Goal: Information Seeking & Learning: Learn about a topic

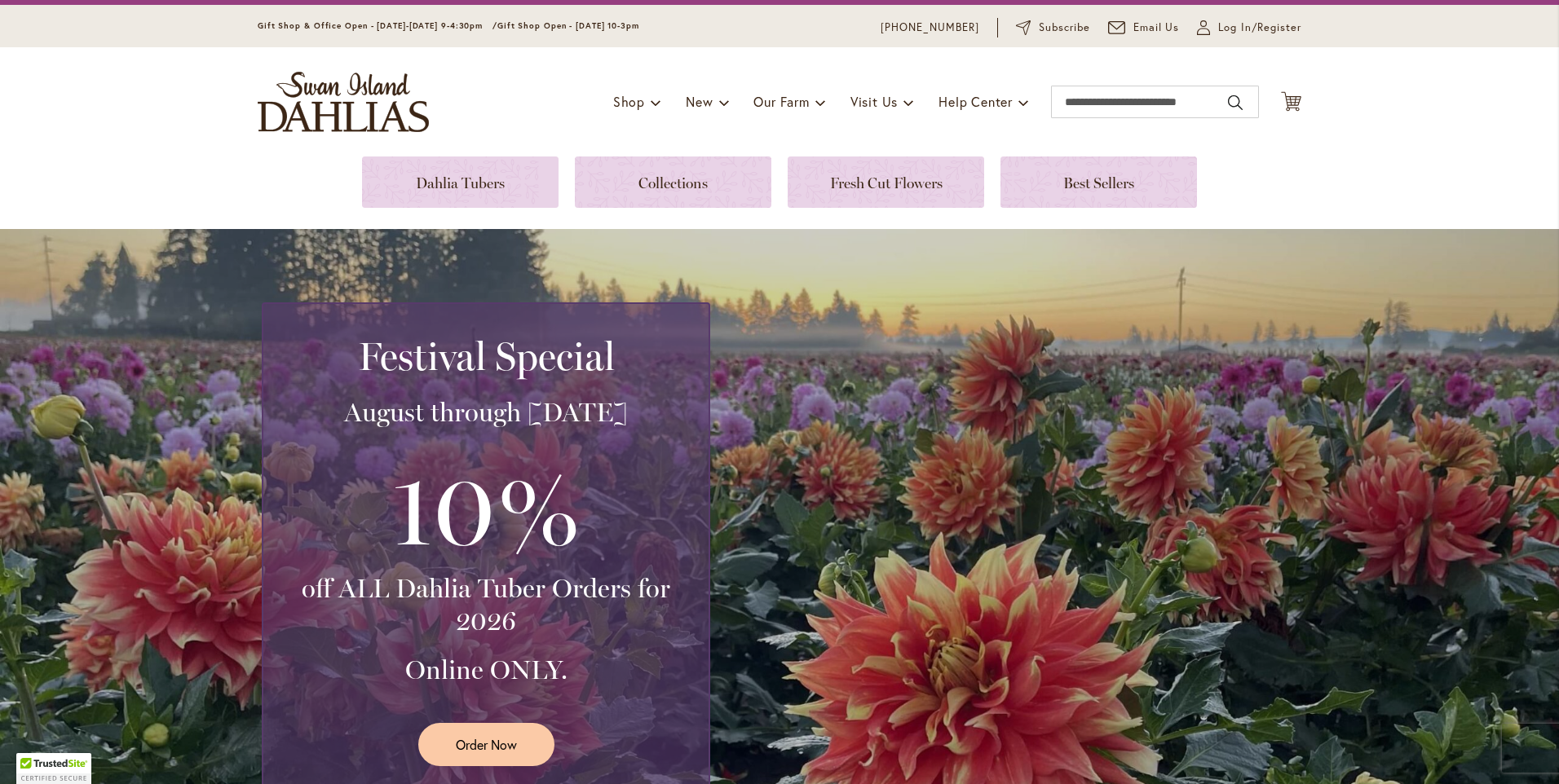
scroll to position [163, 0]
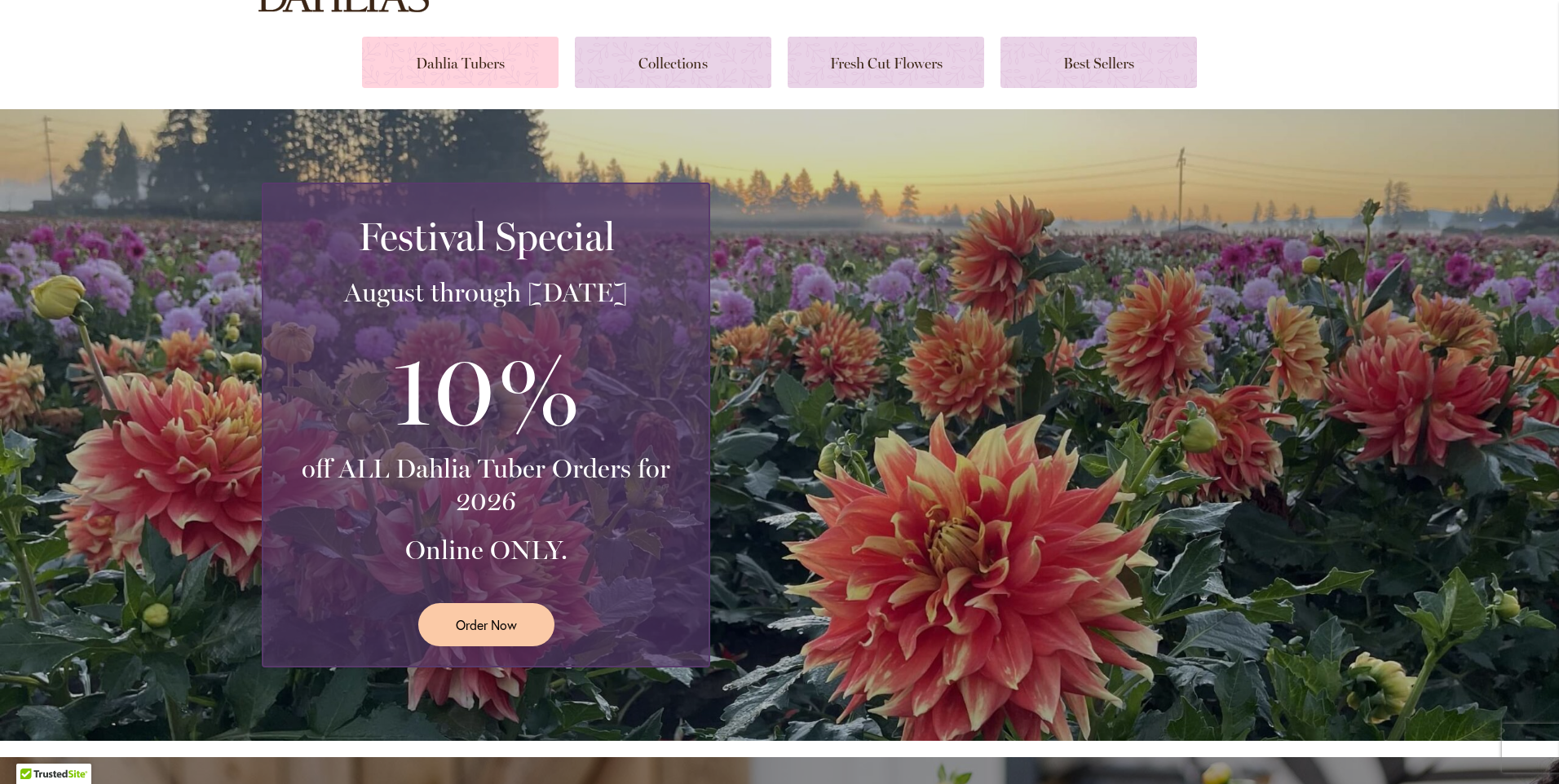
click at [430, 57] on link at bounding box center [460, 62] width 196 height 52
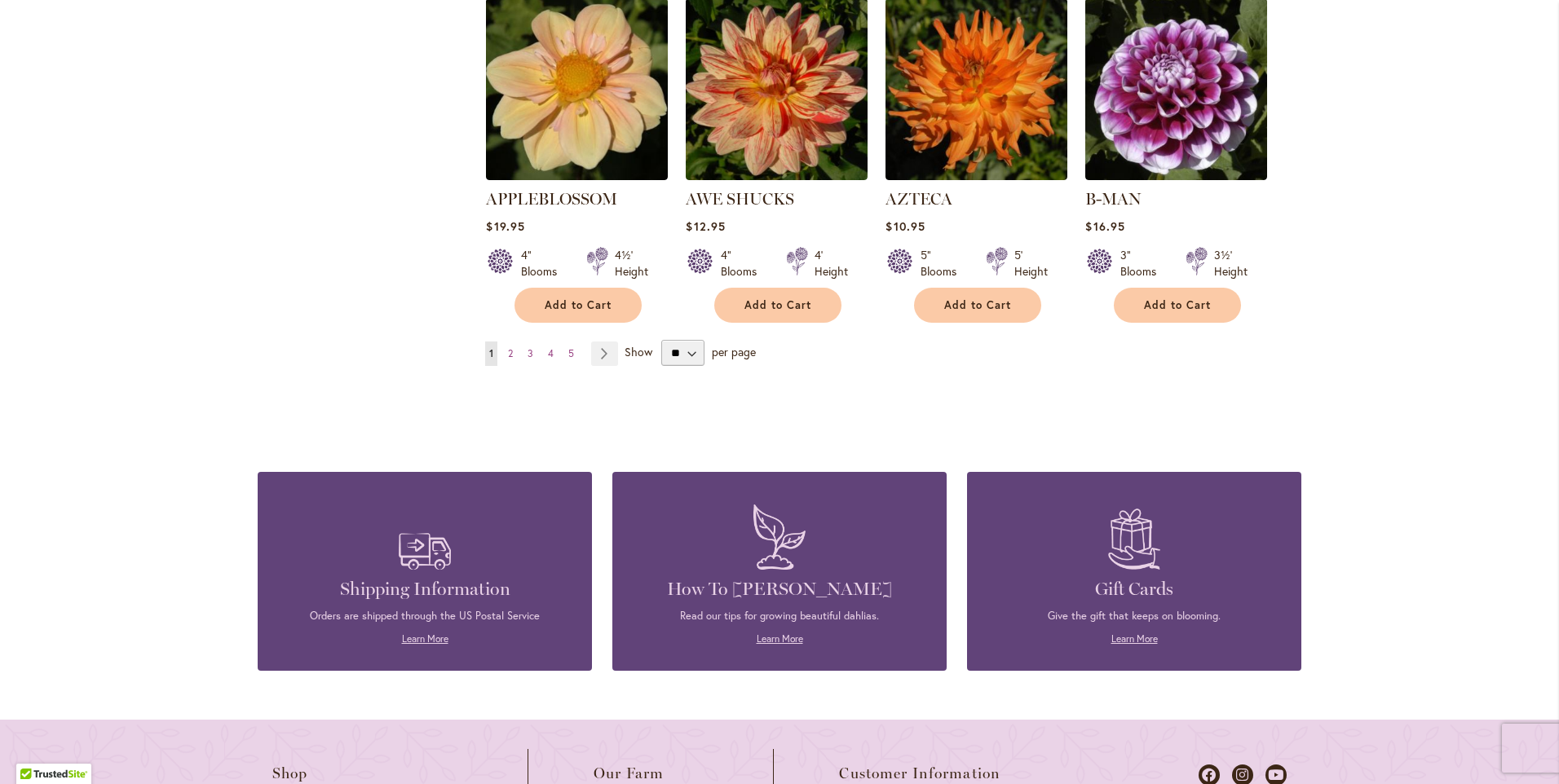
scroll to position [1467, 0]
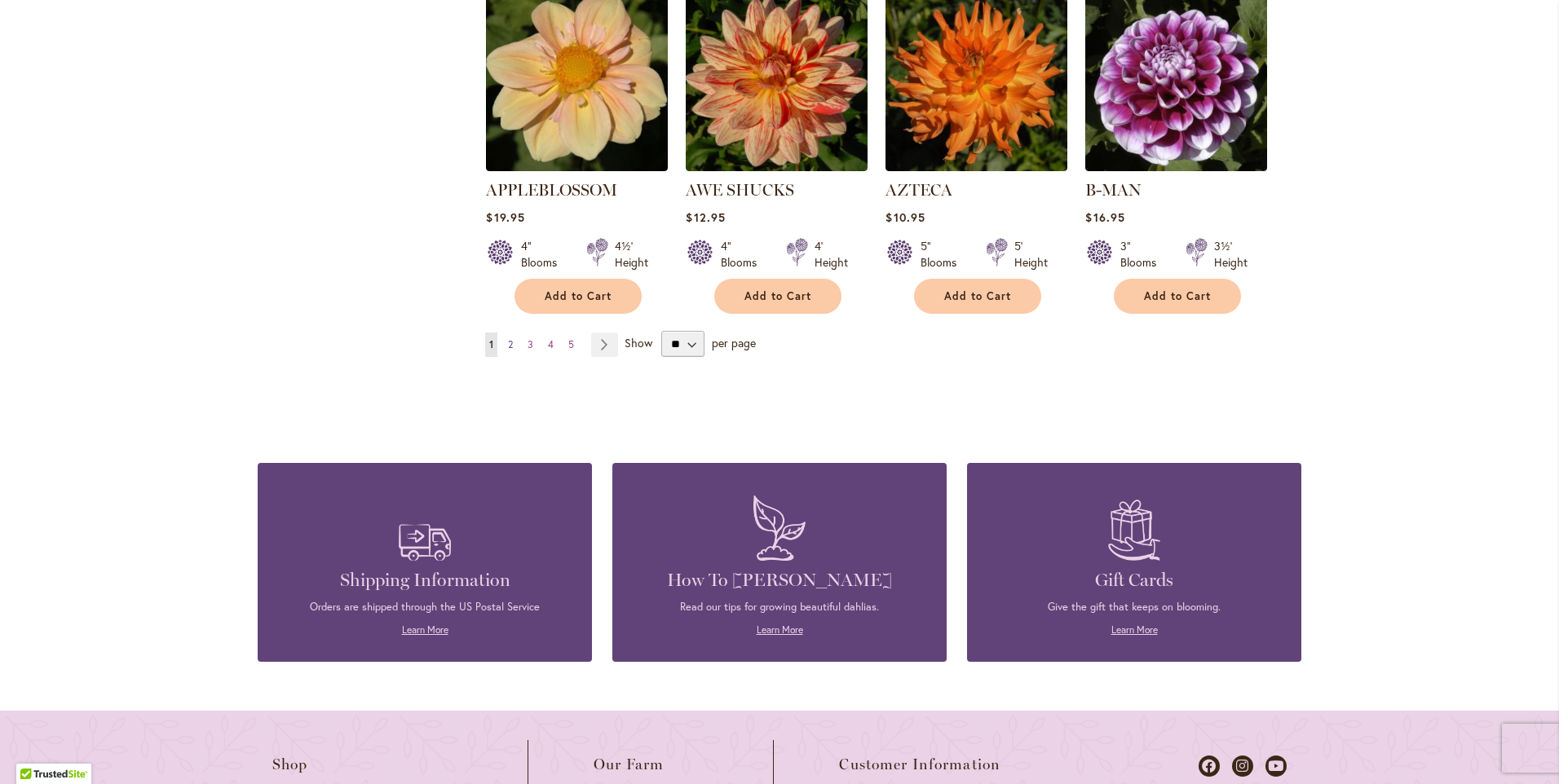
click at [508, 338] on span "2" at bounding box center [511, 344] width 5 height 12
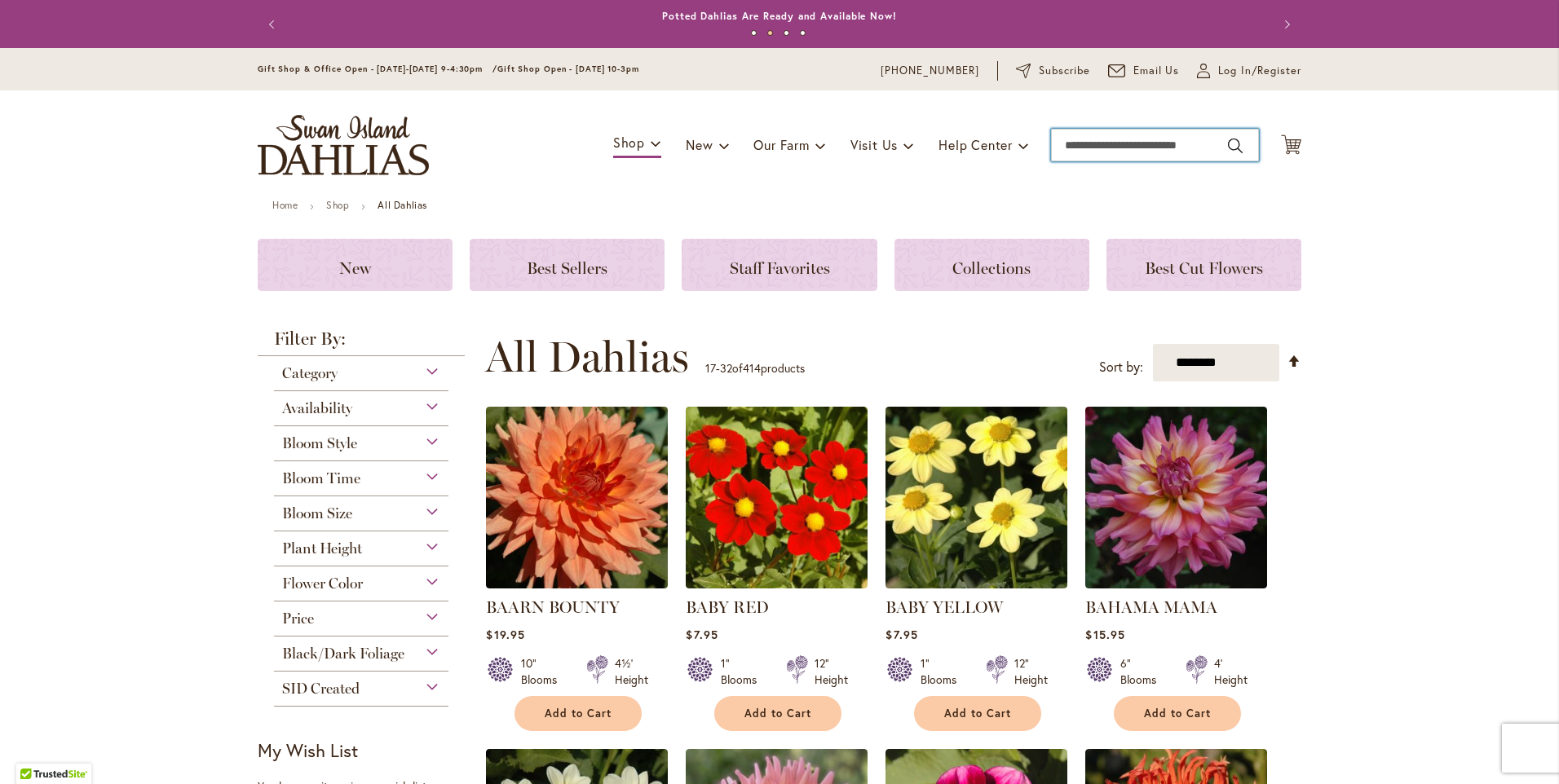
click at [1065, 149] on input "Search" at bounding box center [1155, 145] width 208 height 33
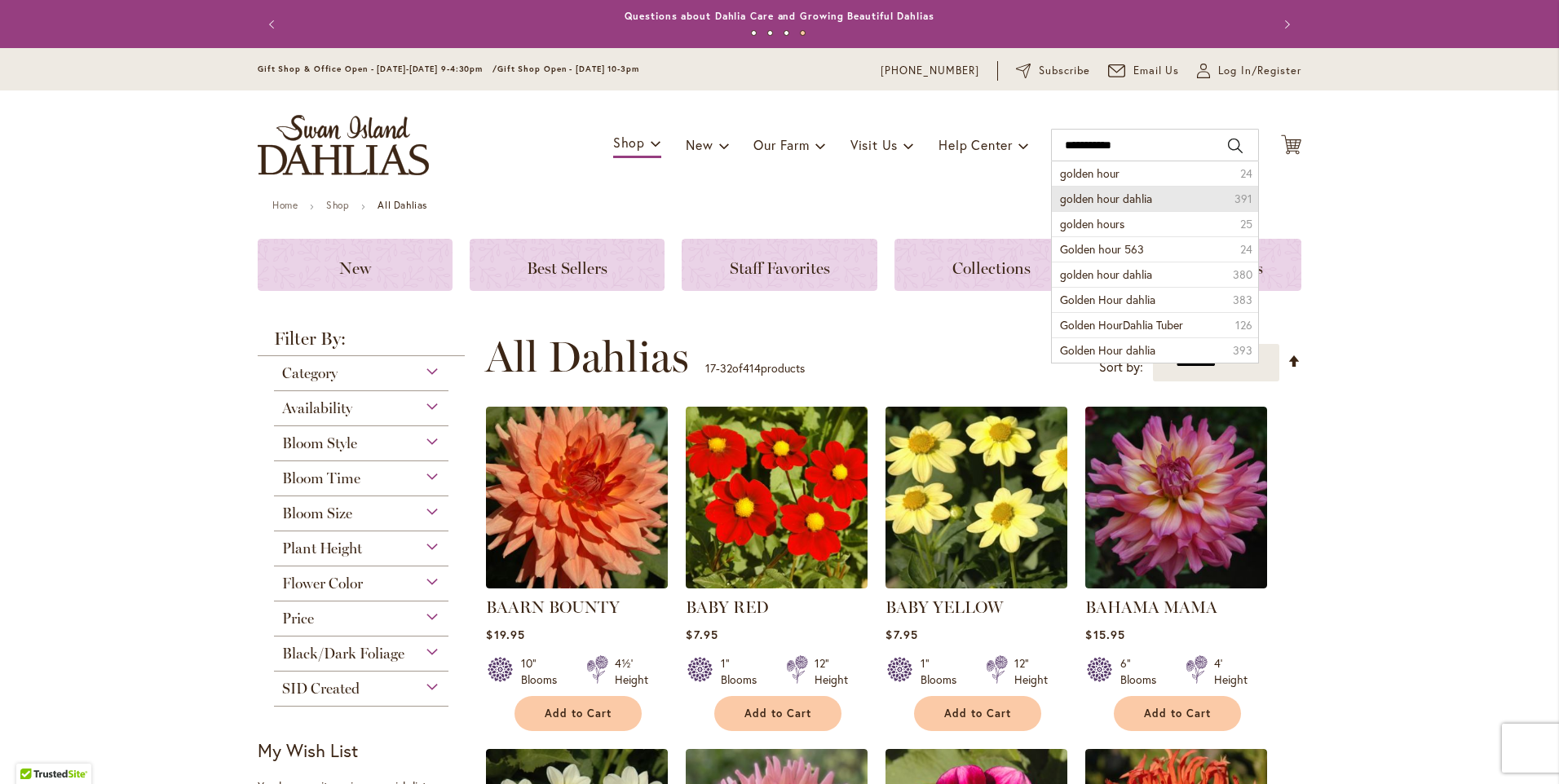
click at [1134, 196] on span "golden hour dahlia" at bounding box center [1106, 198] width 92 height 16
type input "**********"
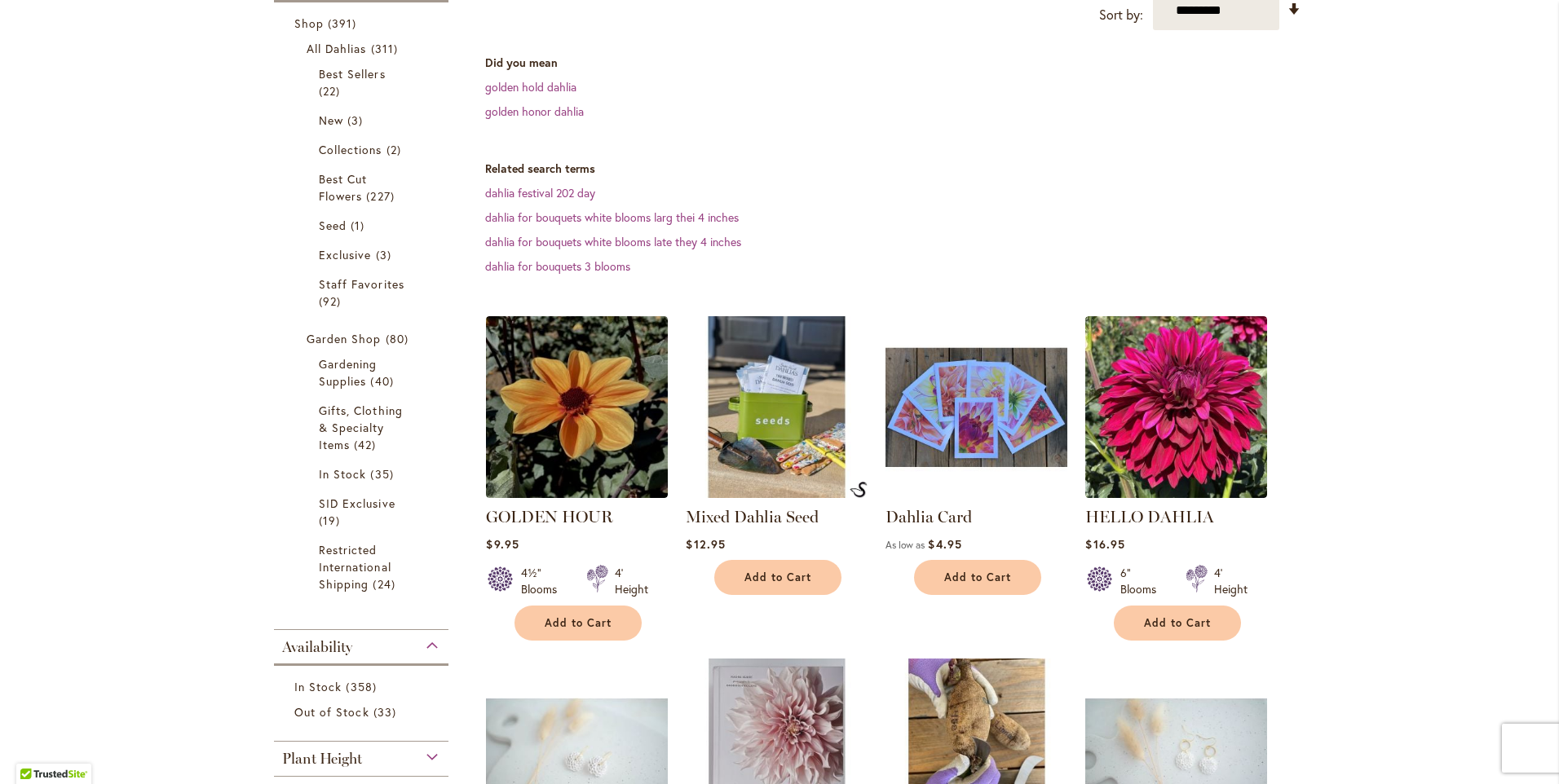
scroll to position [326, 0]
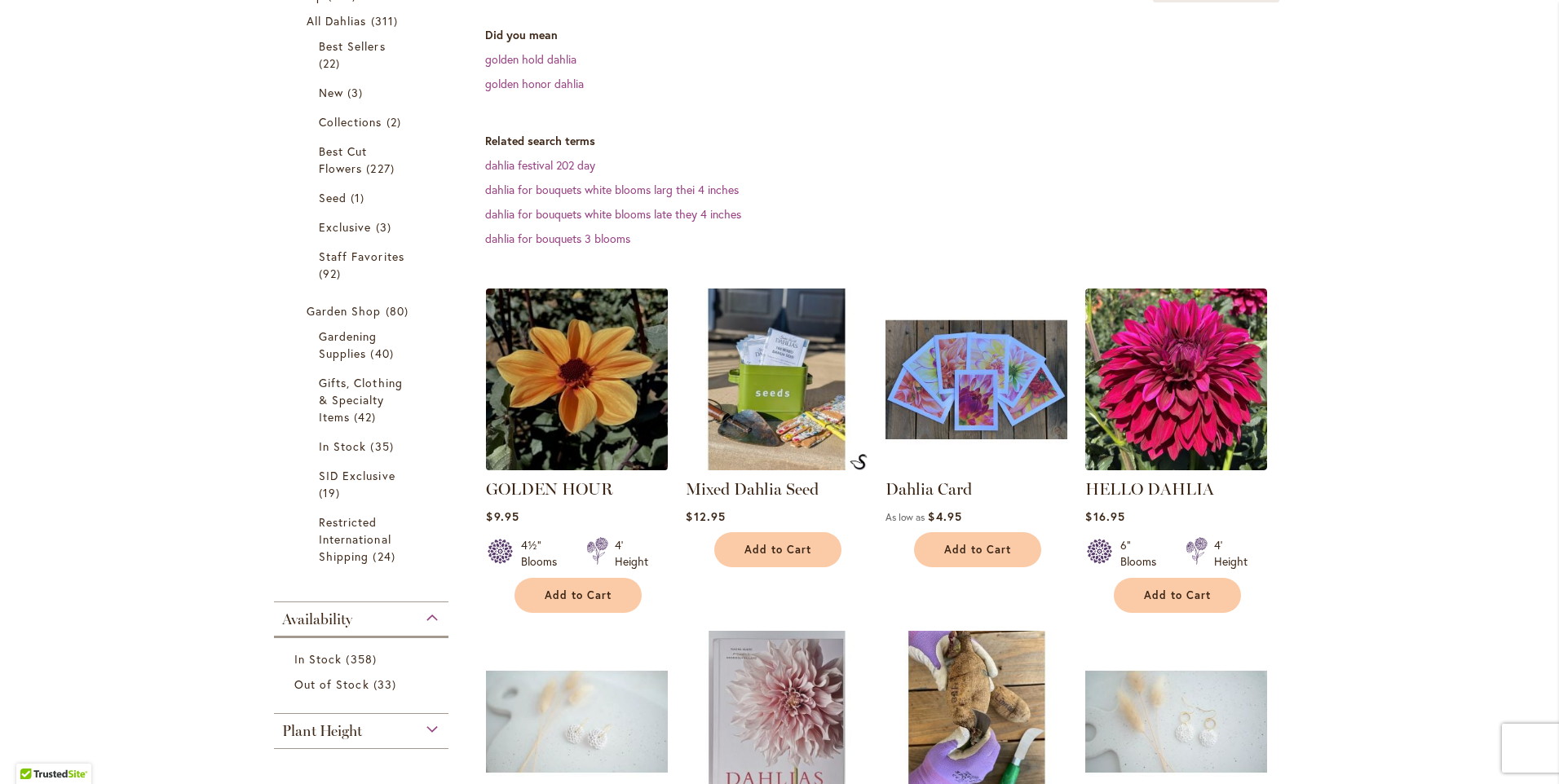
click at [565, 381] on img at bounding box center [577, 379] width 191 height 190
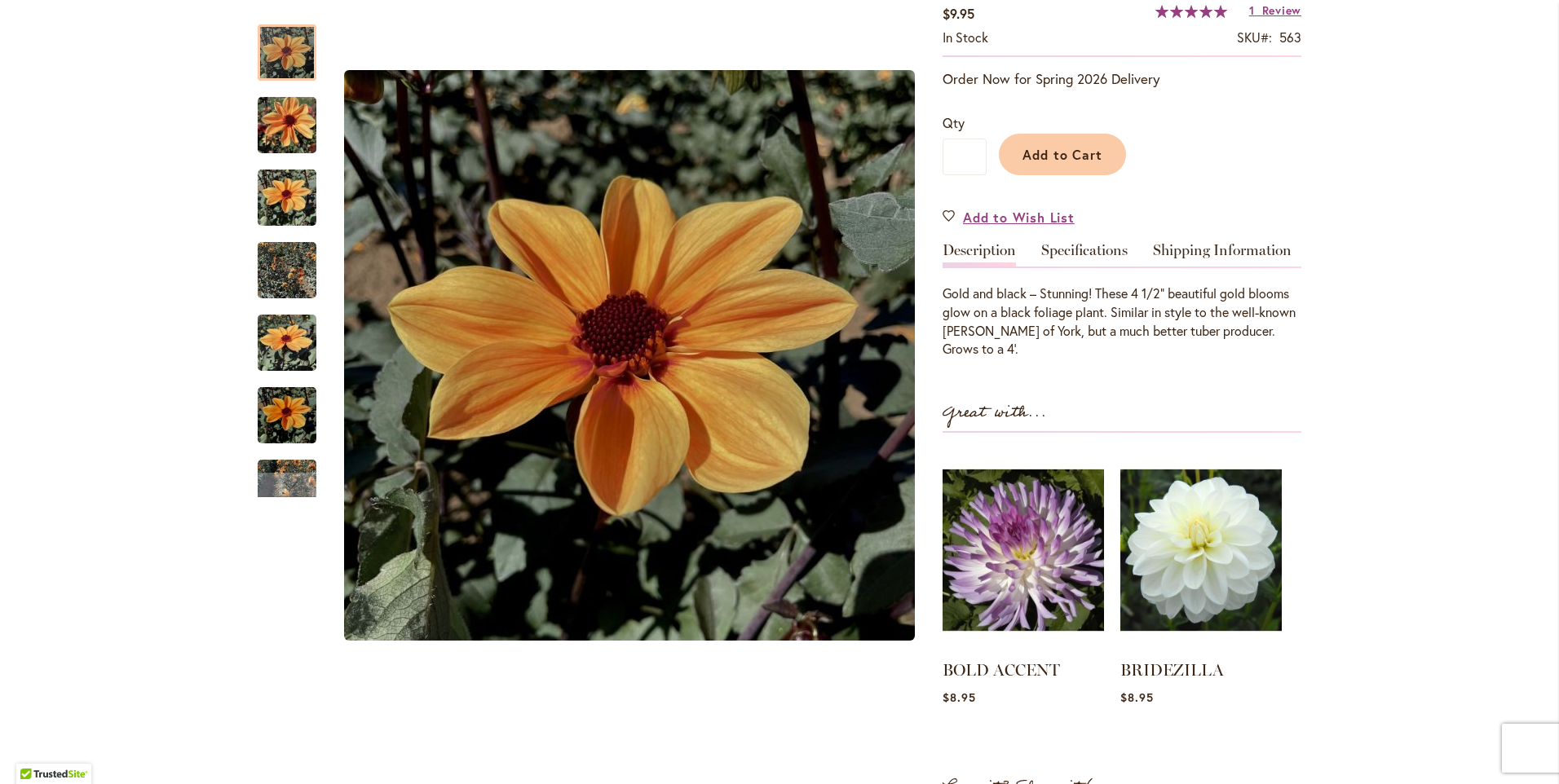
scroll to position [326, 0]
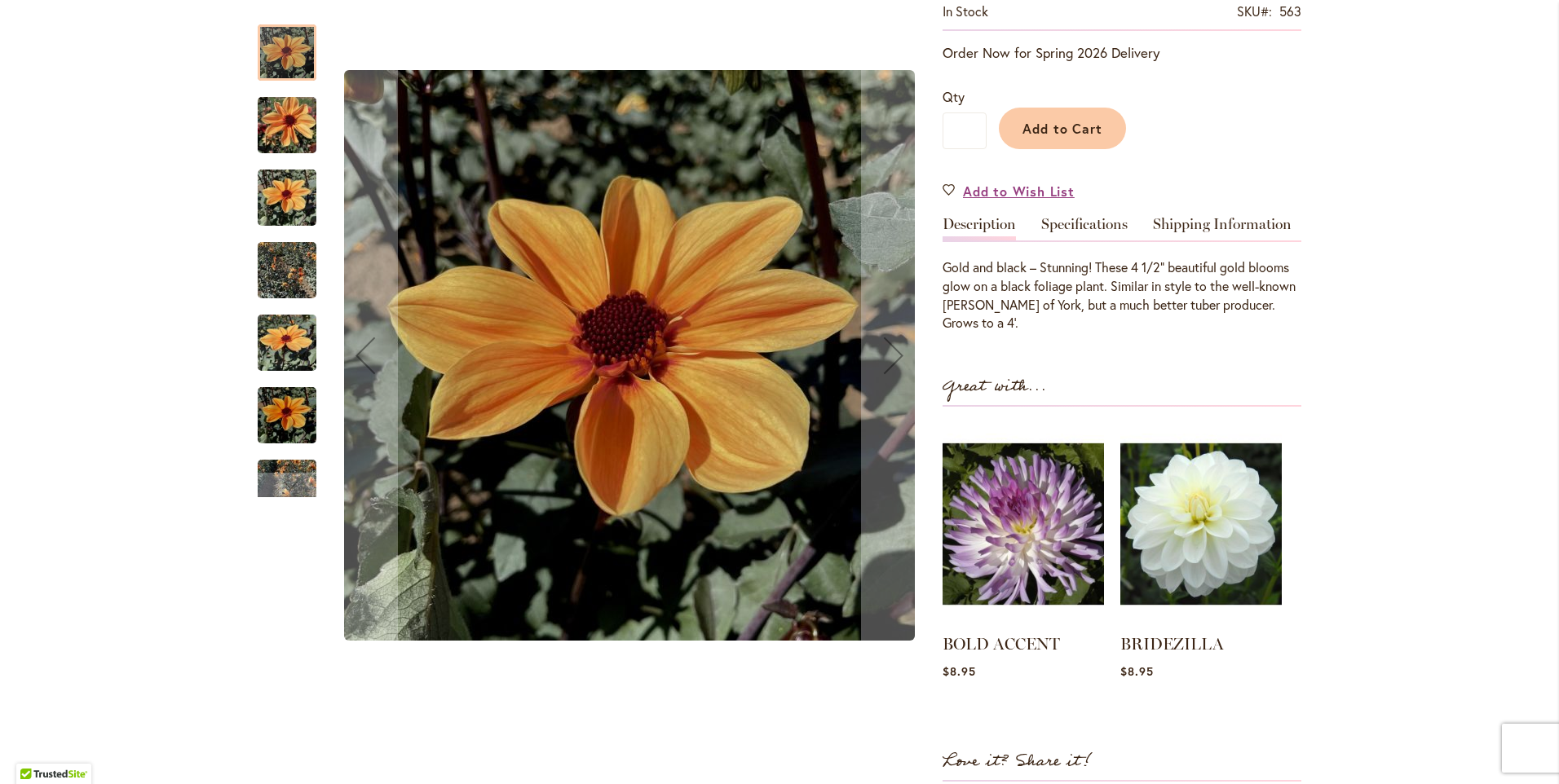
click at [281, 276] on img "Golden Hour" at bounding box center [287, 270] width 58 height 78
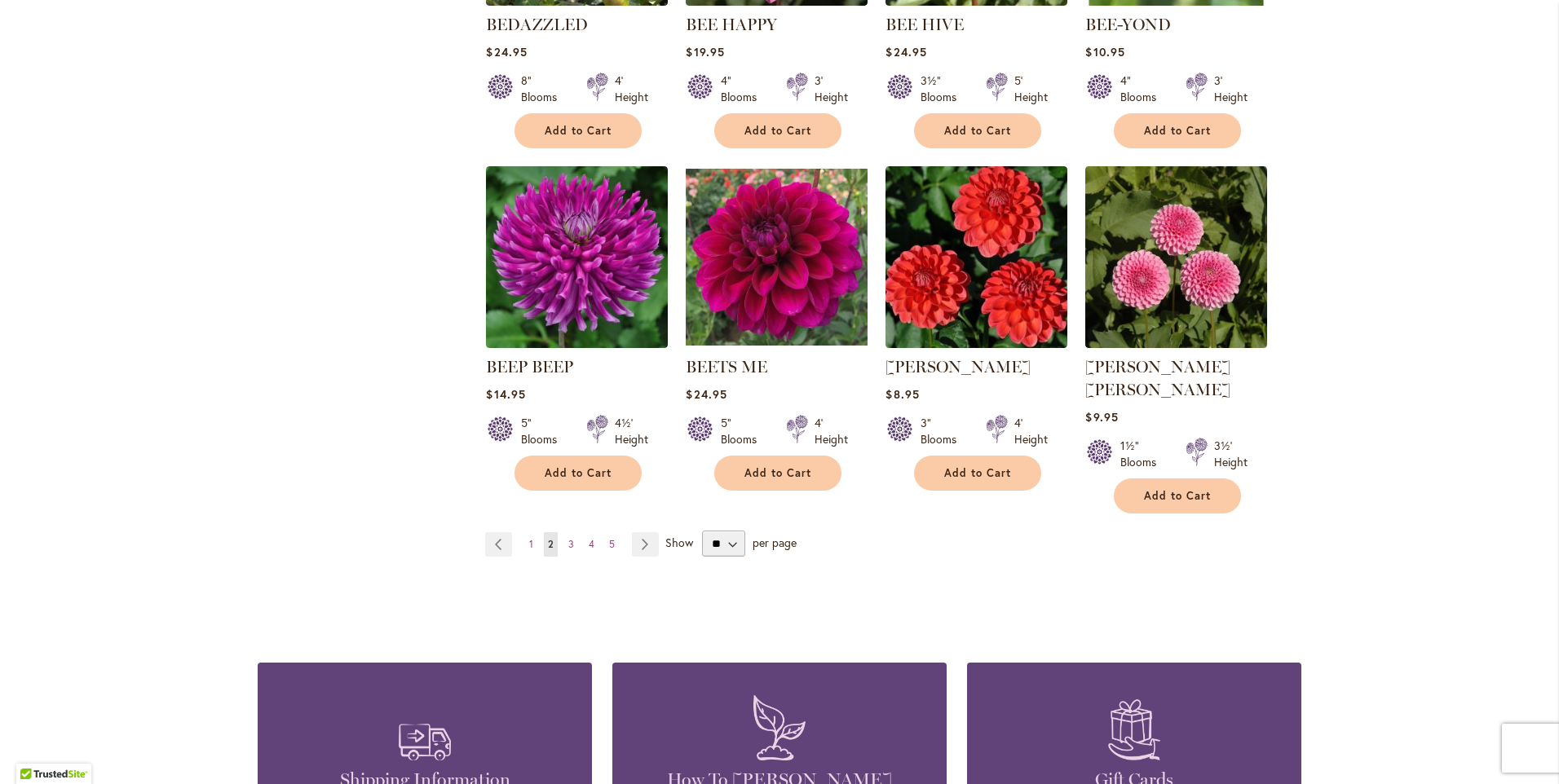
scroll to position [1364, 0]
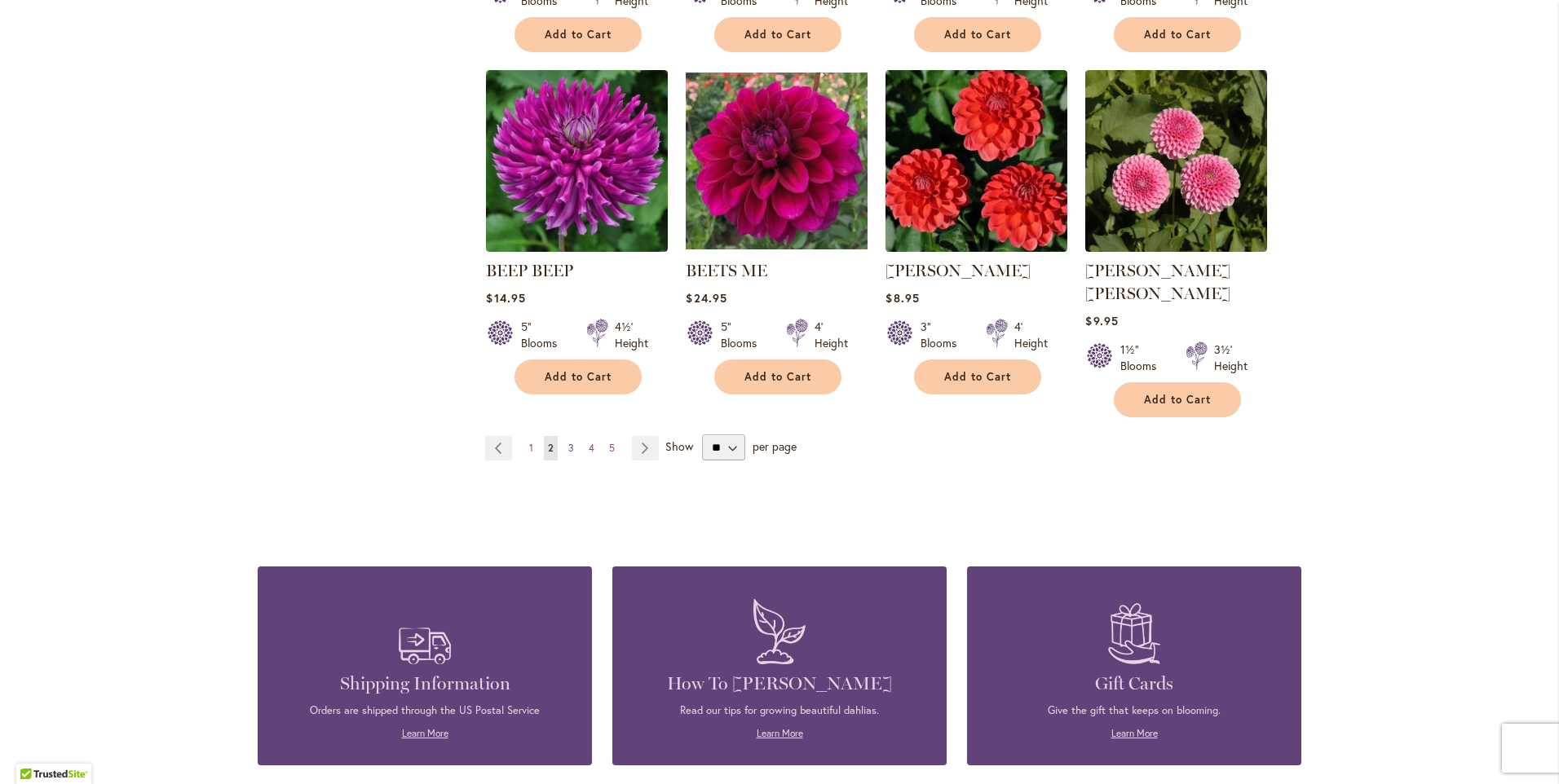
click at [564, 436] on link "Page 3" at bounding box center [571, 448] width 14 height 25
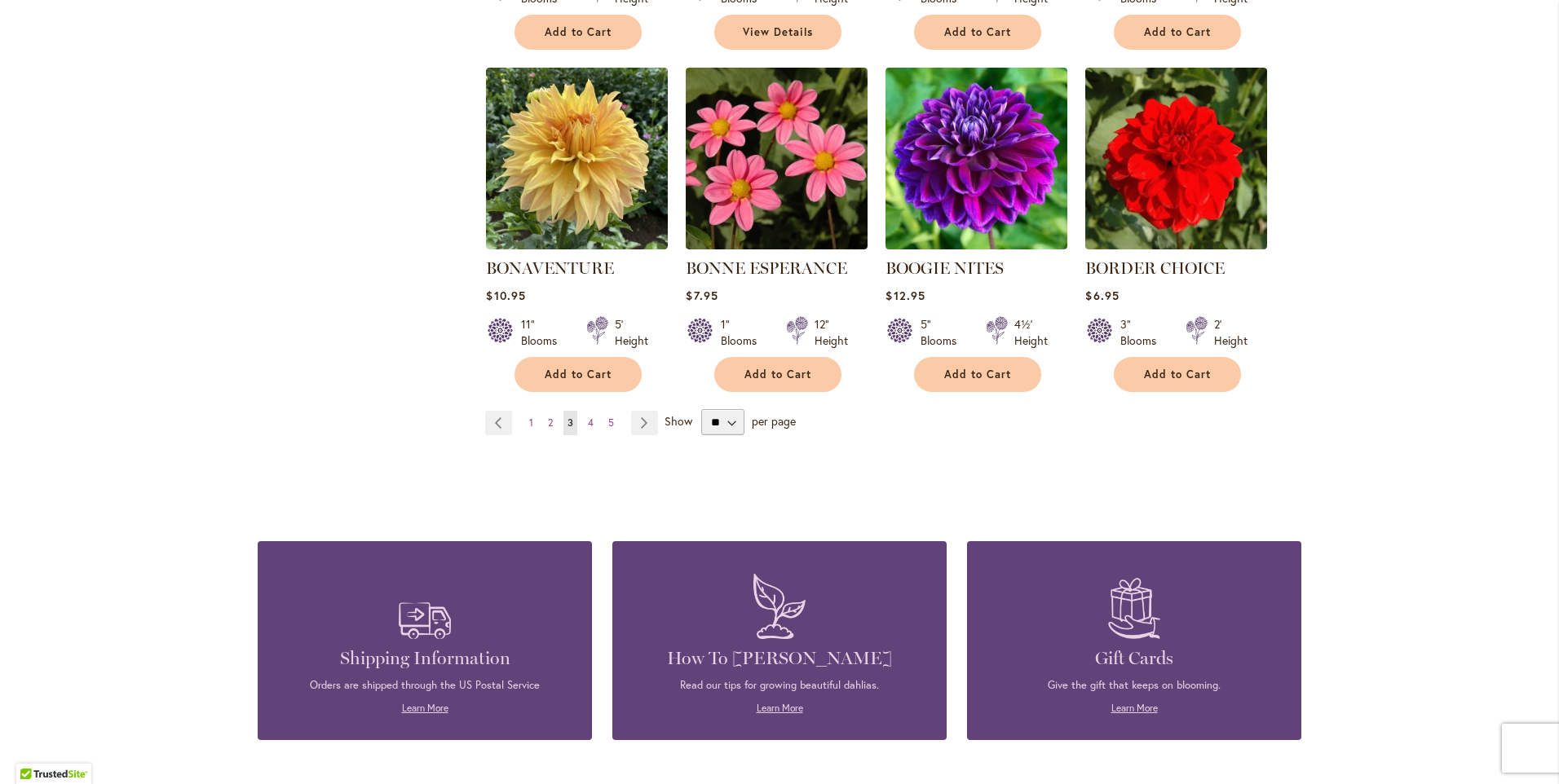
scroll to position [1386, 0]
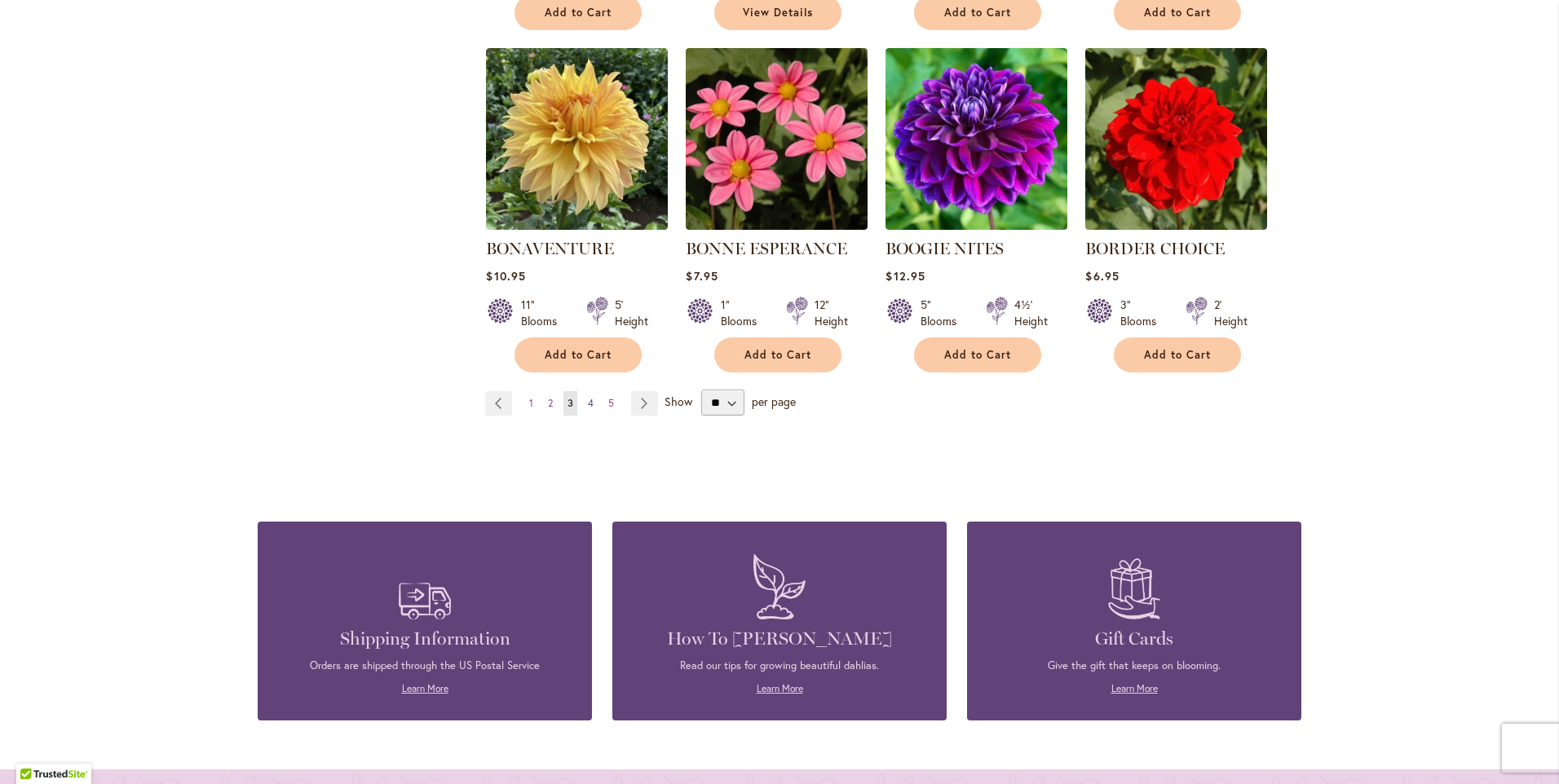
click at [588, 401] on span "4" at bounding box center [591, 403] width 6 height 12
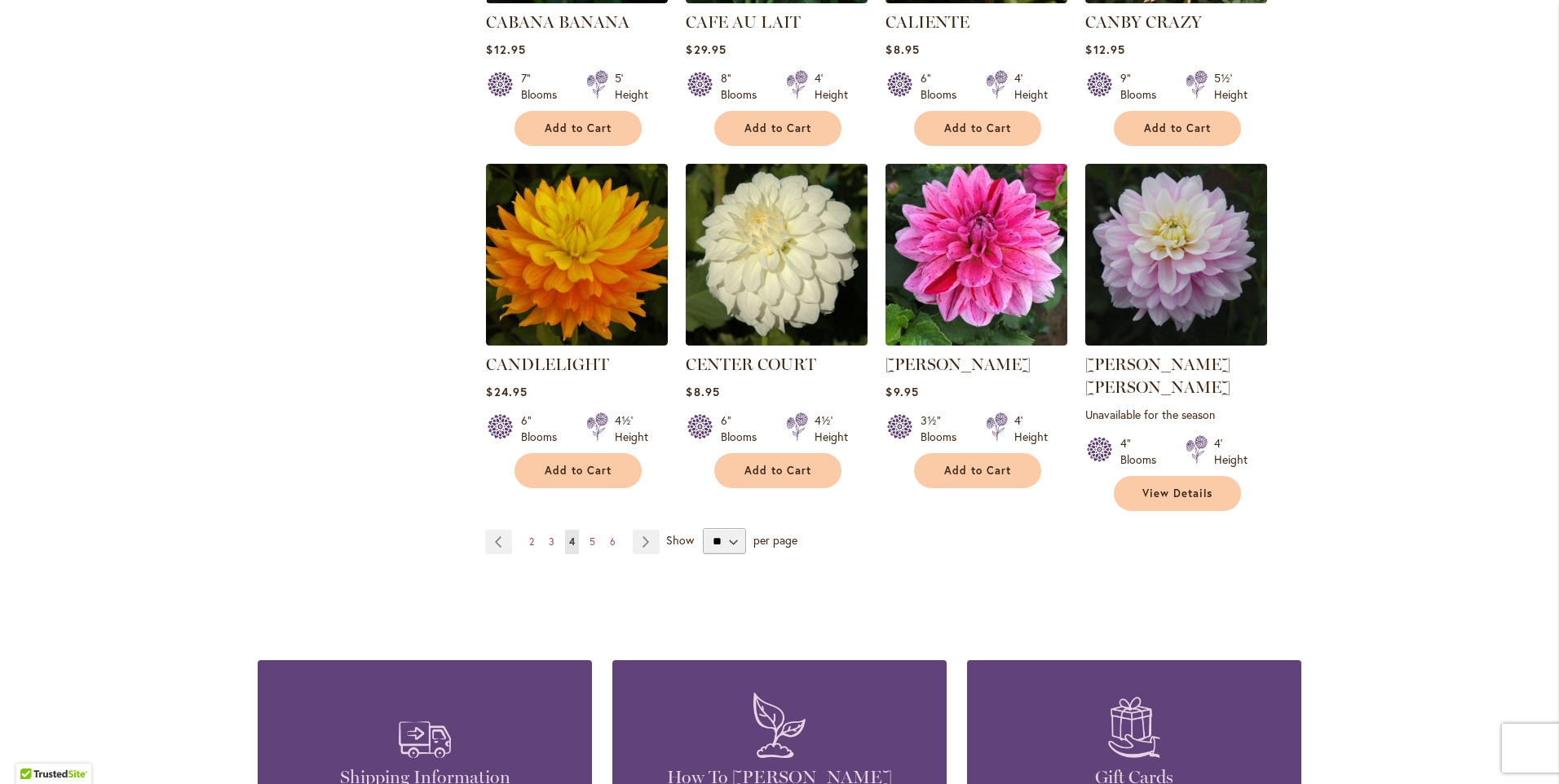
scroll to position [1304, 0]
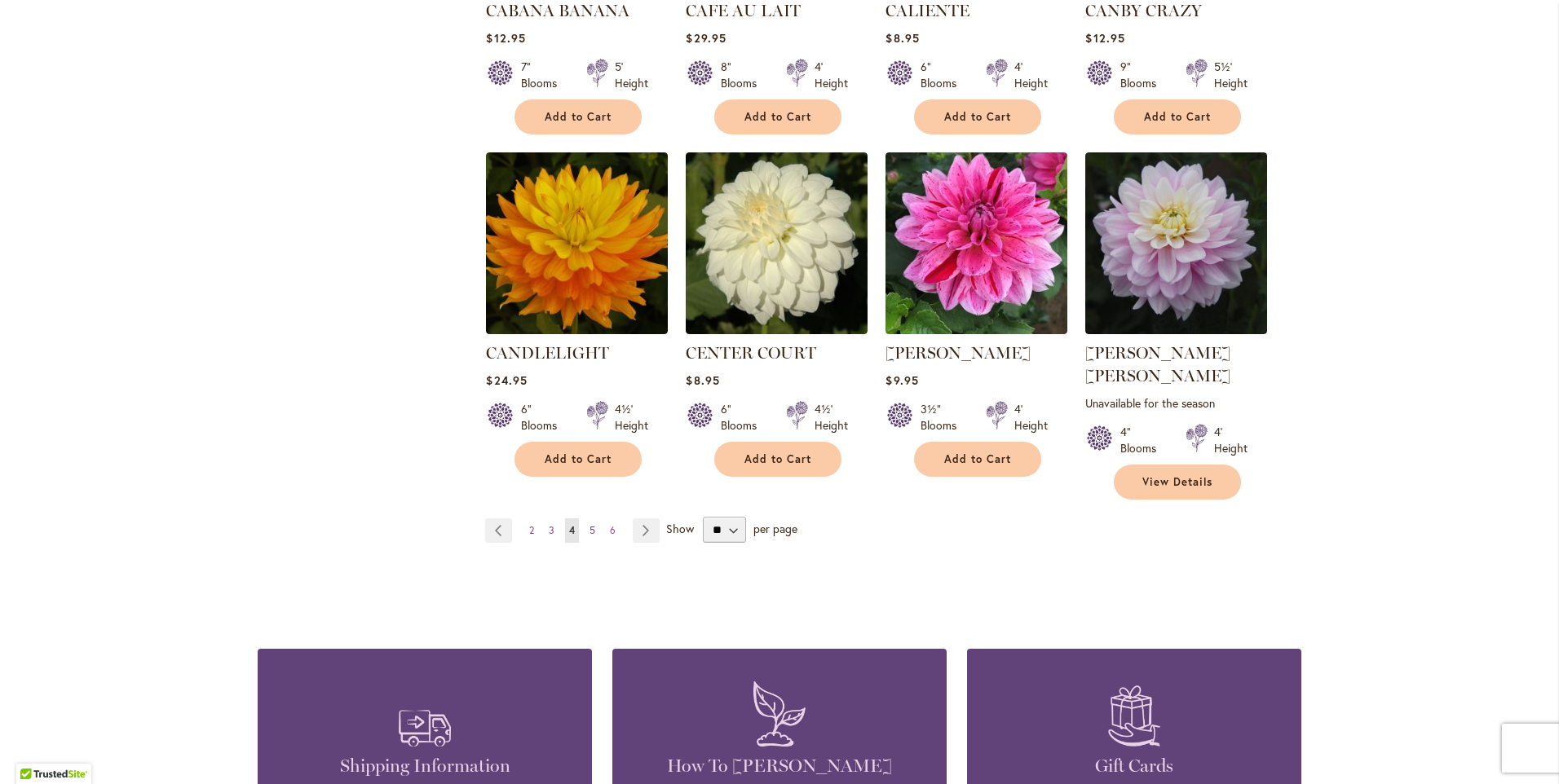
click at [590, 524] on span "5" at bounding box center [592, 530] width 6 height 12
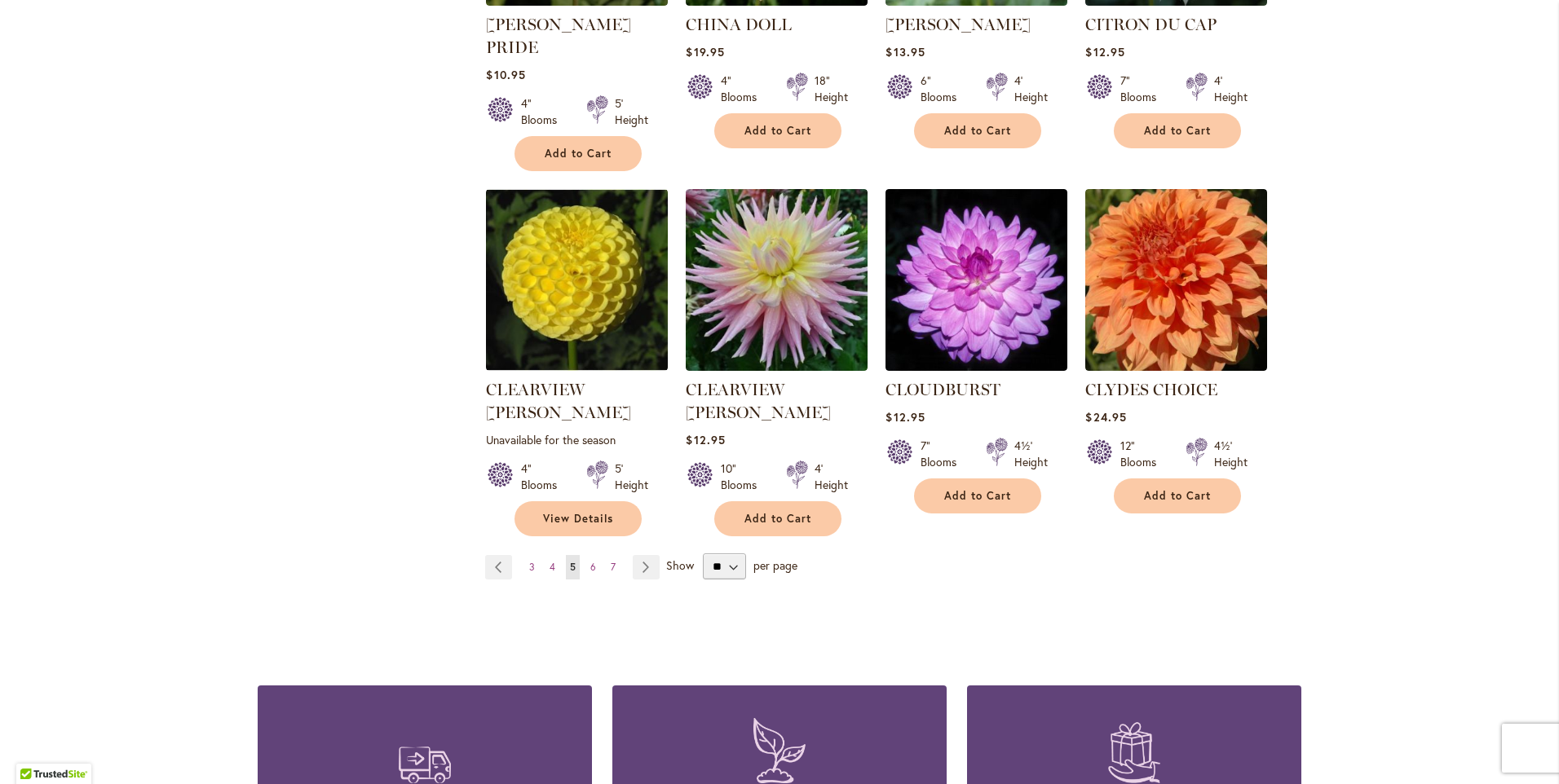
scroll to position [1304, 0]
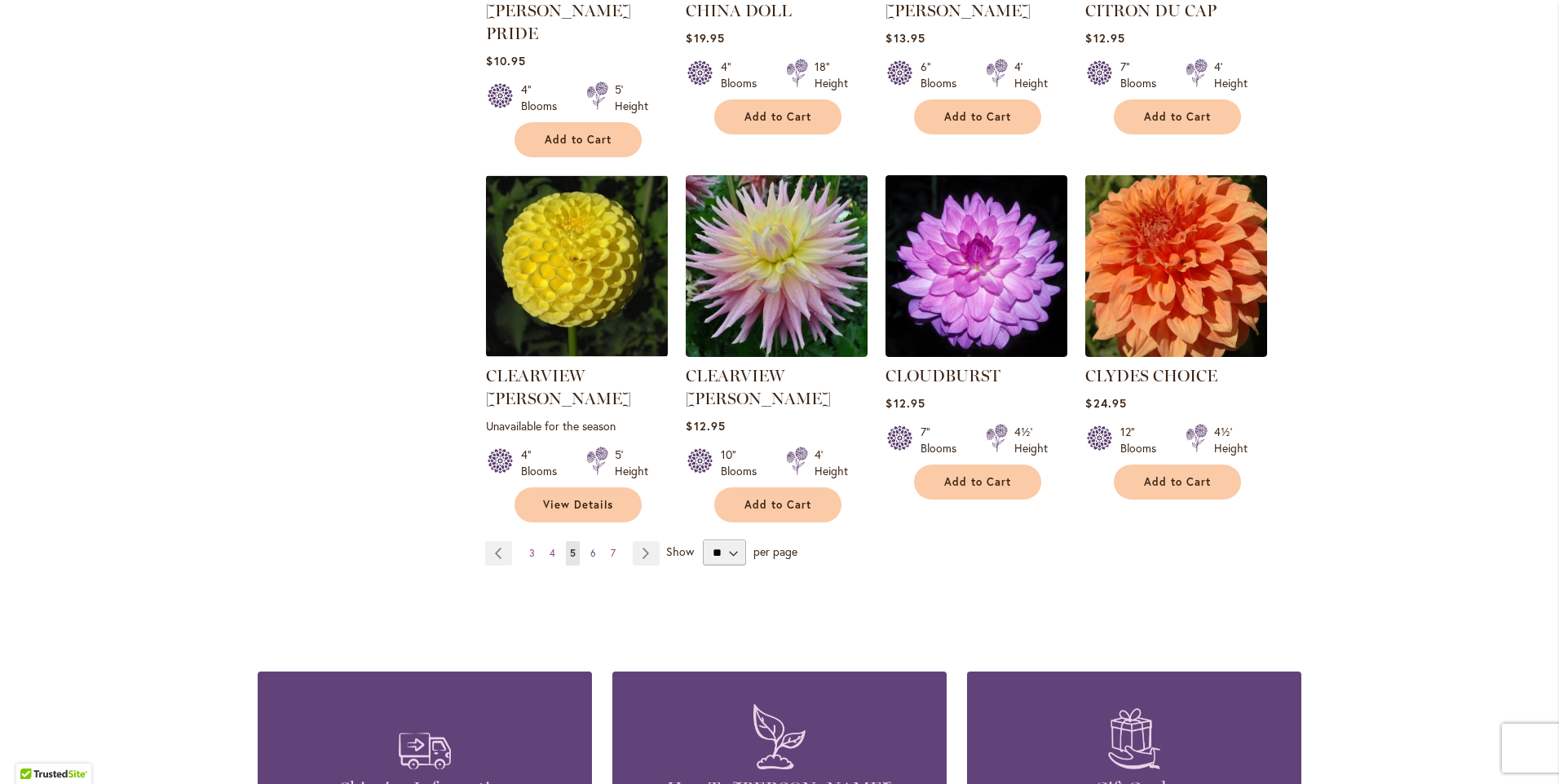
click at [591, 547] on span "6" at bounding box center [593, 552] width 6 height 12
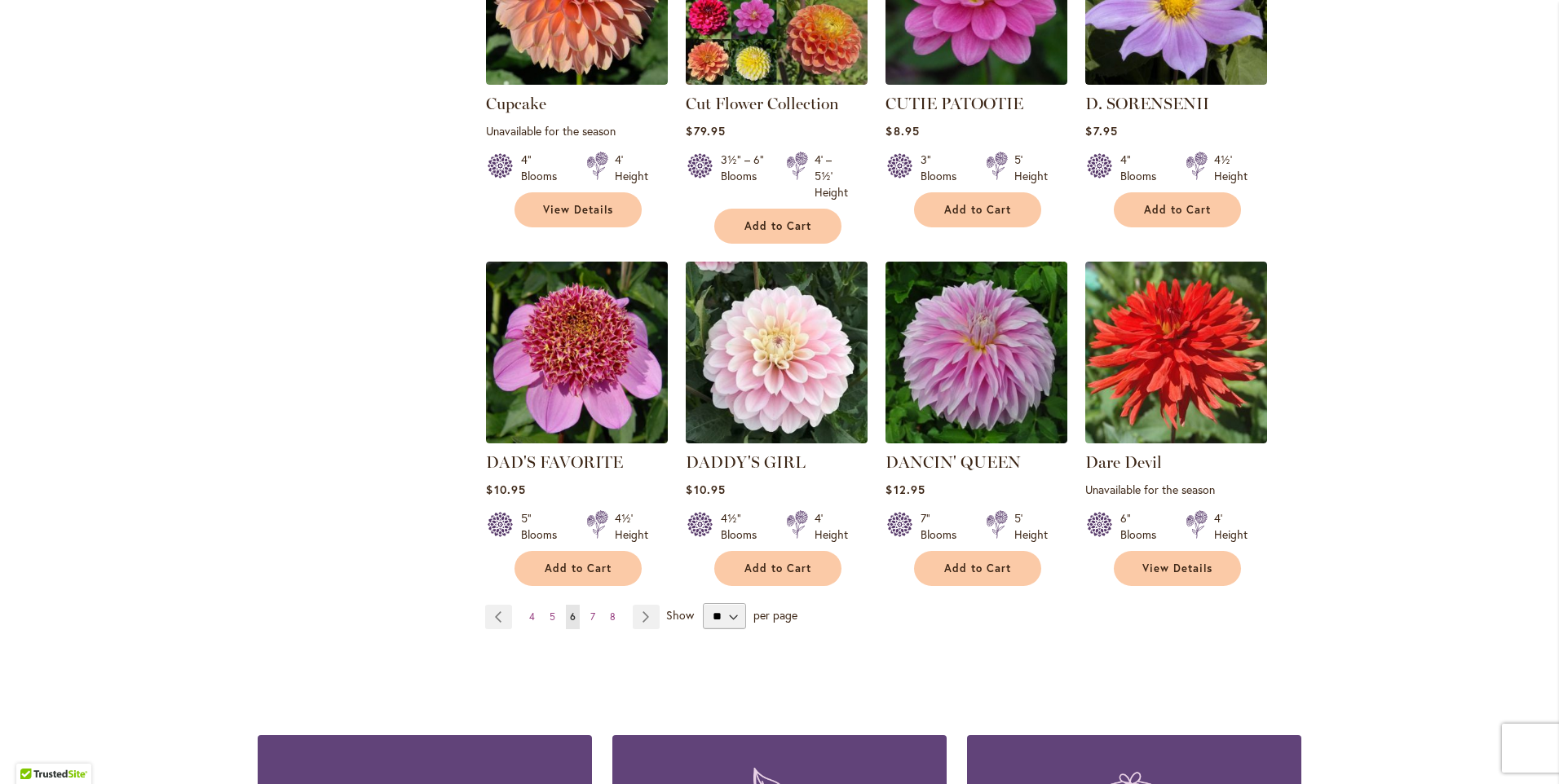
scroll to position [1304, 0]
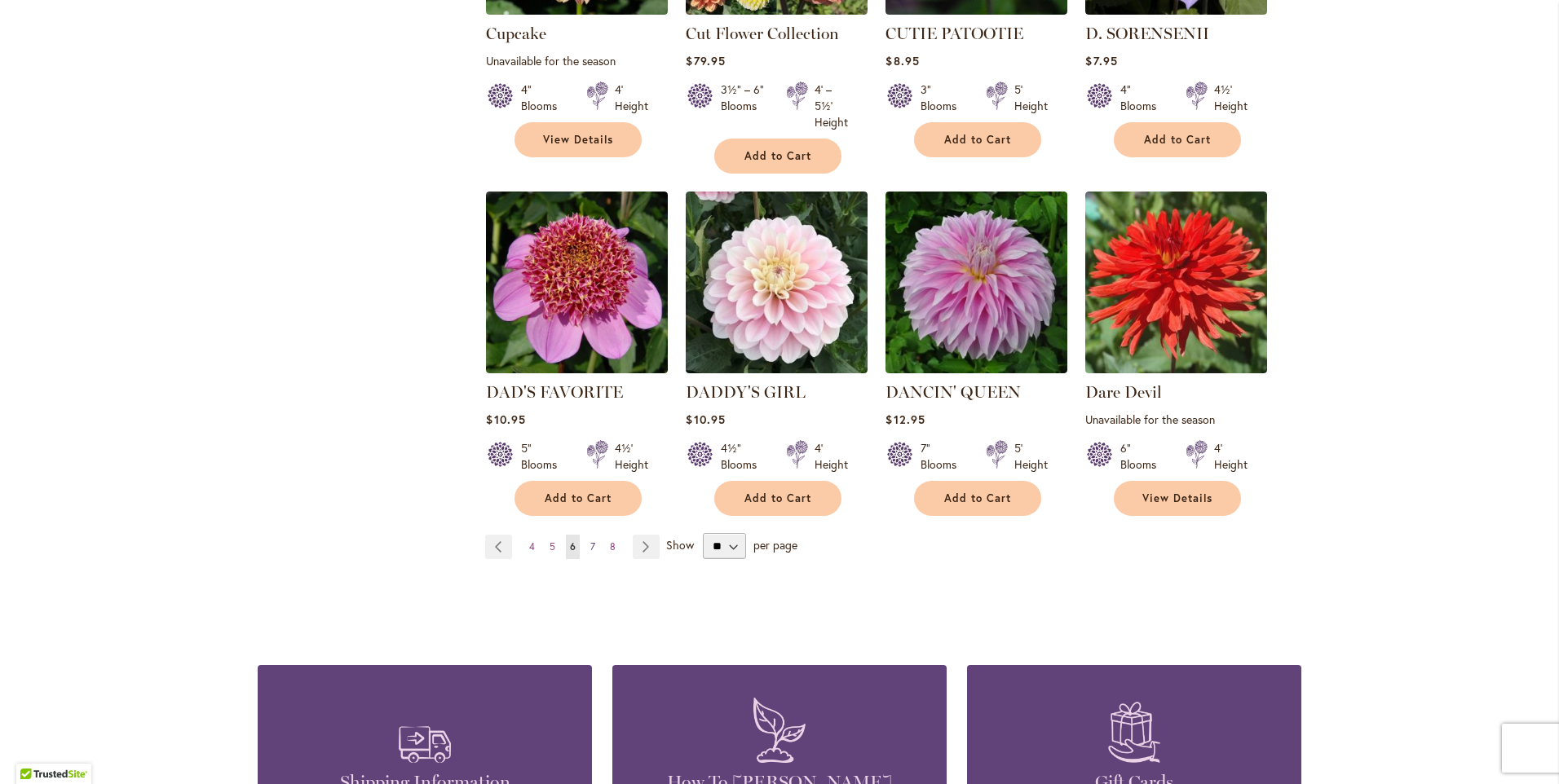
click at [591, 534] on link "Page 7" at bounding box center [593, 547] width 13 height 25
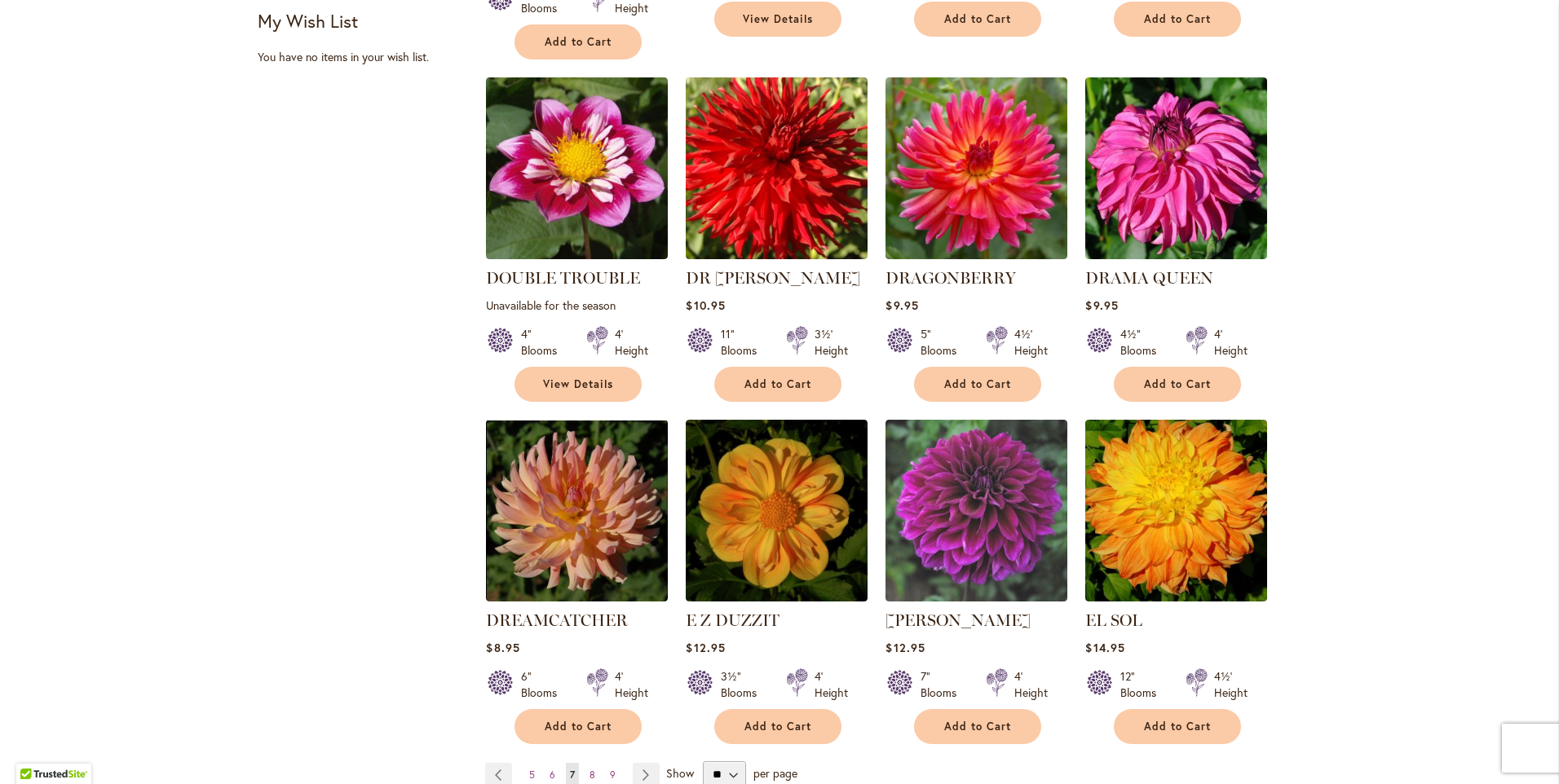
scroll to position [1141, 0]
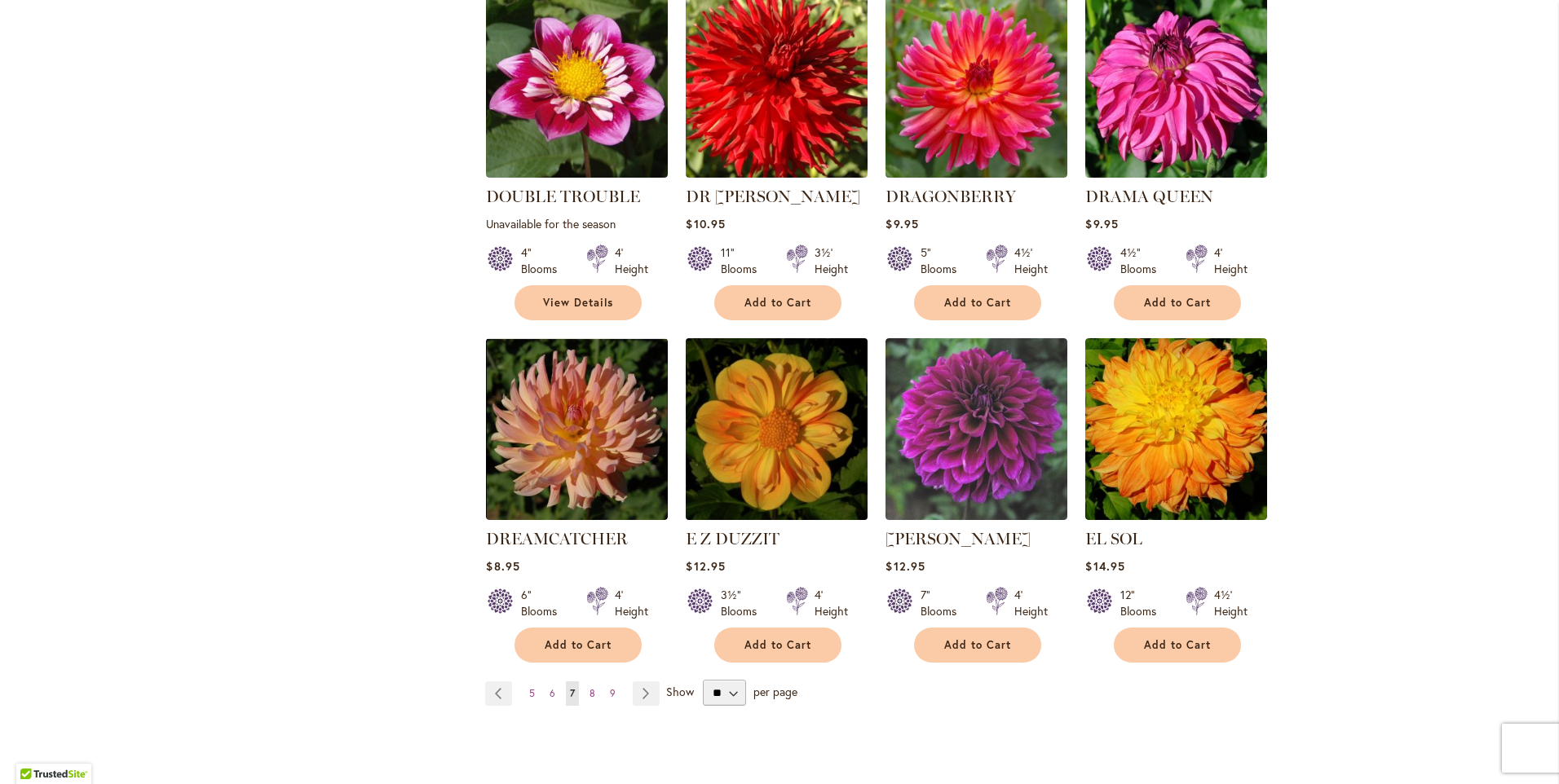
click at [778, 374] on img at bounding box center [777, 429] width 191 height 190
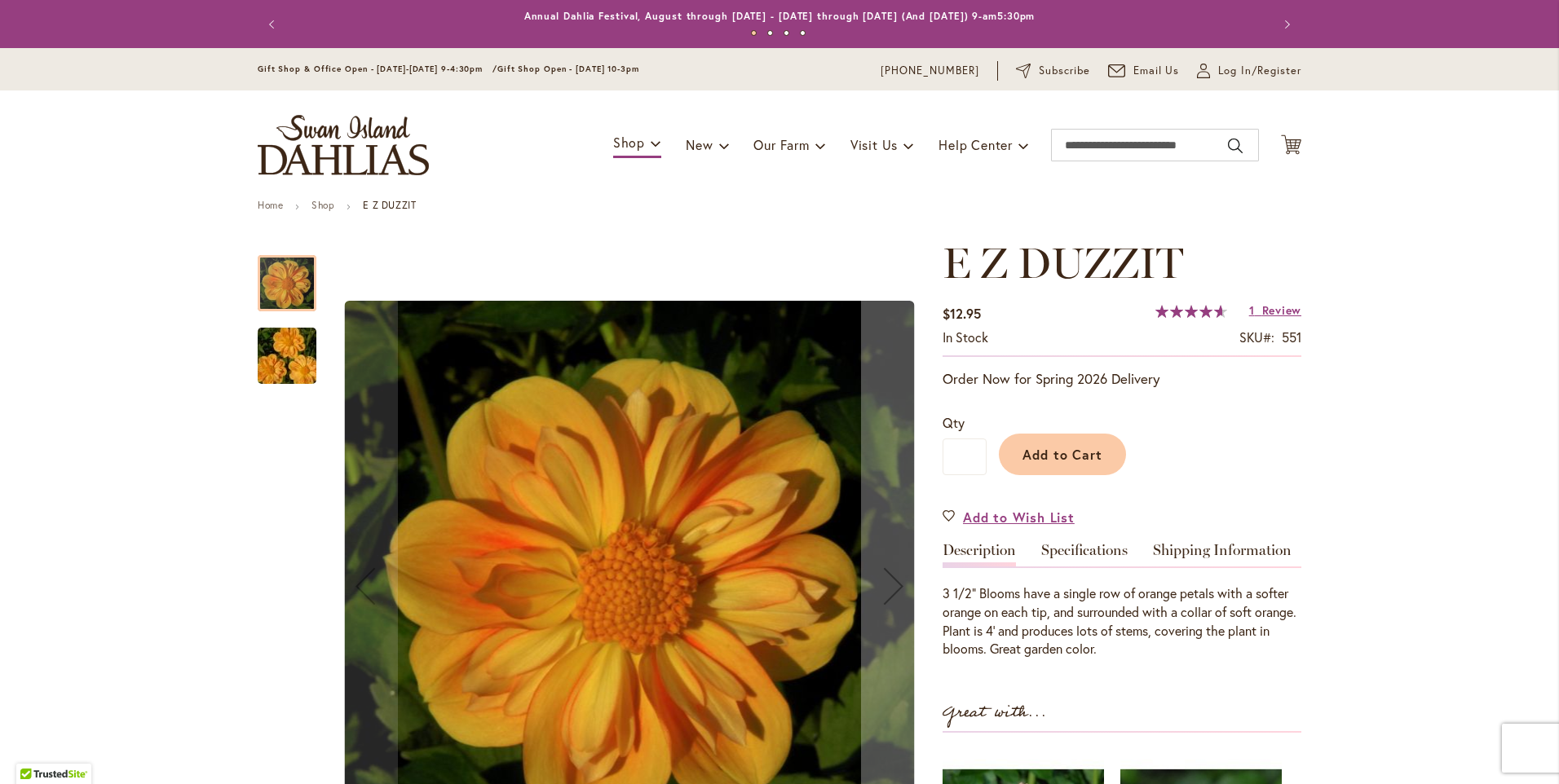
click at [286, 362] on img "E Z DUZZIT" at bounding box center [287, 355] width 117 height 78
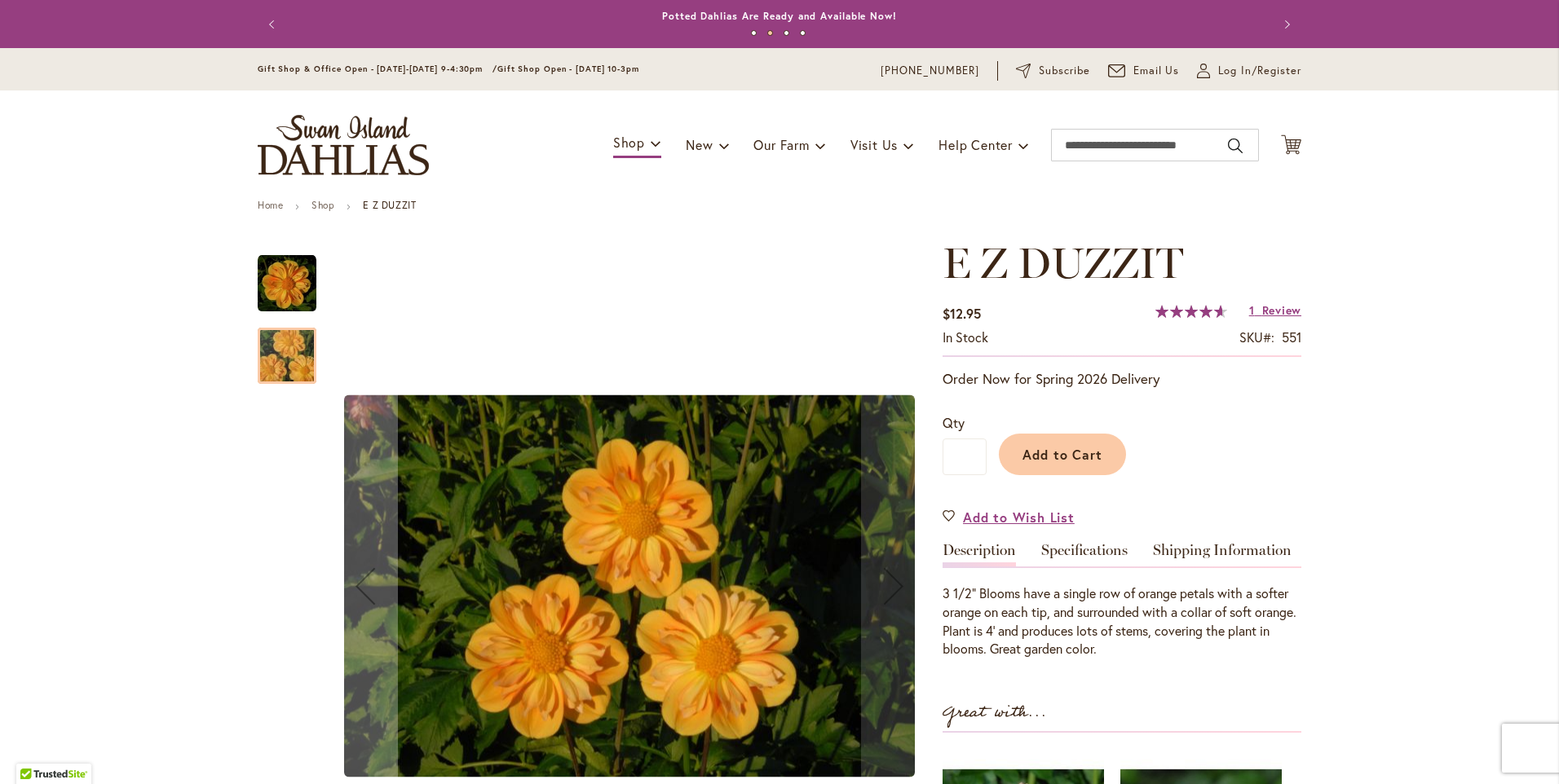
click at [275, 288] on img "E Z DUZZIT" at bounding box center [287, 283] width 58 height 58
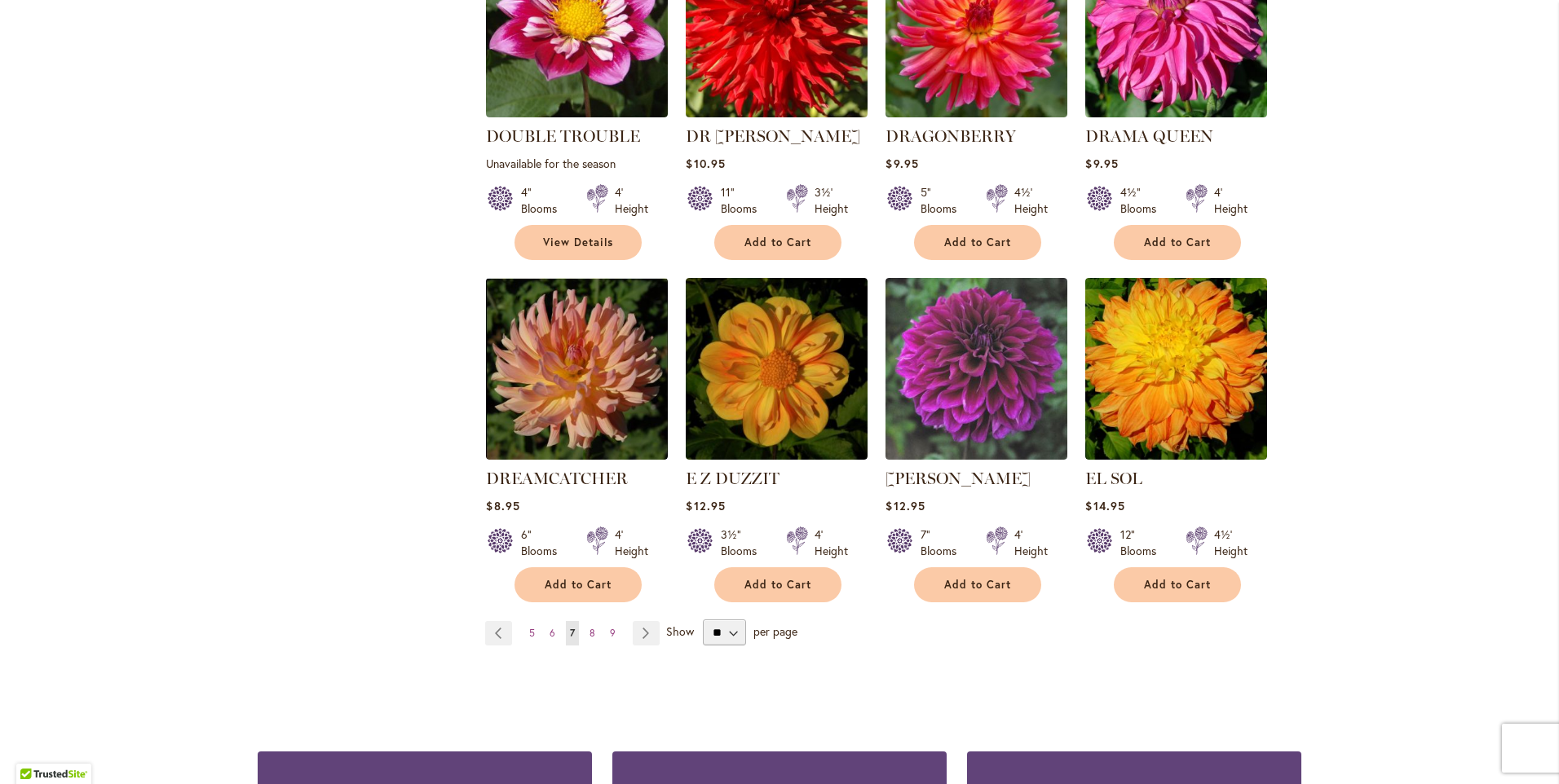
scroll to position [1222, 0]
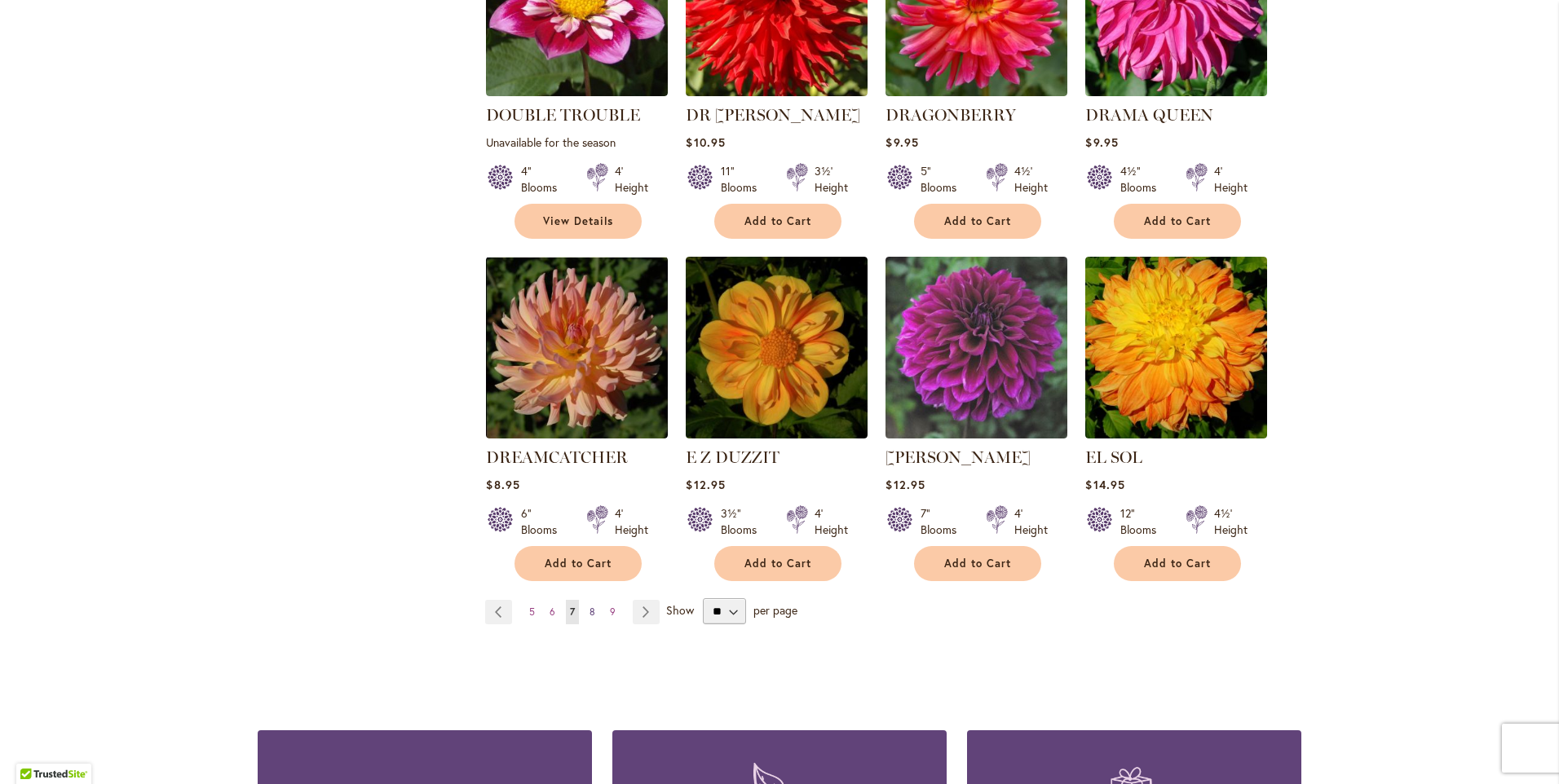
click at [590, 606] on span "8" at bounding box center [592, 612] width 6 height 12
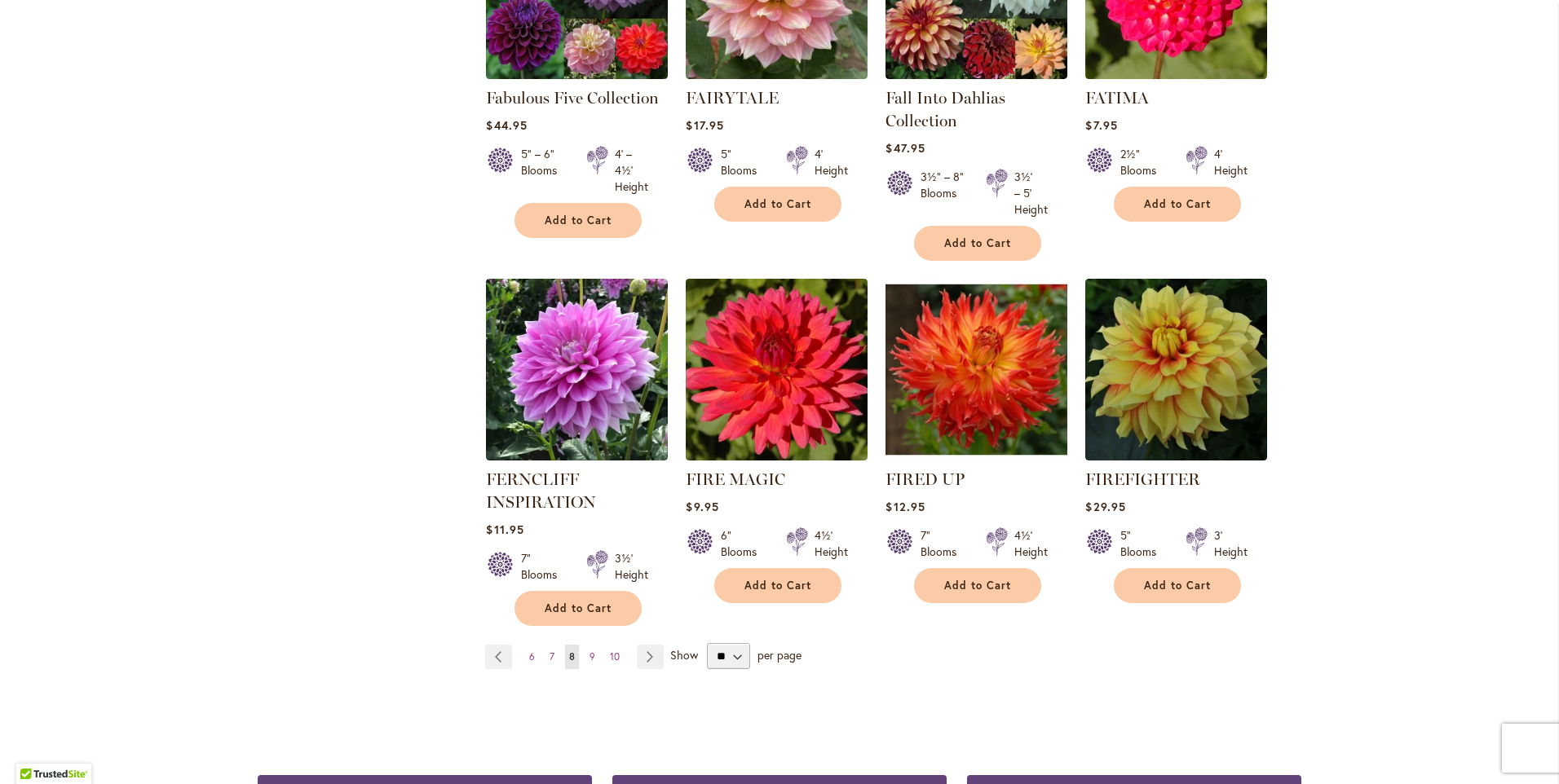
scroll to position [1222, 0]
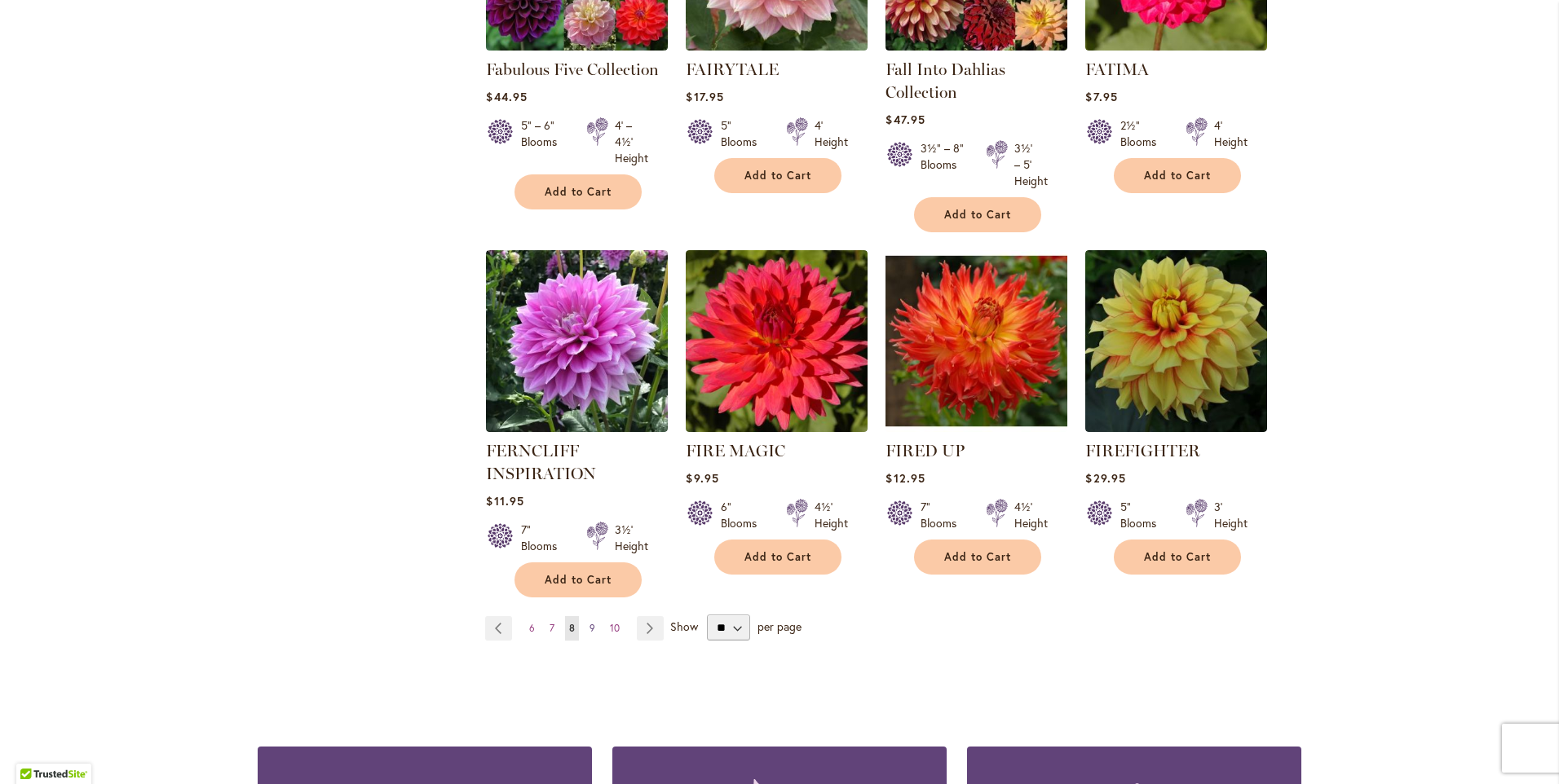
click at [590, 626] on span "9" at bounding box center [592, 628] width 6 height 12
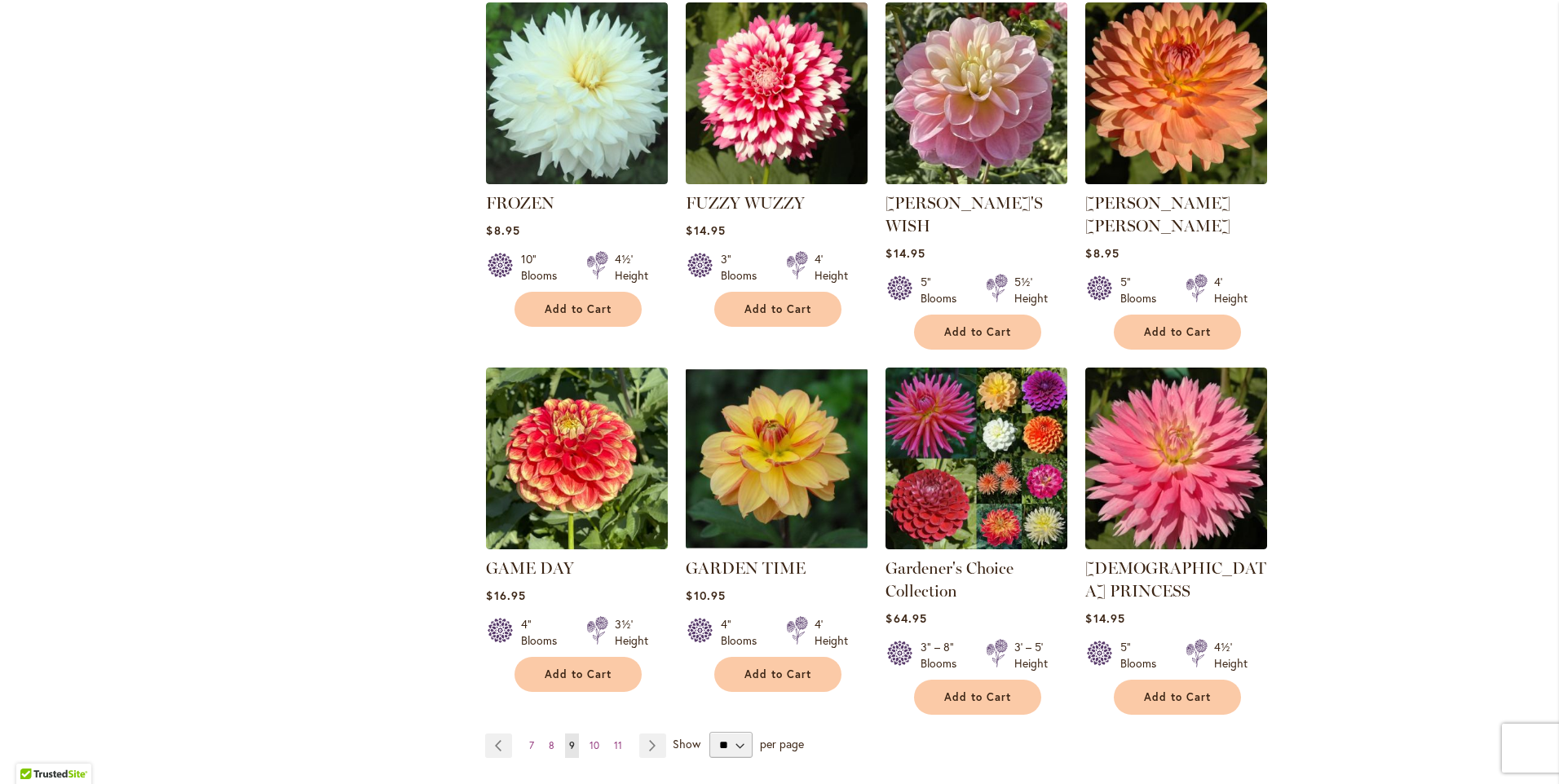
scroll to position [1141, 0]
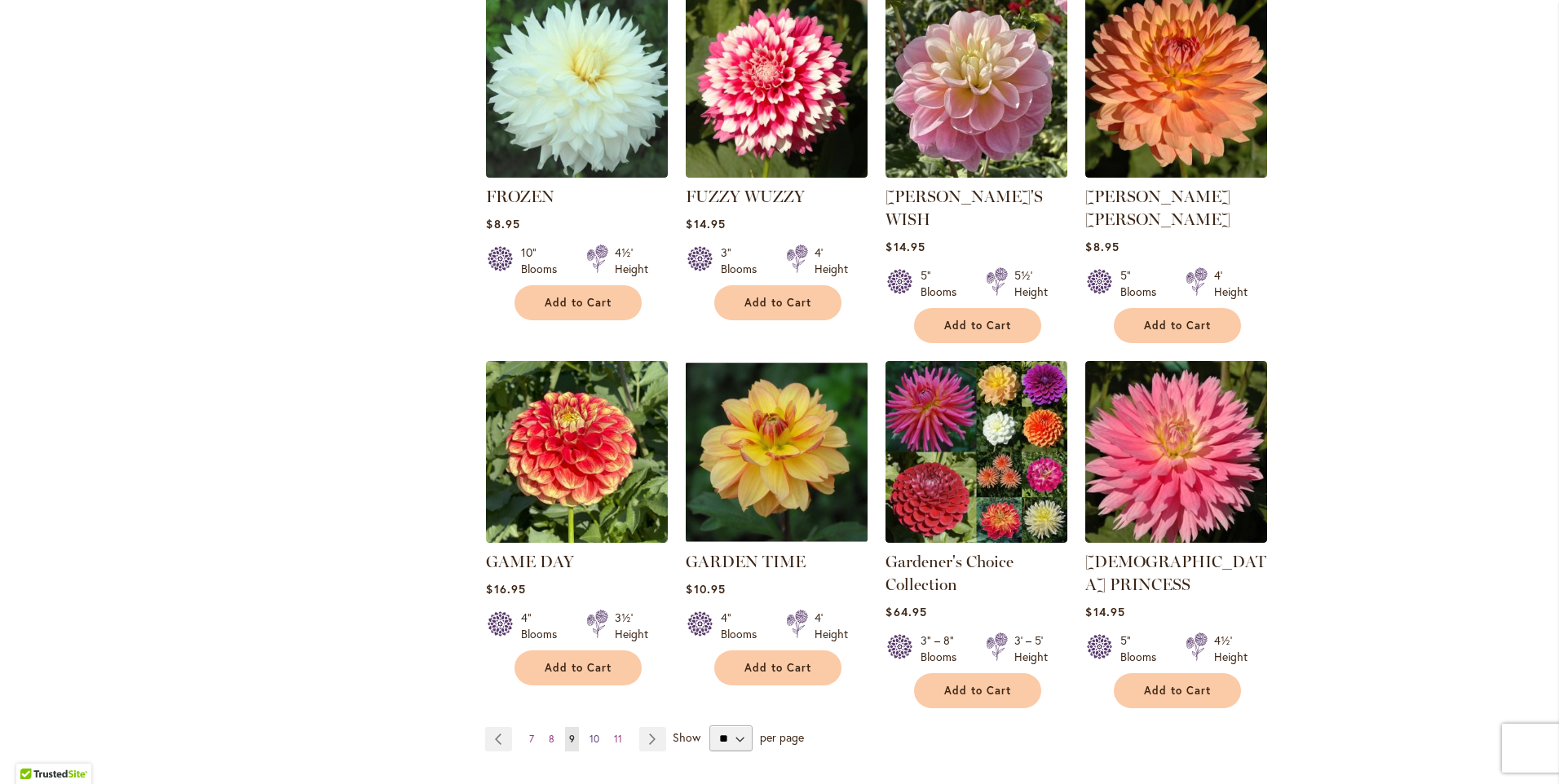
click at [590, 733] on span "10" at bounding box center [595, 739] width 10 height 12
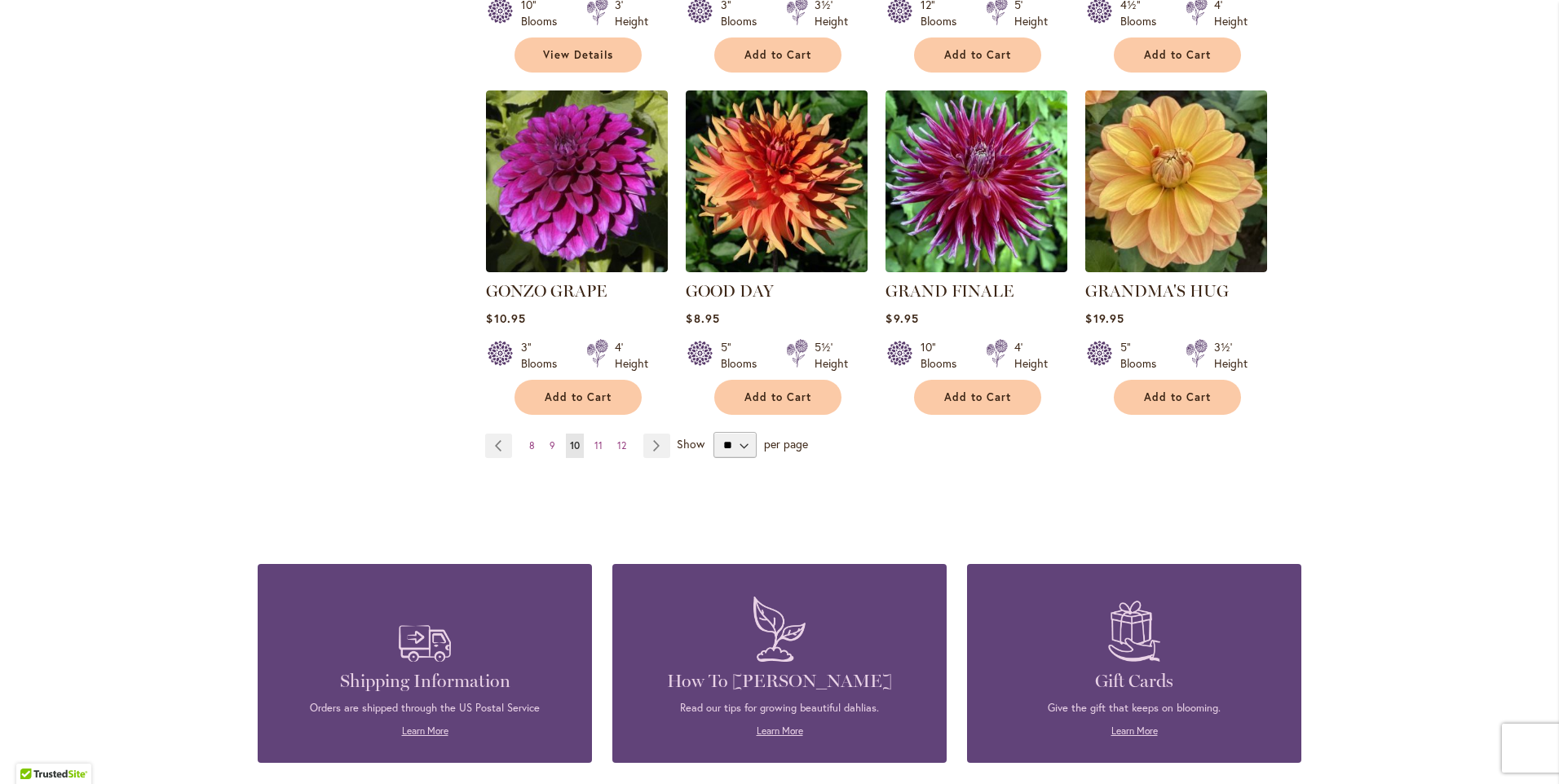
scroll to position [1386, 0]
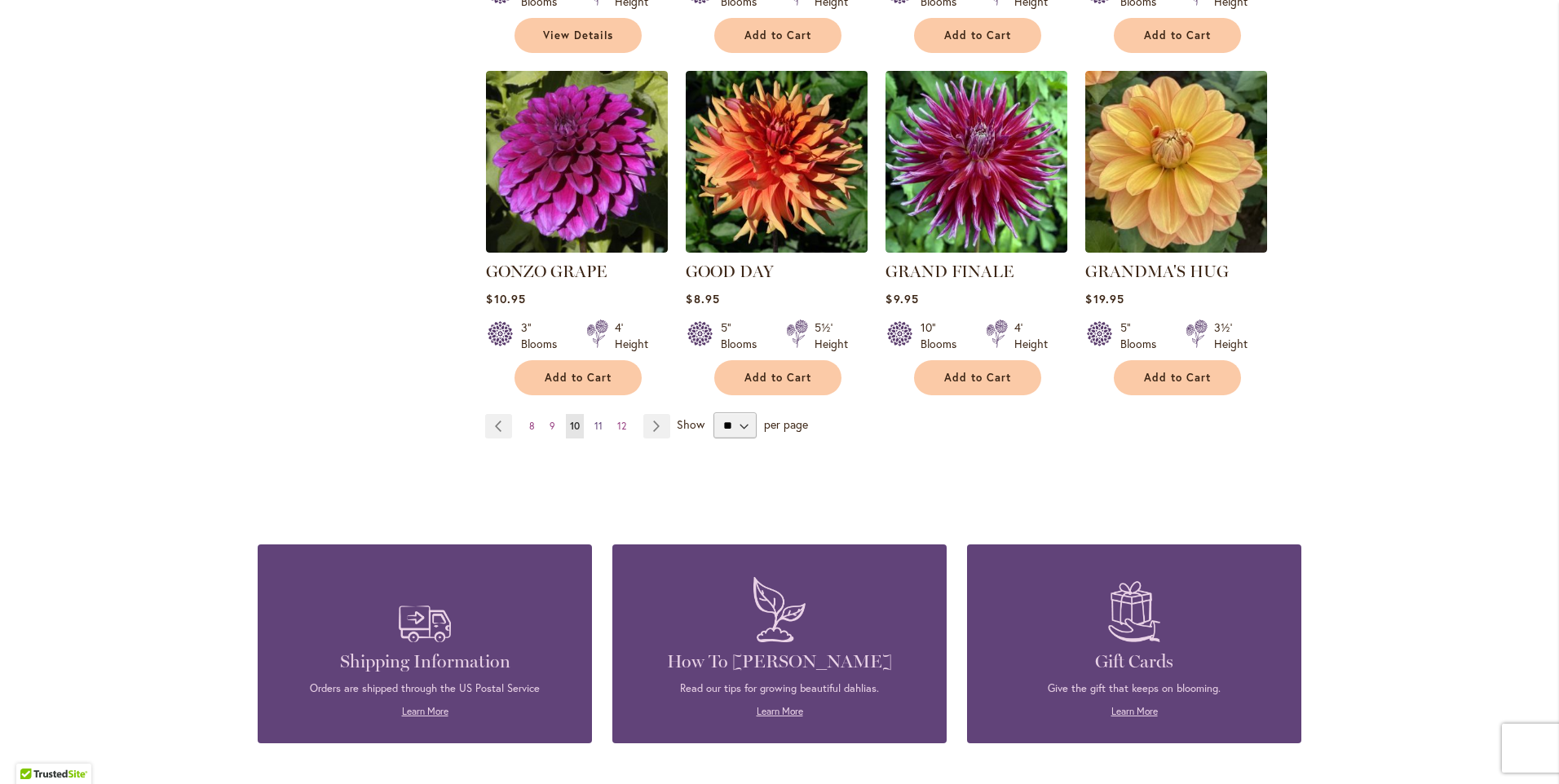
click at [595, 420] on span "11" at bounding box center [599, 425] width 8 height 12
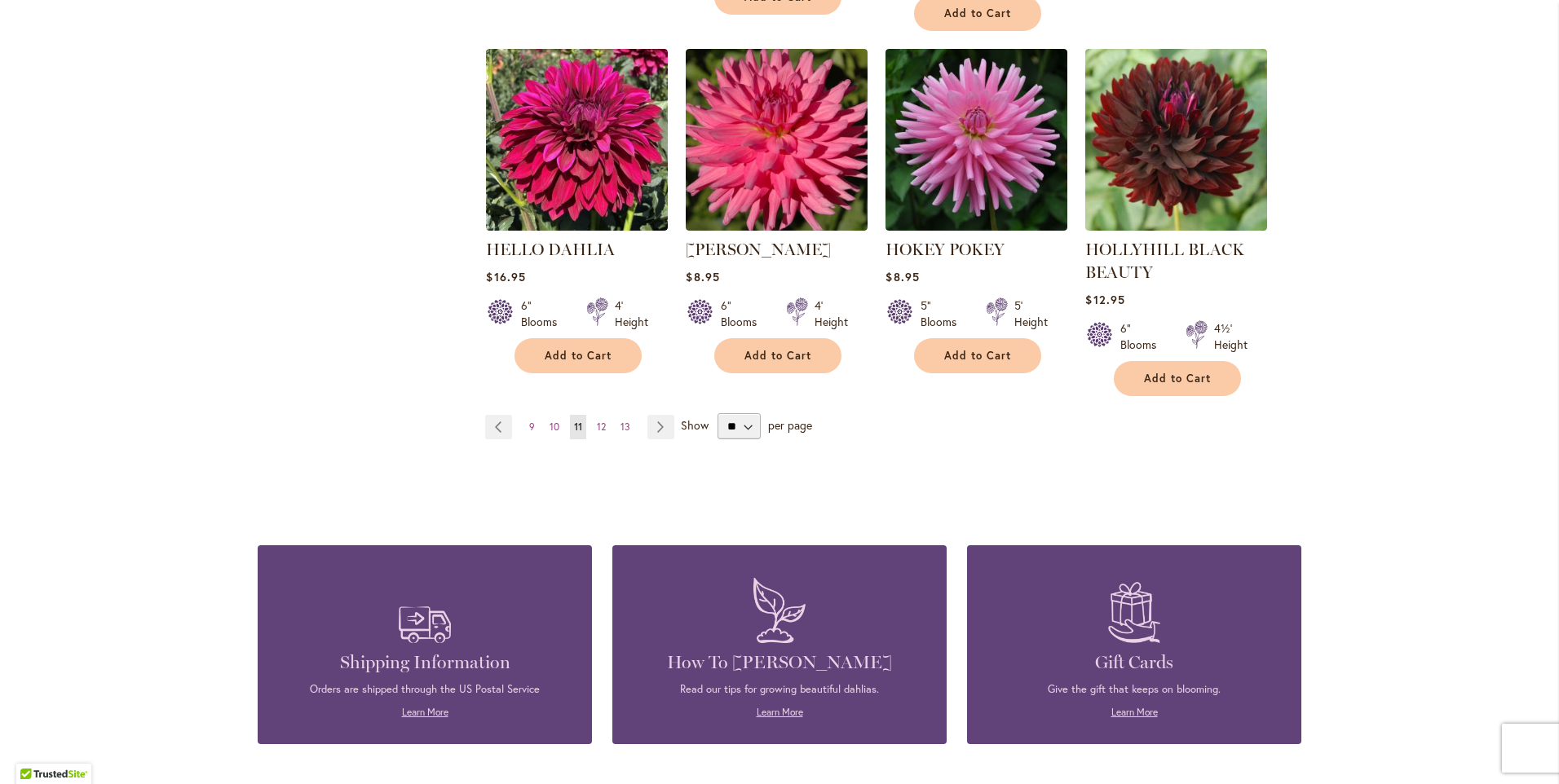
scroll to position [1467, 0]
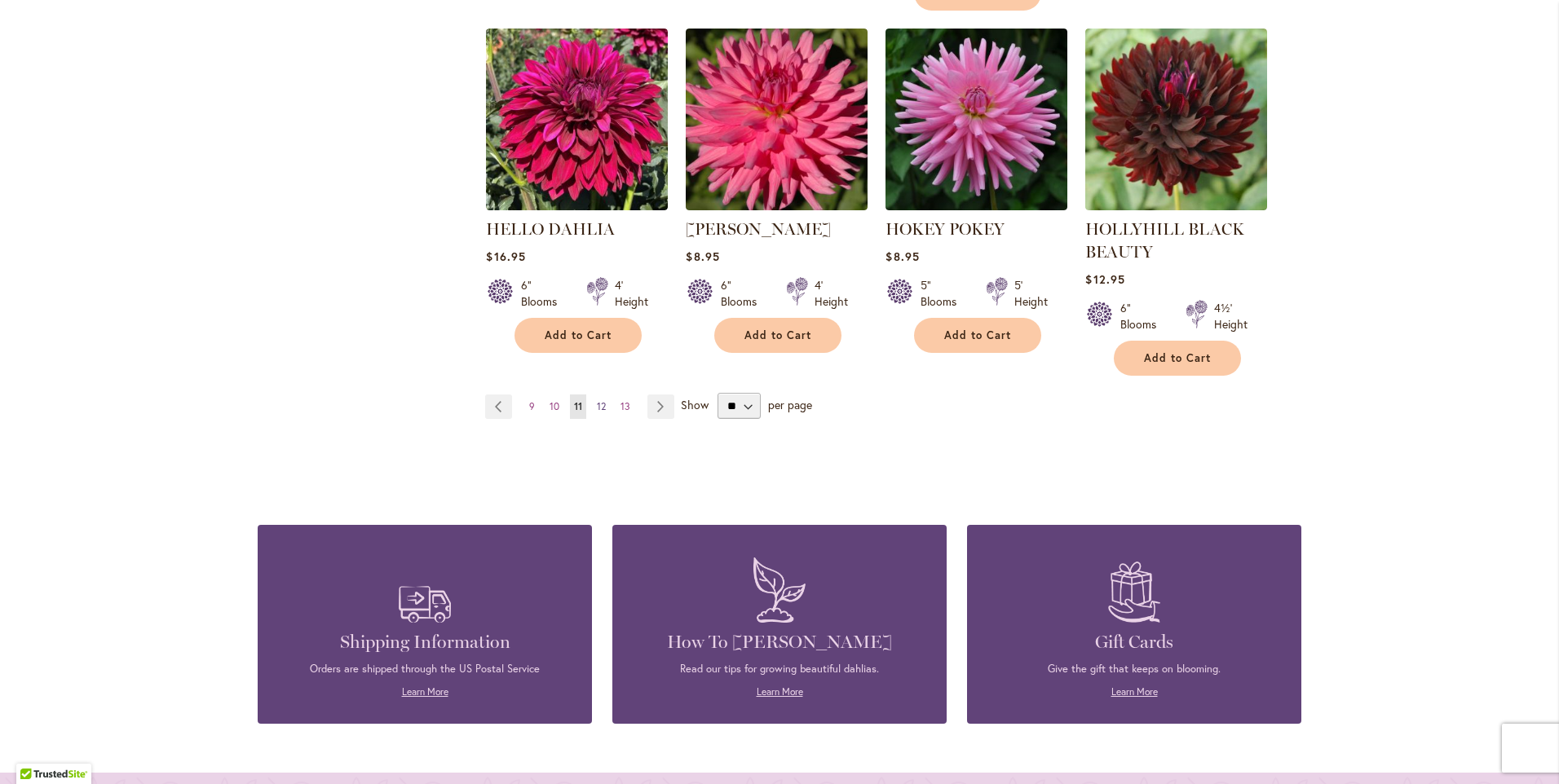
click at [597, 403] on span "12" at bounding box center [601, 406] width 9 height 12
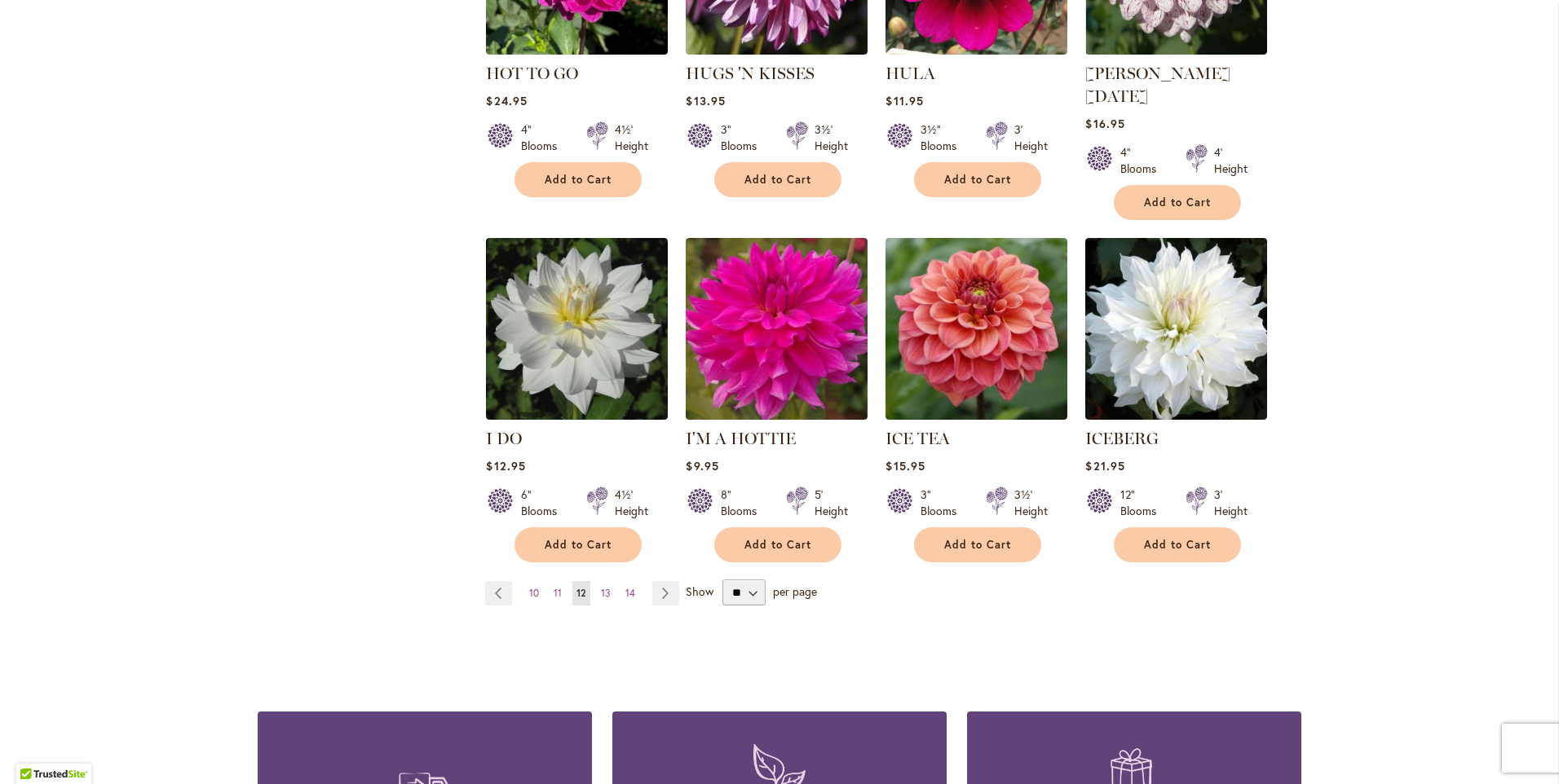
scroll to position [1222, 0]
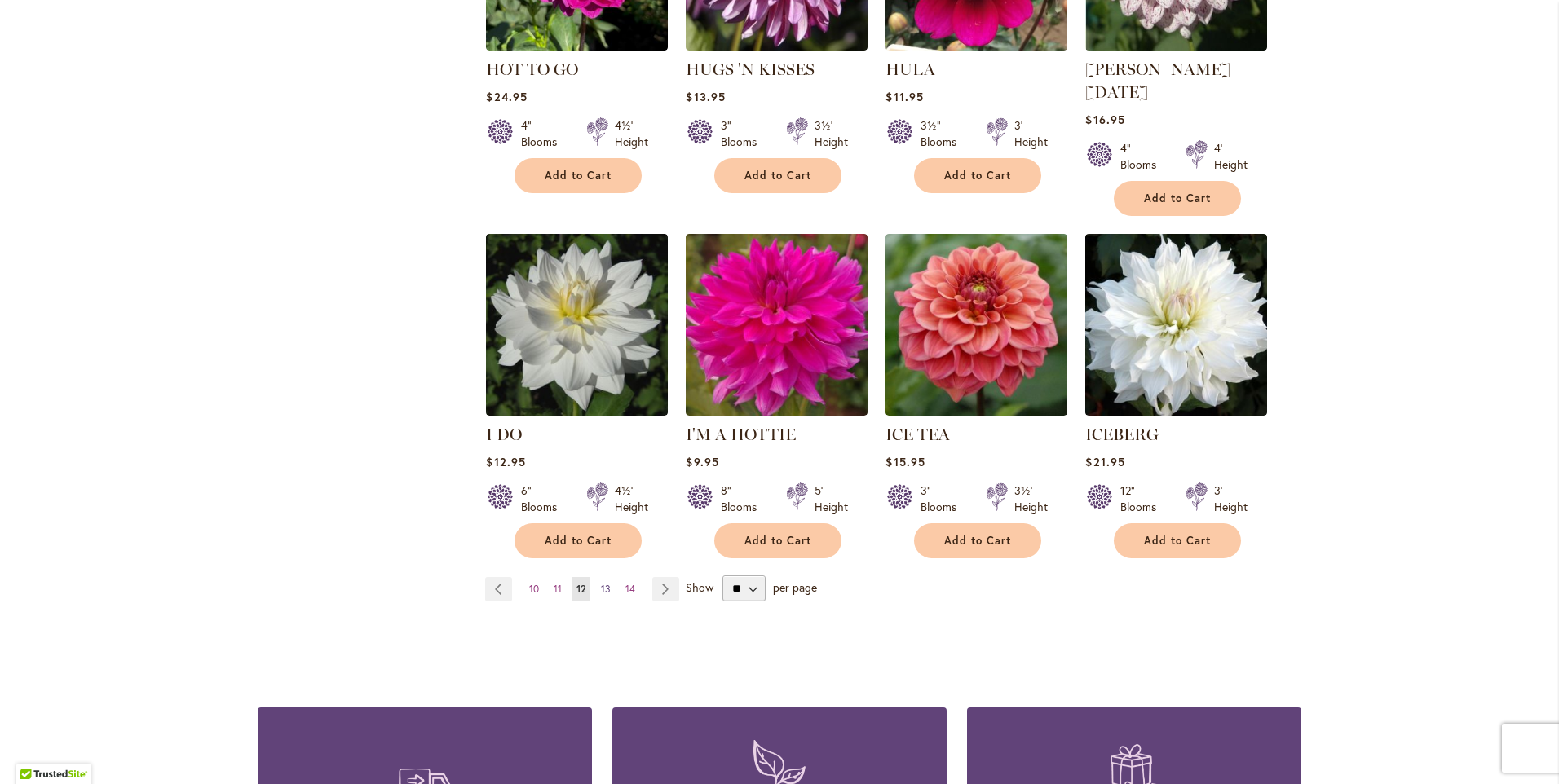
click at [601, 583] on span "13" at bounding box center [606, 589] width 10 height 12
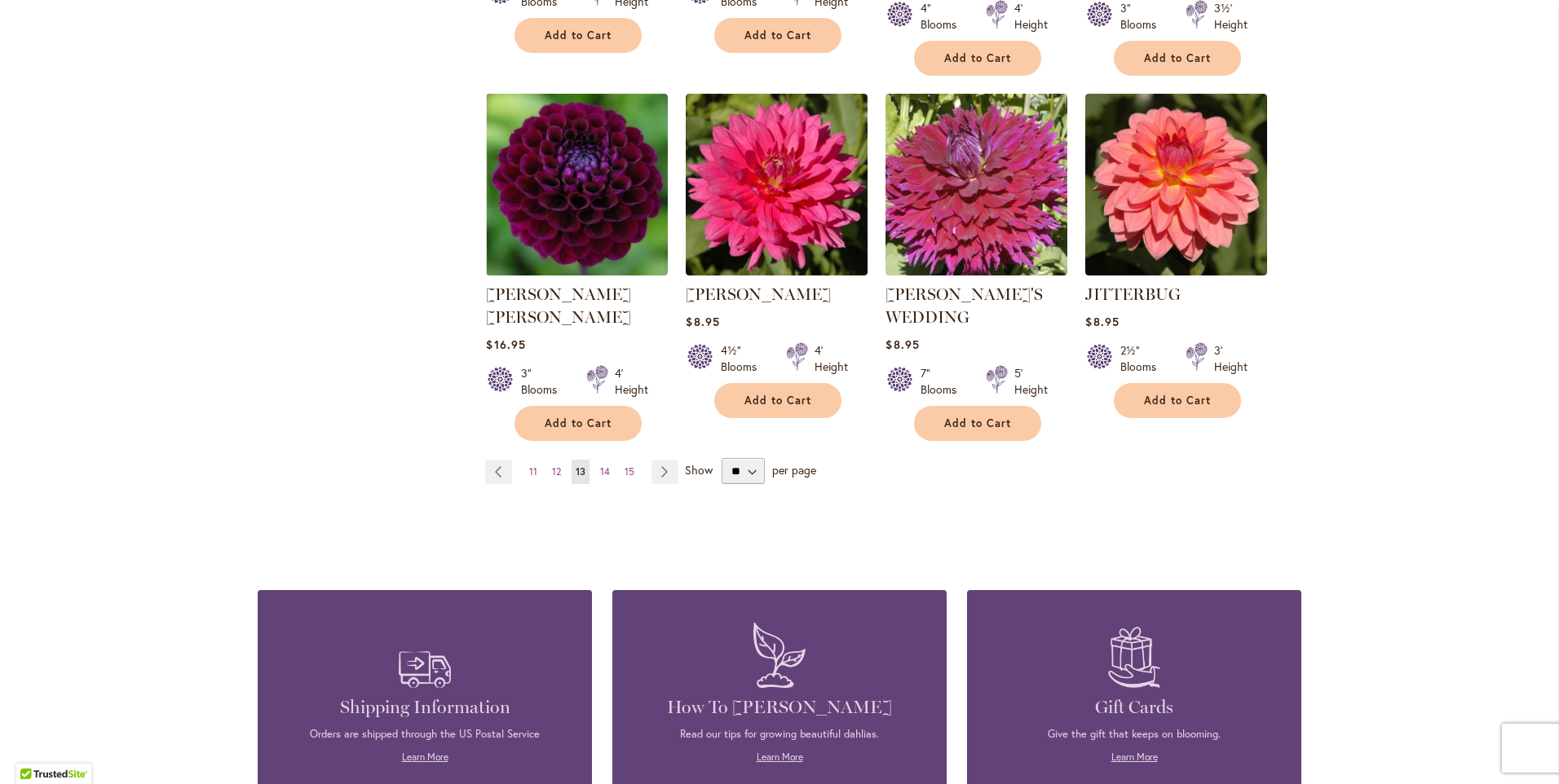
scroll to position [1386, 0]
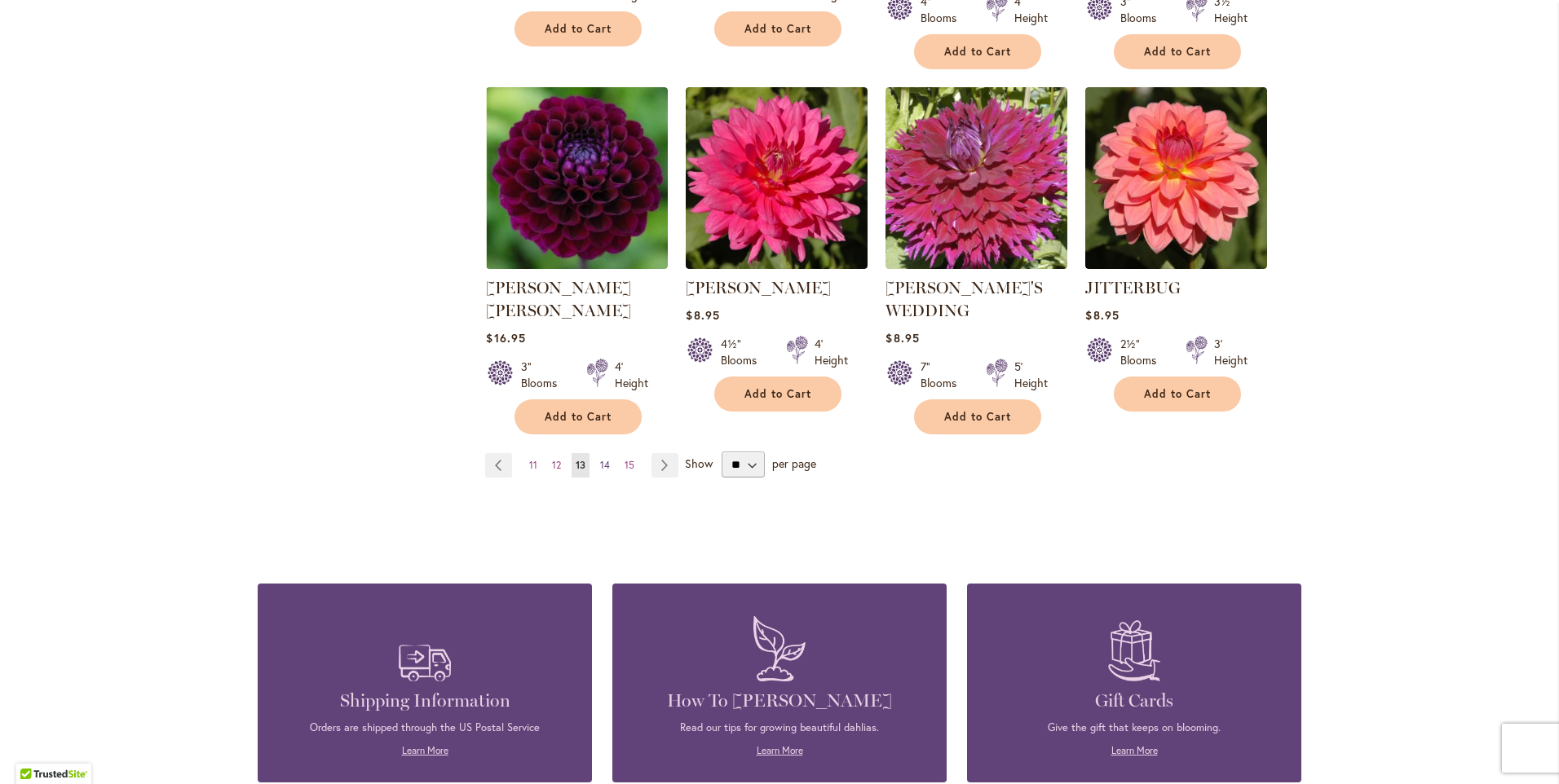
click at [600, 459] on span "14" at bounding box center [605, 465] width 10 height 12
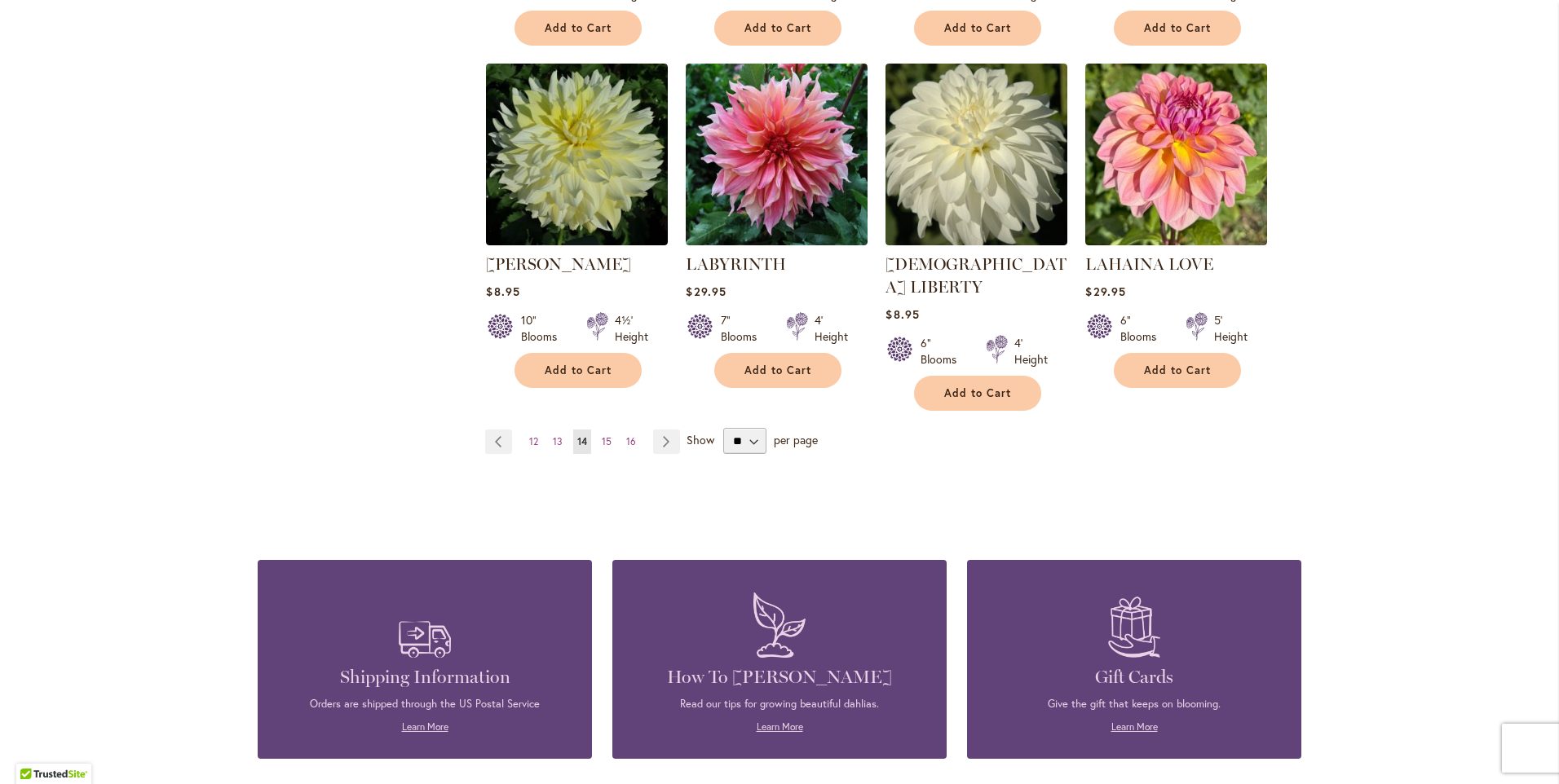
scroll to position [1386, 0]
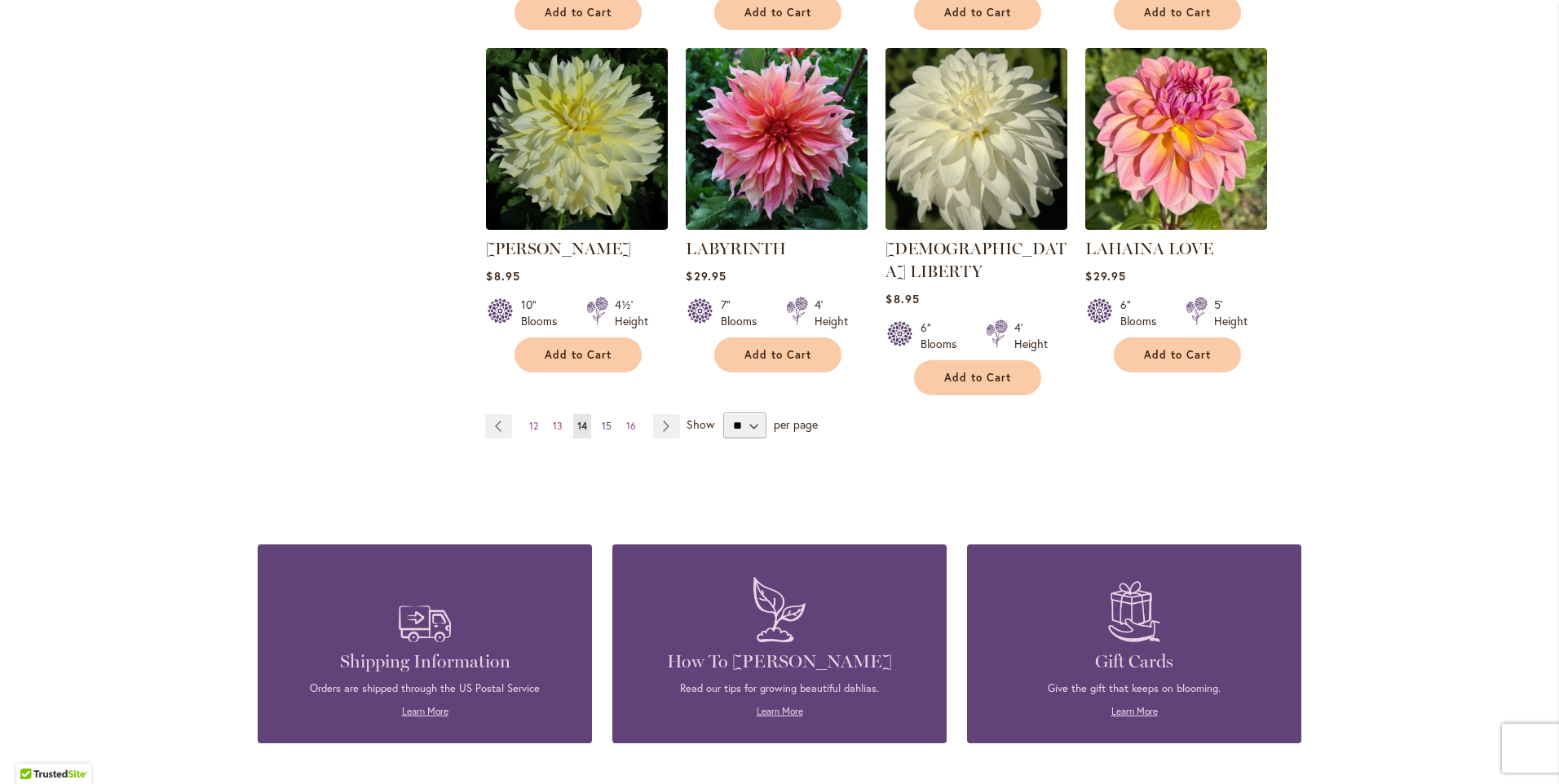
click at [602, 420] on span "15" at bounding box center [607, 425] width 10 height 12
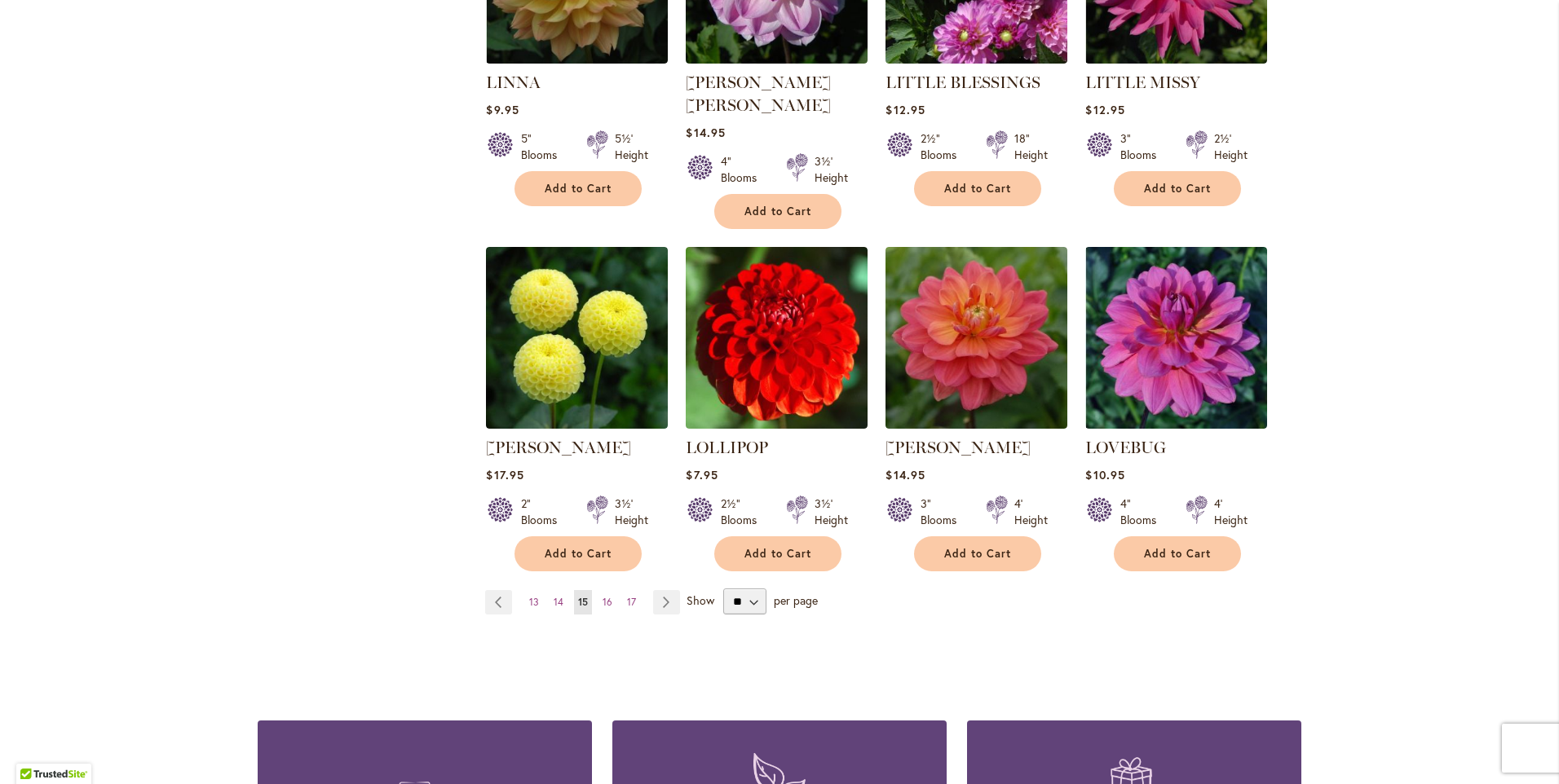
scroll to position [1386, 0]
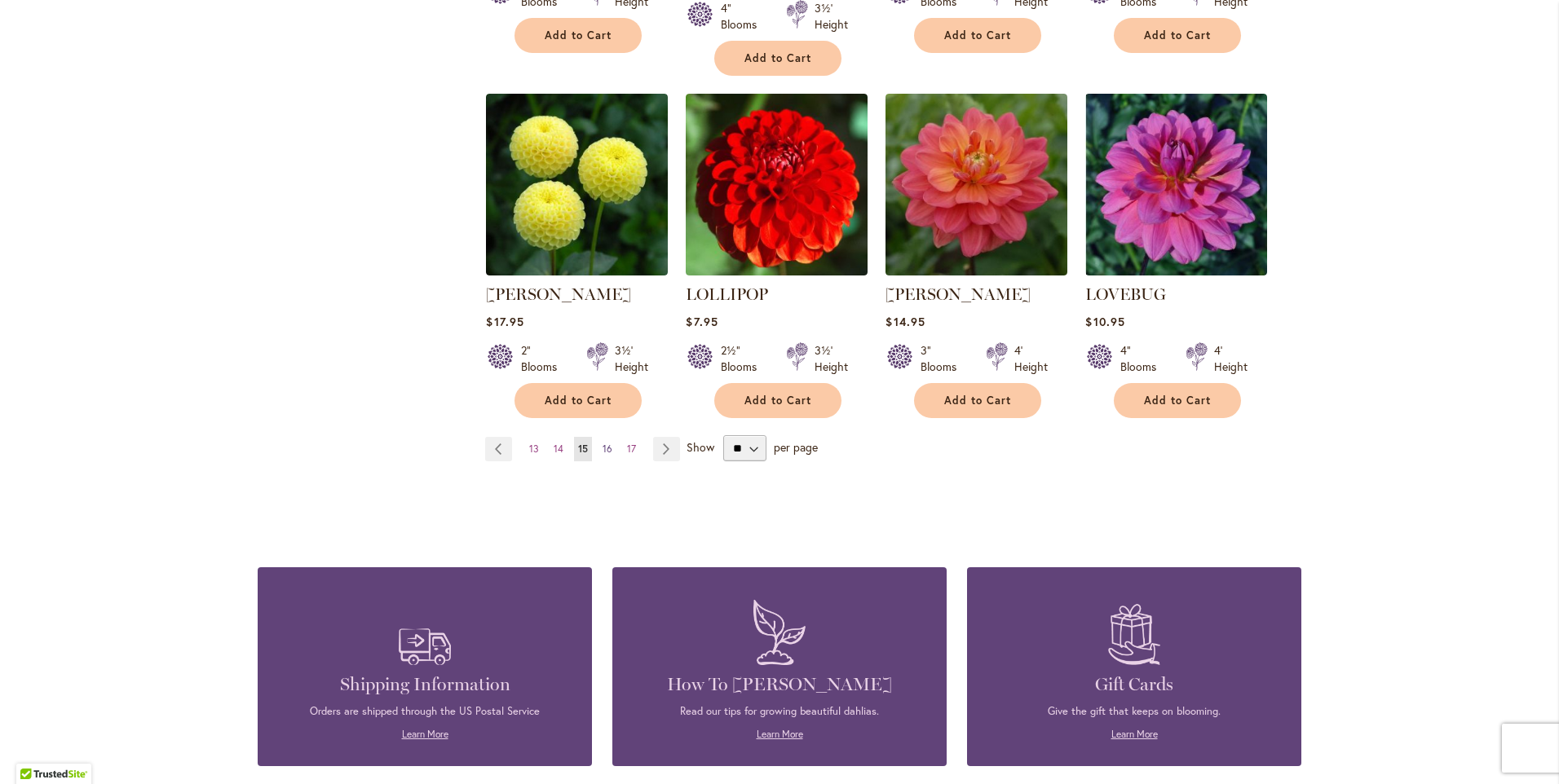
click at [603, 442] on span "16" at bounding box center [608, 448] width 10 height 12
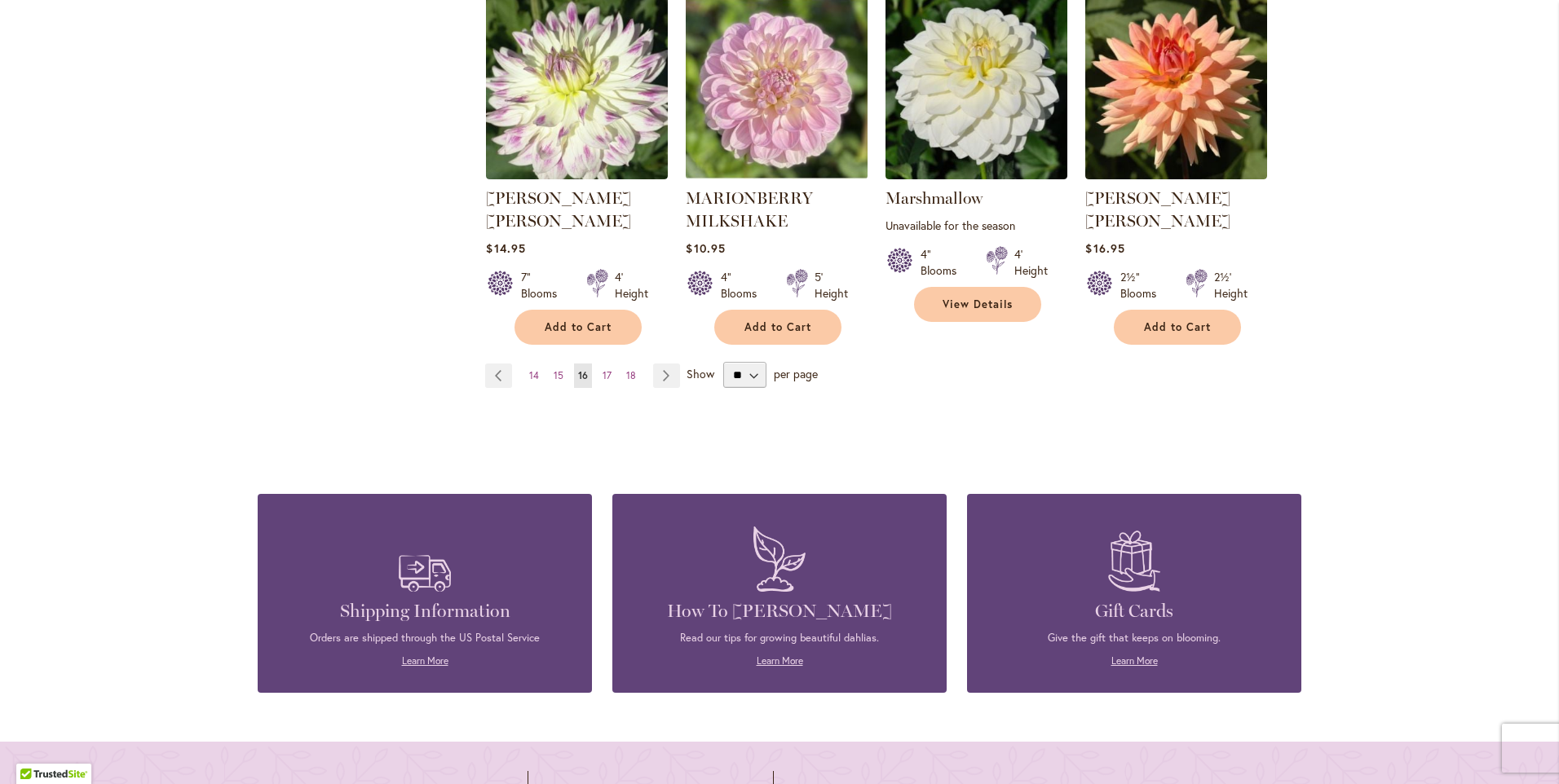
scroll to position [1467, 0]
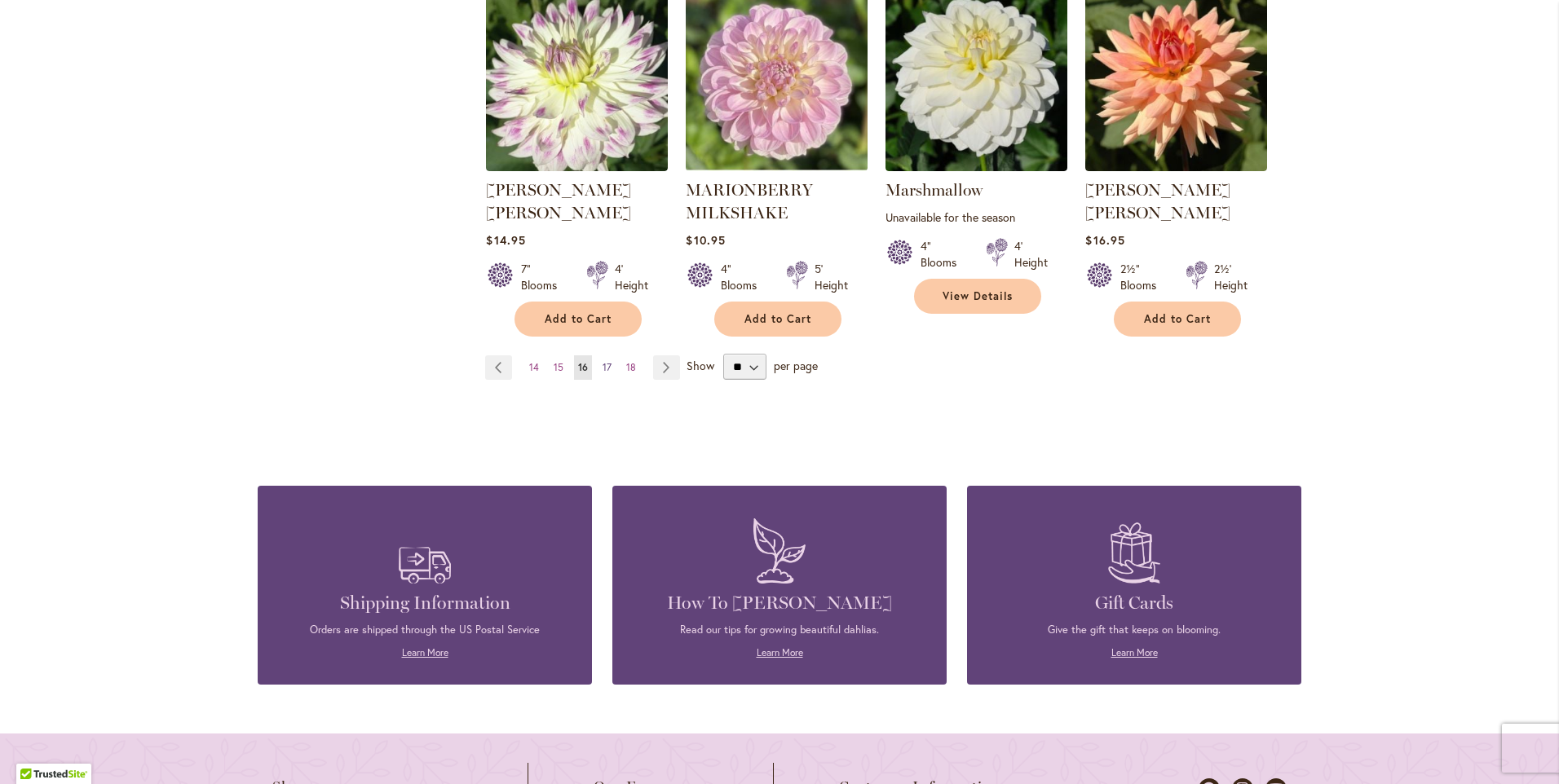
click at [603, 361] on span "17" at bounding box center [607, 367] width 9 height 12
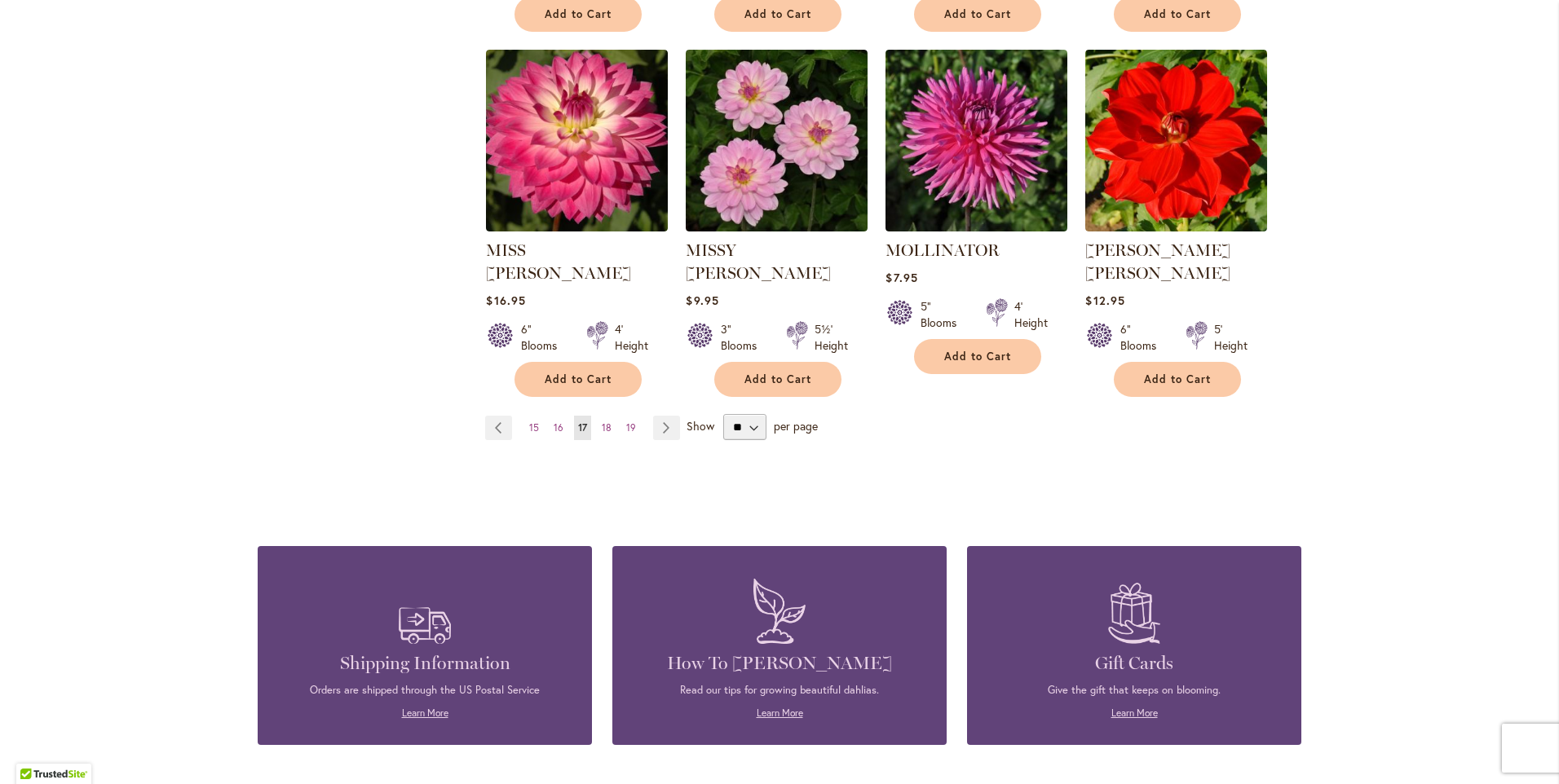
scroll to position [1386, 0]
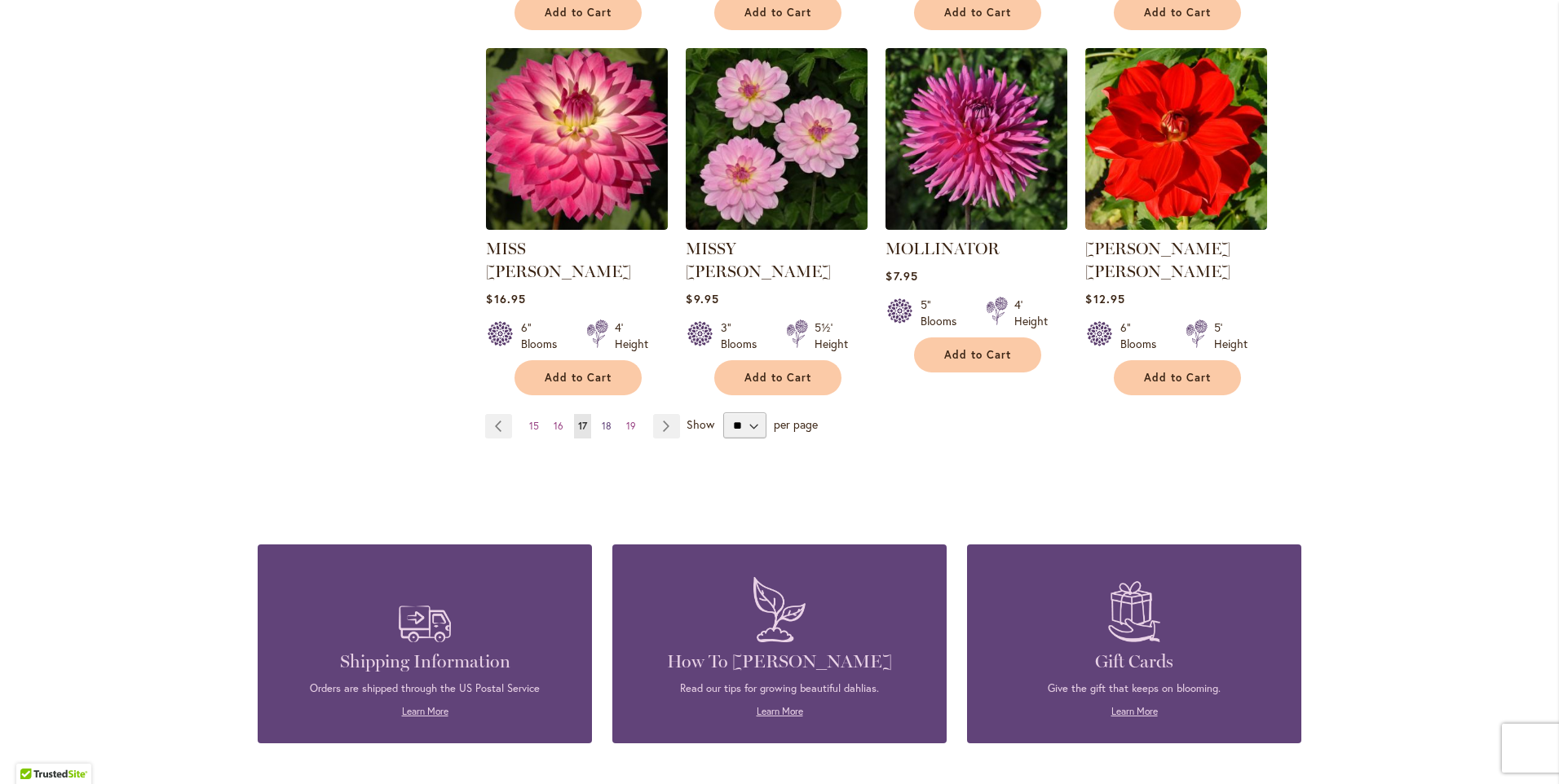
click at [602, 420] on span "18" at bounding box center [607, 425] width 10 height 12
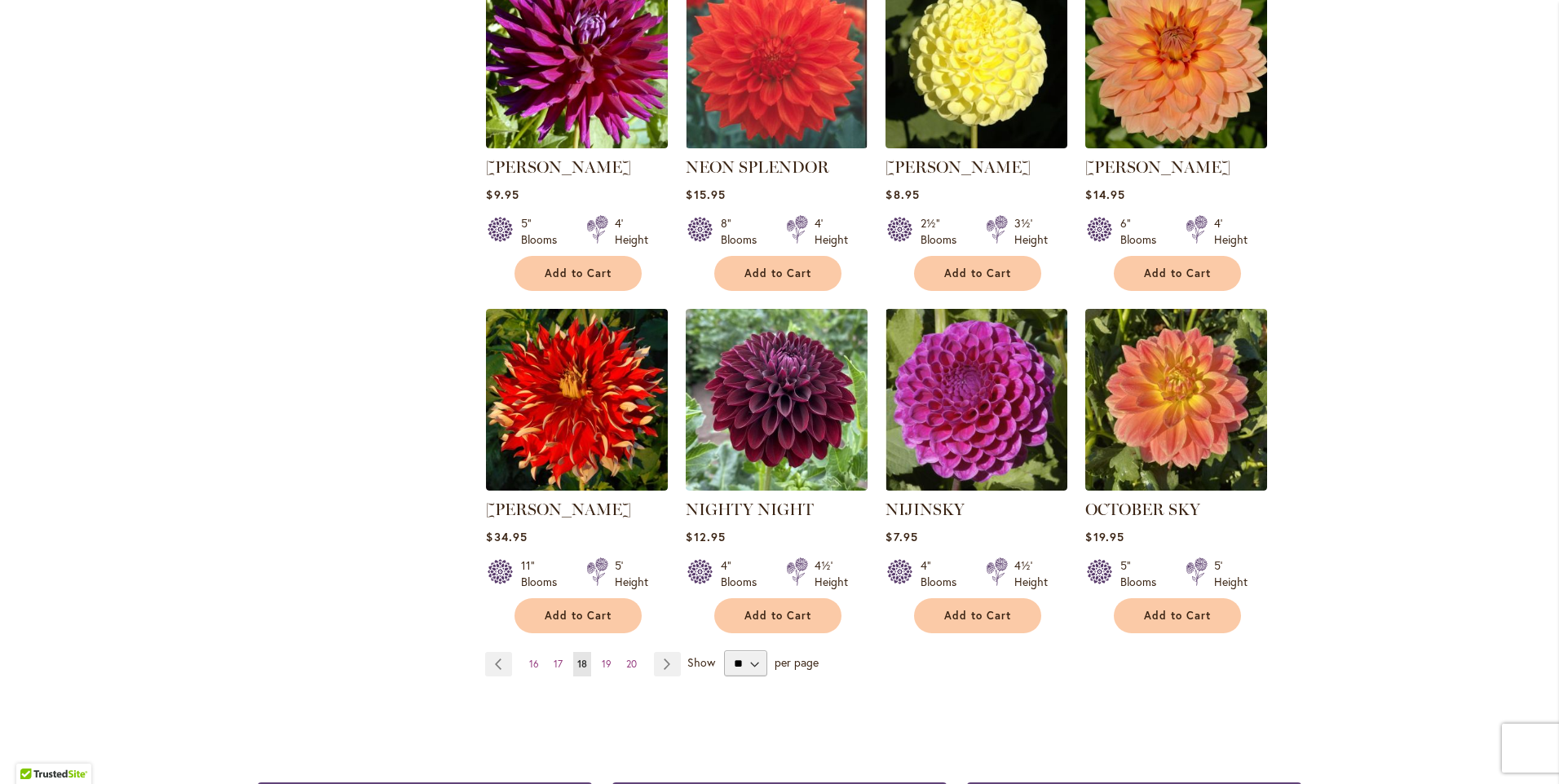
scroll to position [1222, 0]
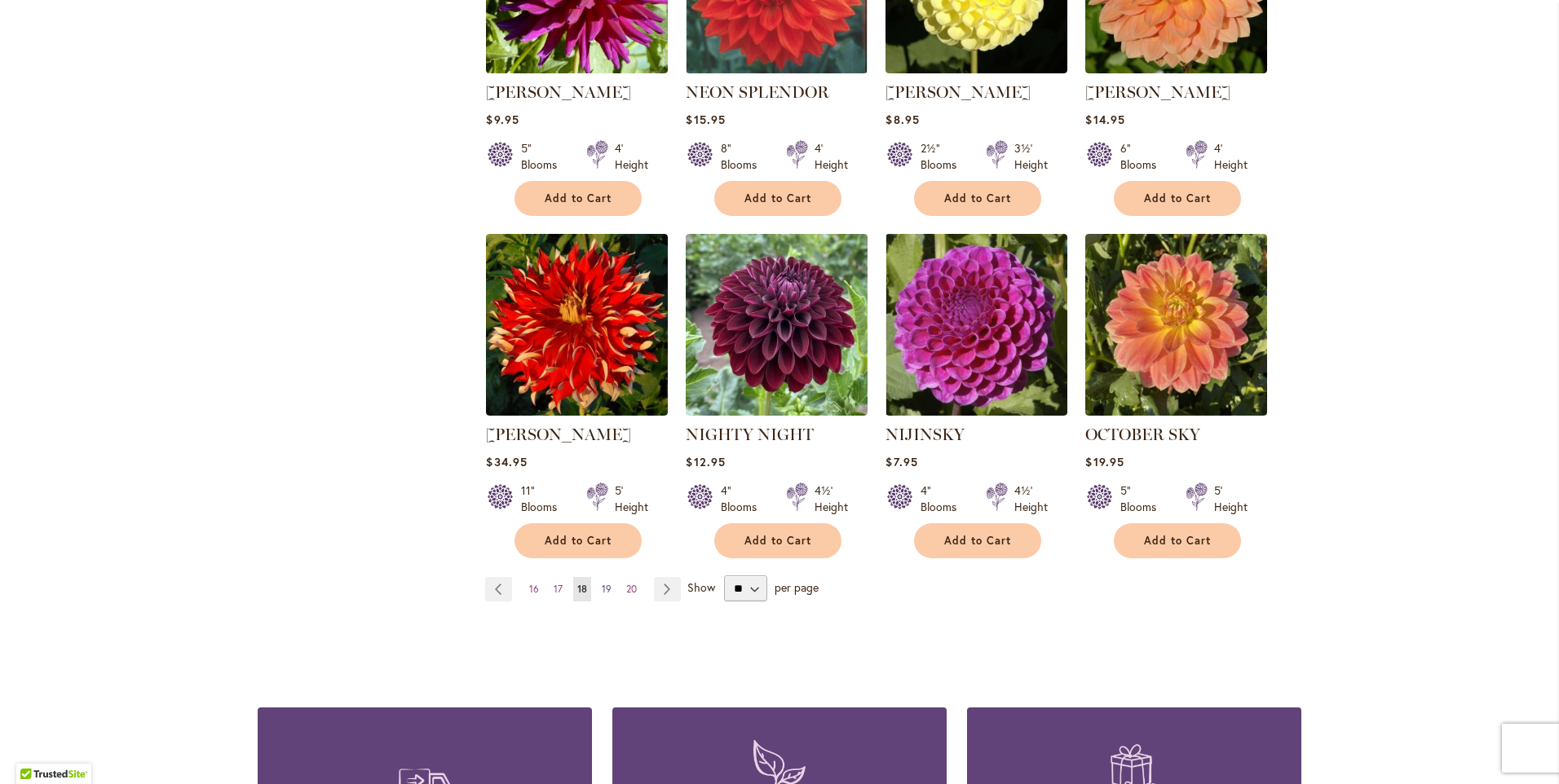
click at [602, 583] on span "19" at bounding box center [607, 589] width 10 height 12
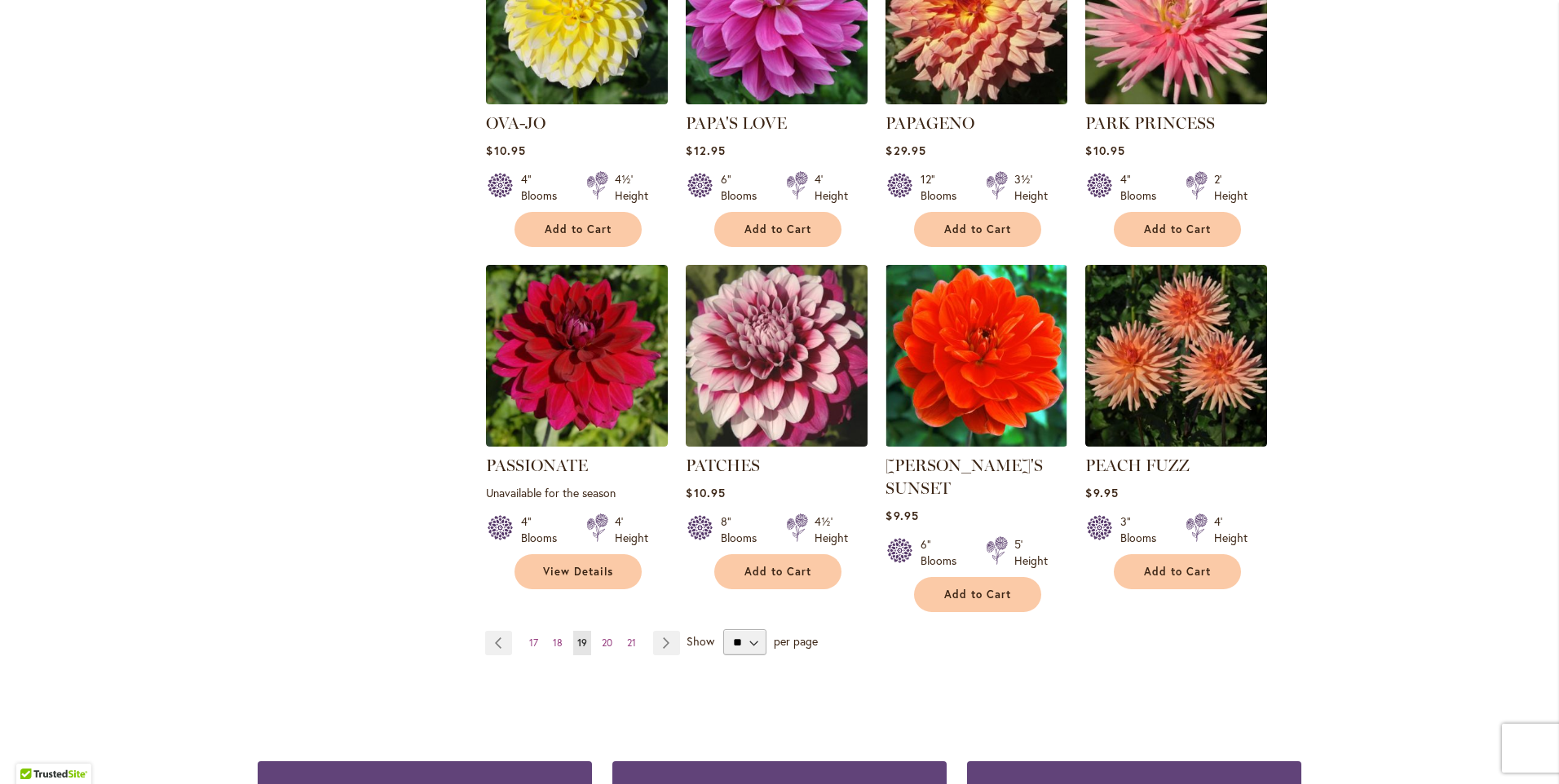
scroll to position [1222, 0]
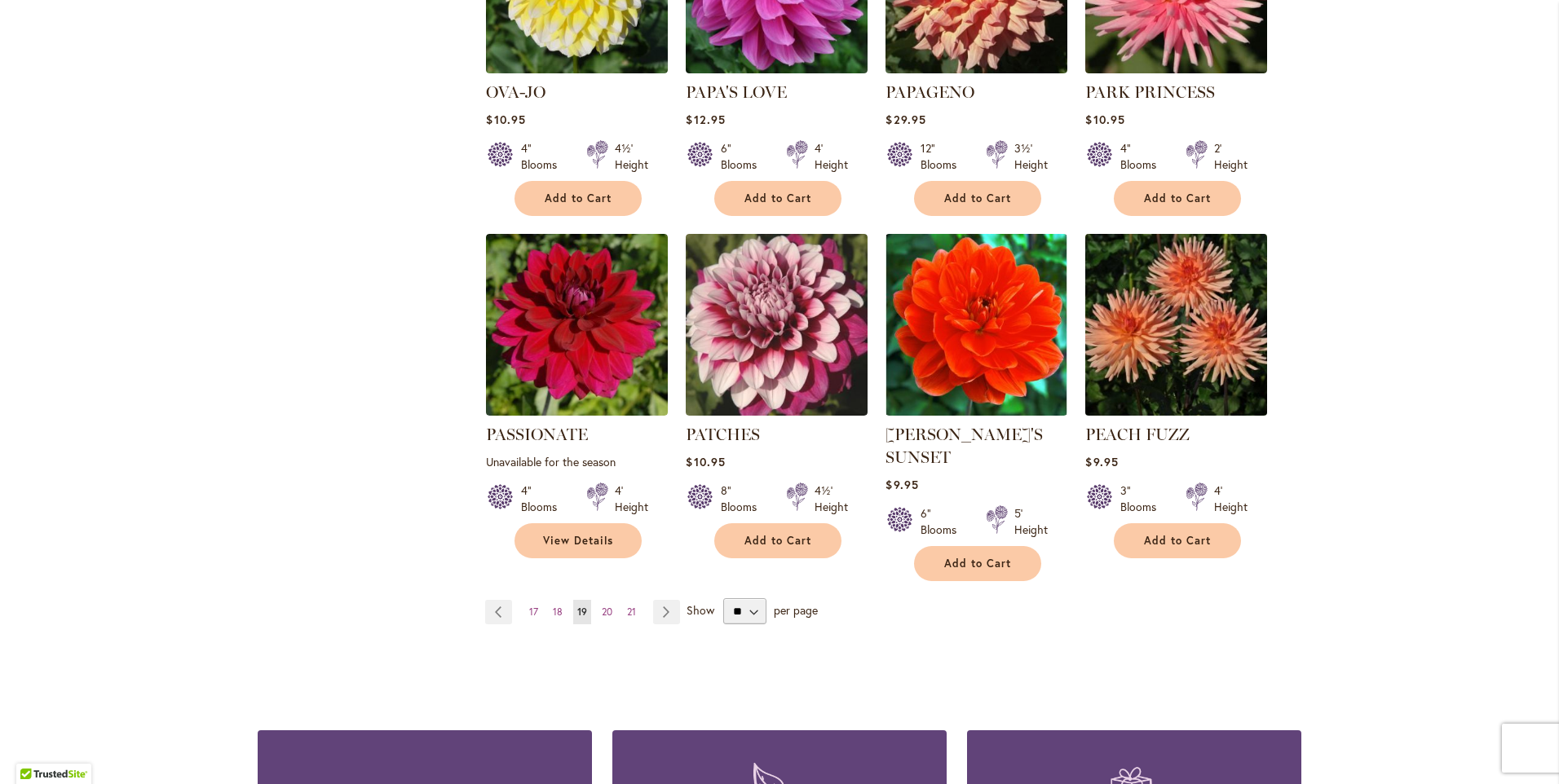
click at [1184, 287] on img at bounding box center [1177, 325] width 191 height 190
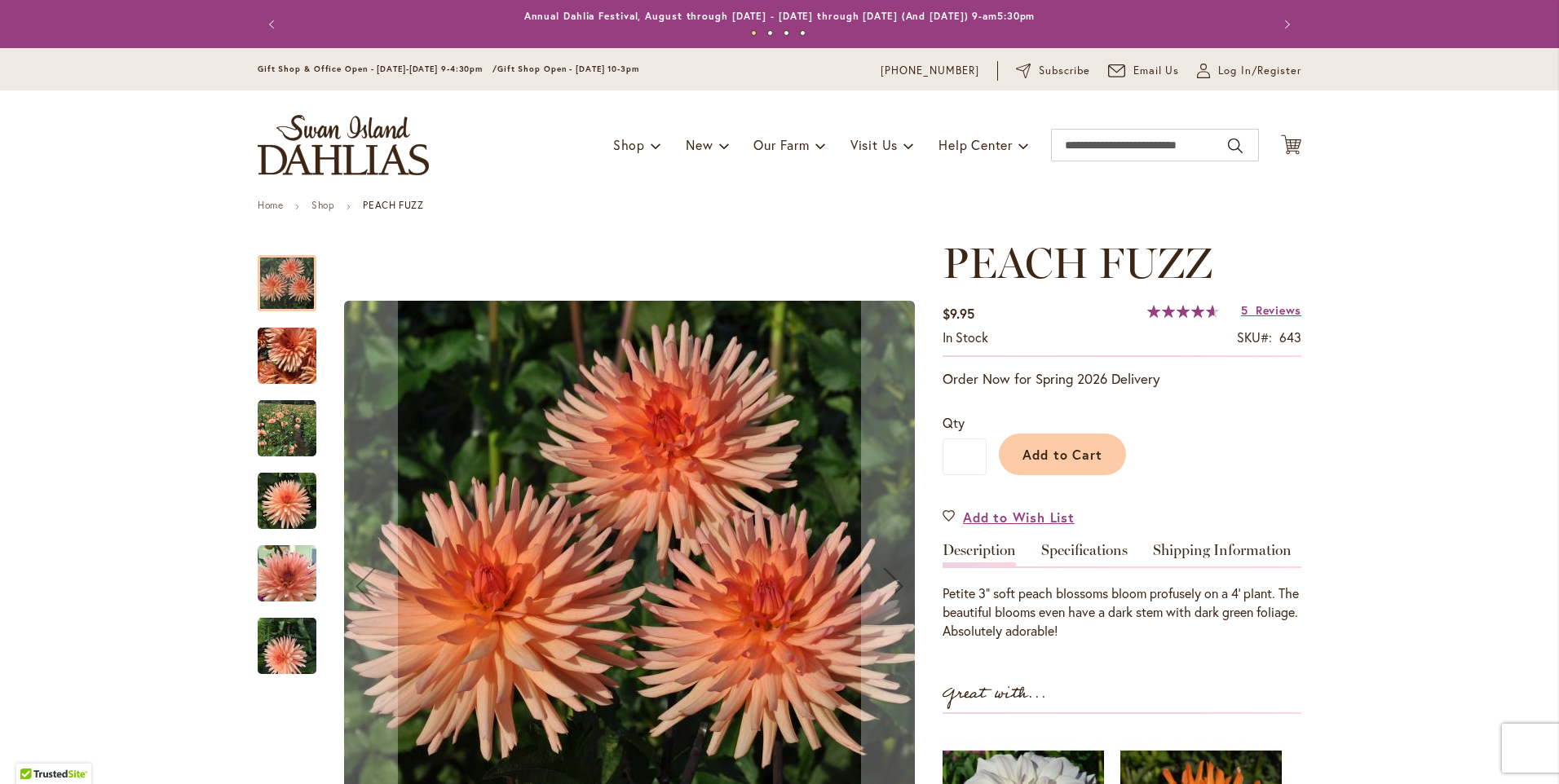
click at [266, 438] on img "PEACH FUZZ" at bounding box center [287, 429] width 58 height 58
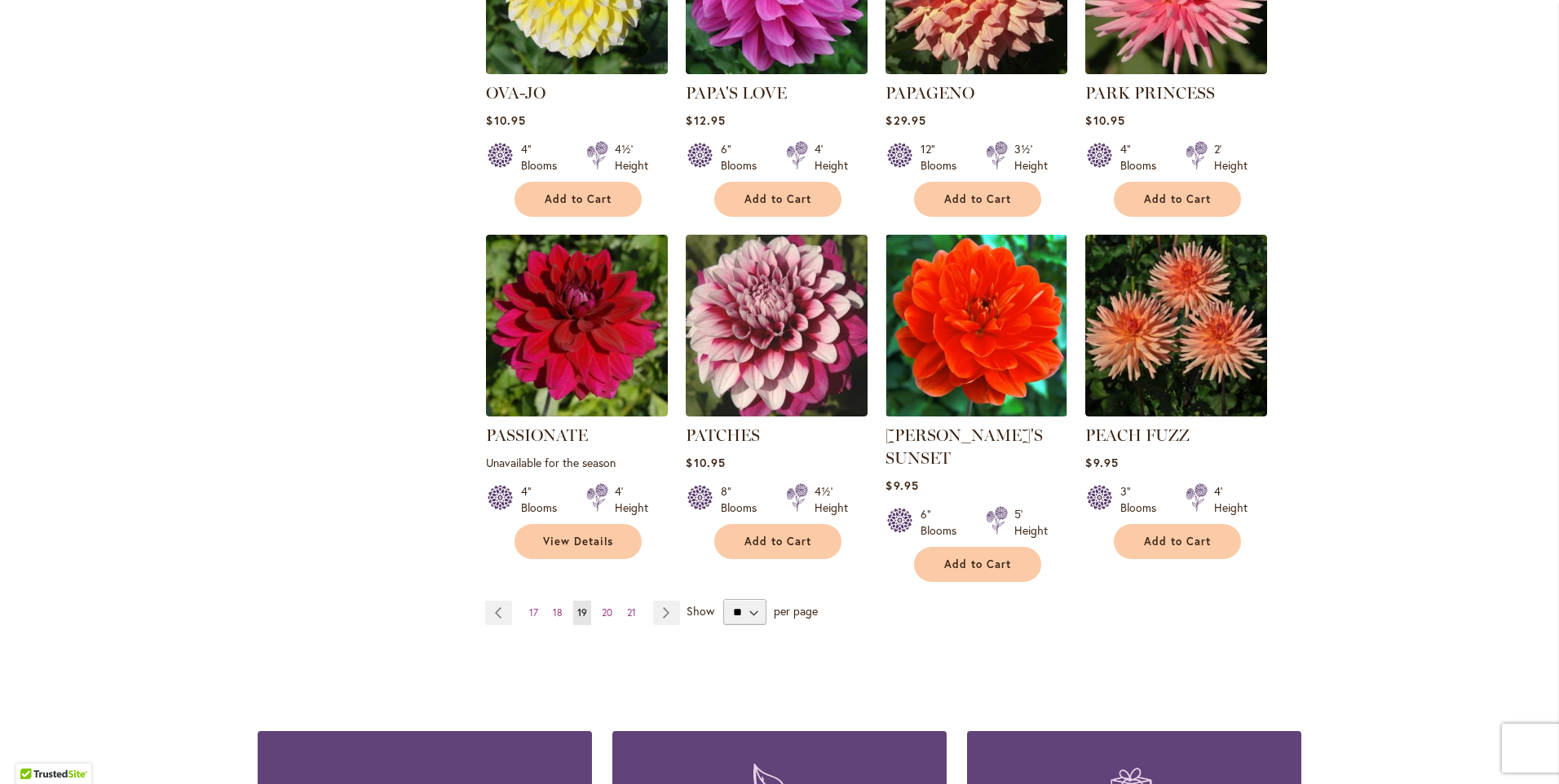
scroll to position [1164, 0]
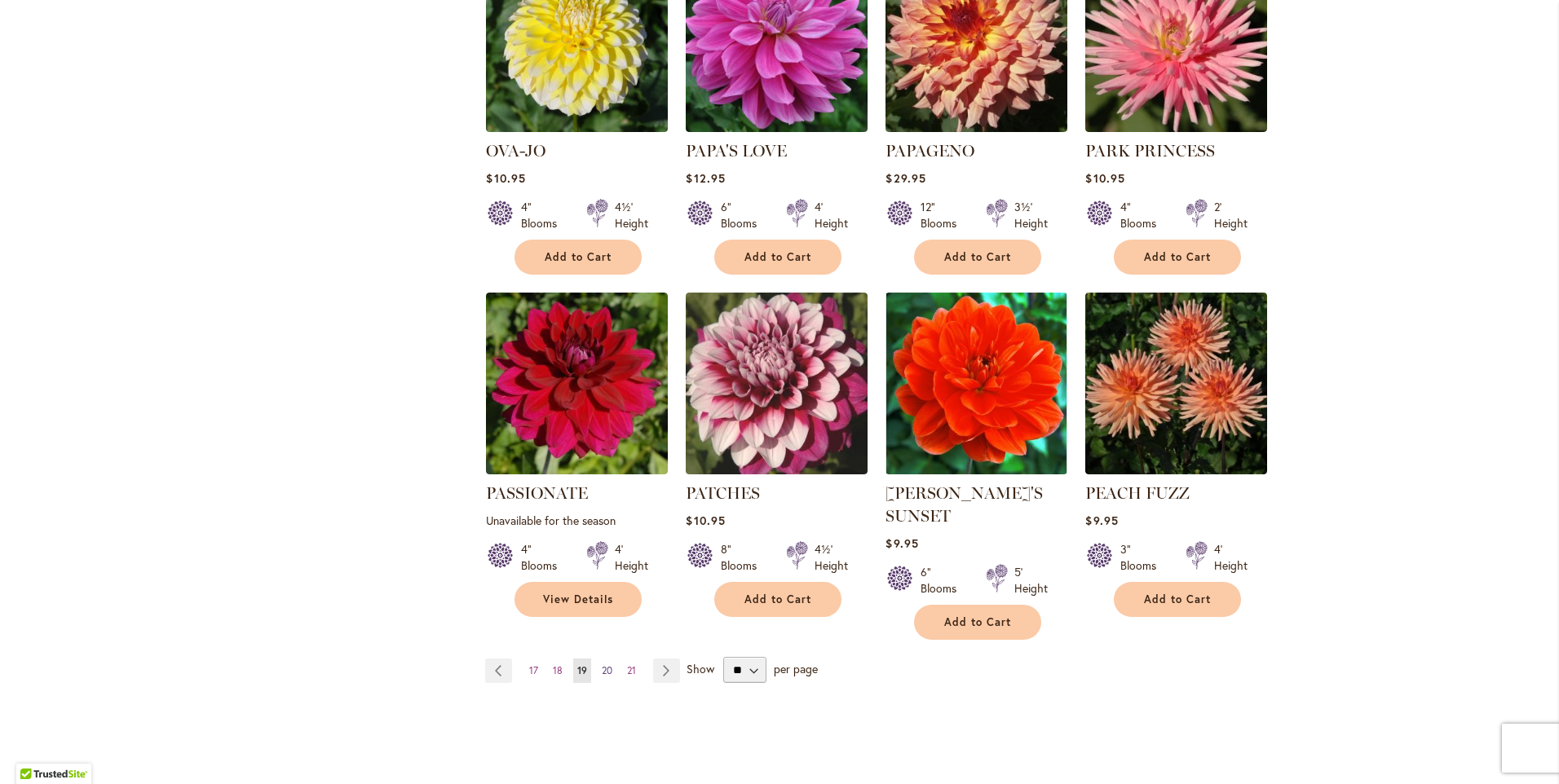
click at [602, 664] on span "20" at bounding box center [607, 670] width 11 height 12
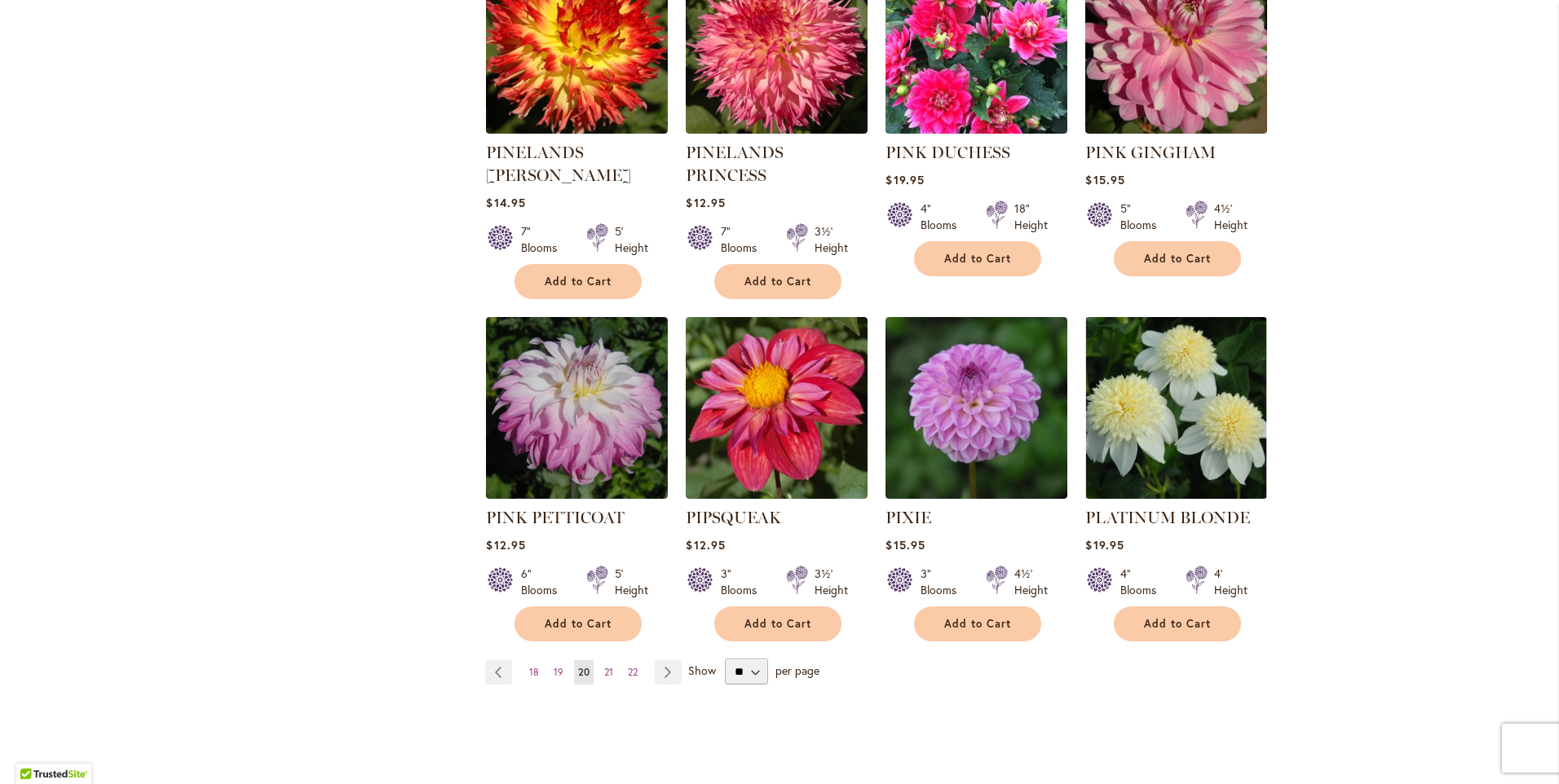
scroll to position [1222, 0]
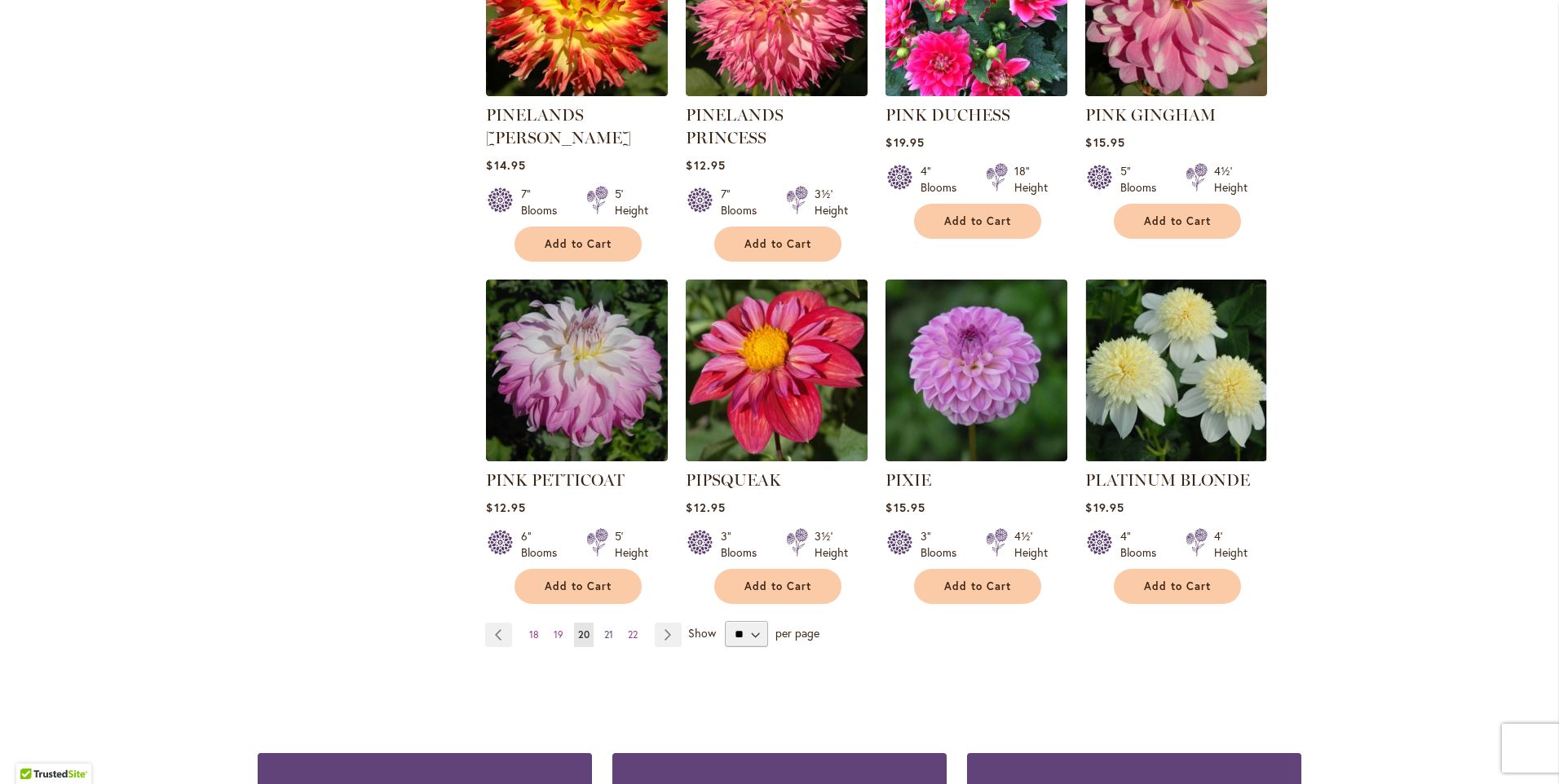
click at [606, 629] on span "21" at bounding box center [609, 635] width 9 height 12
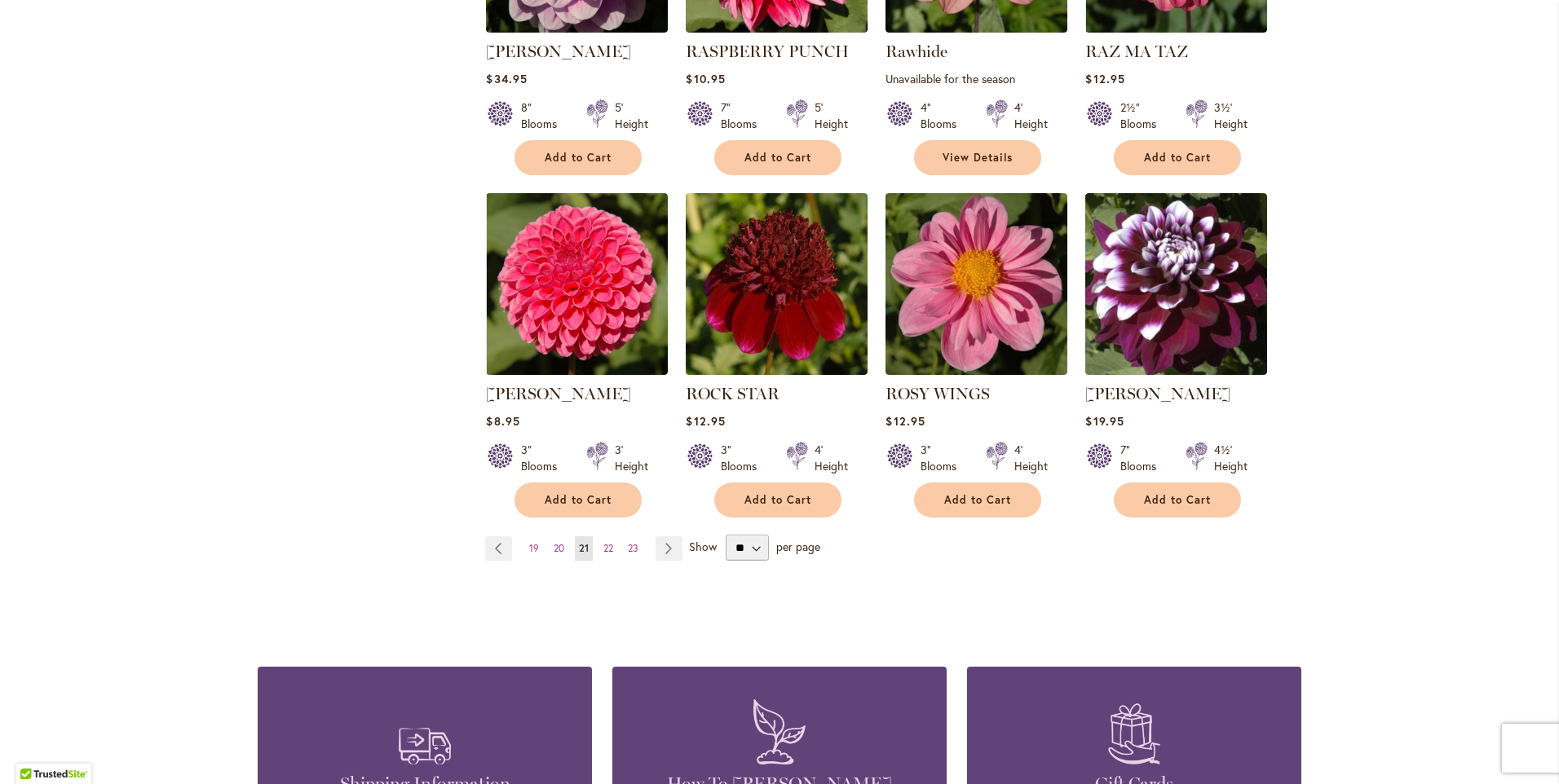
scroll to position [1304, 0]
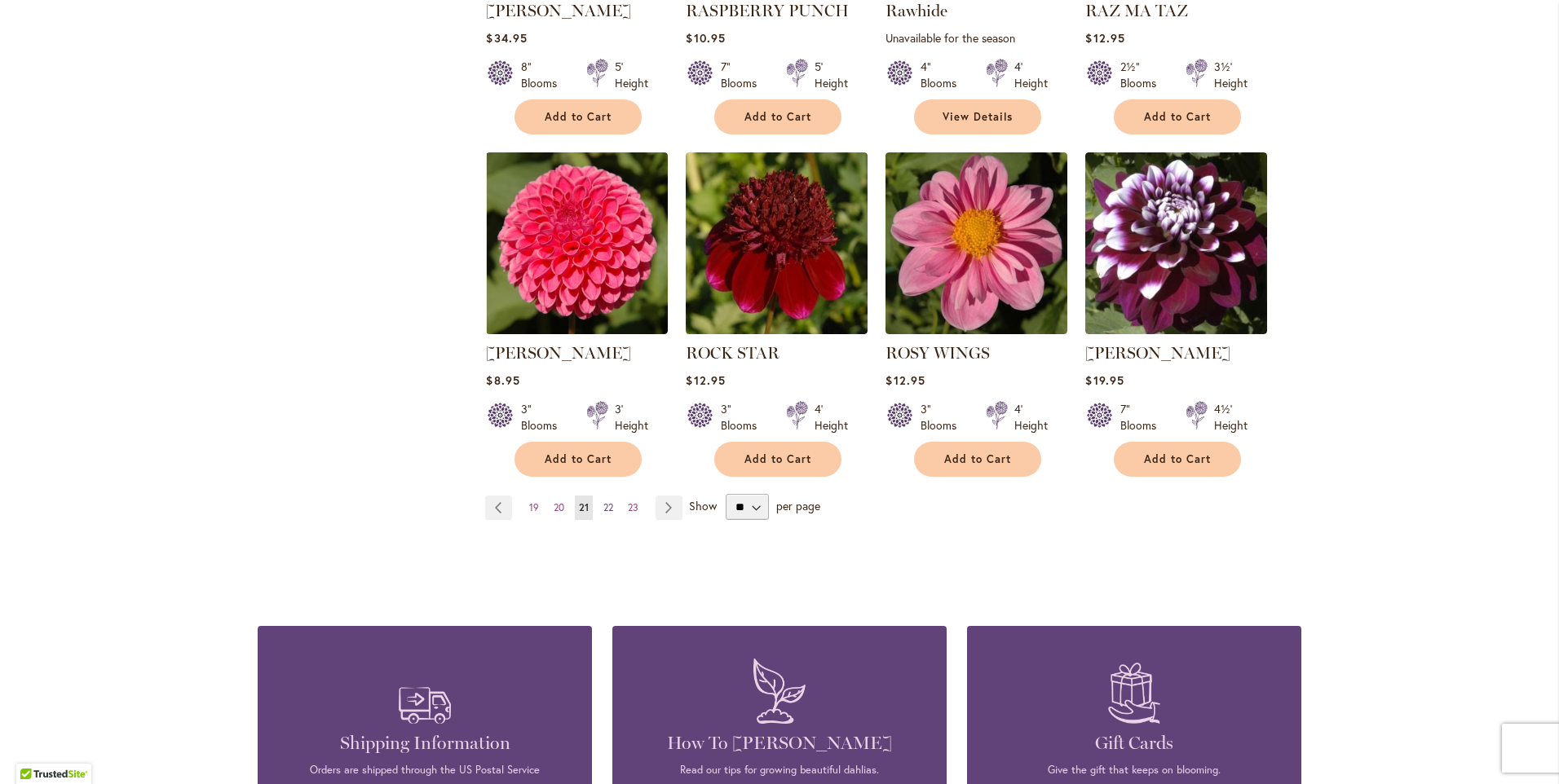
click at [608, 507] on span "22" at bounding box center [609, 507] width 10 height 12
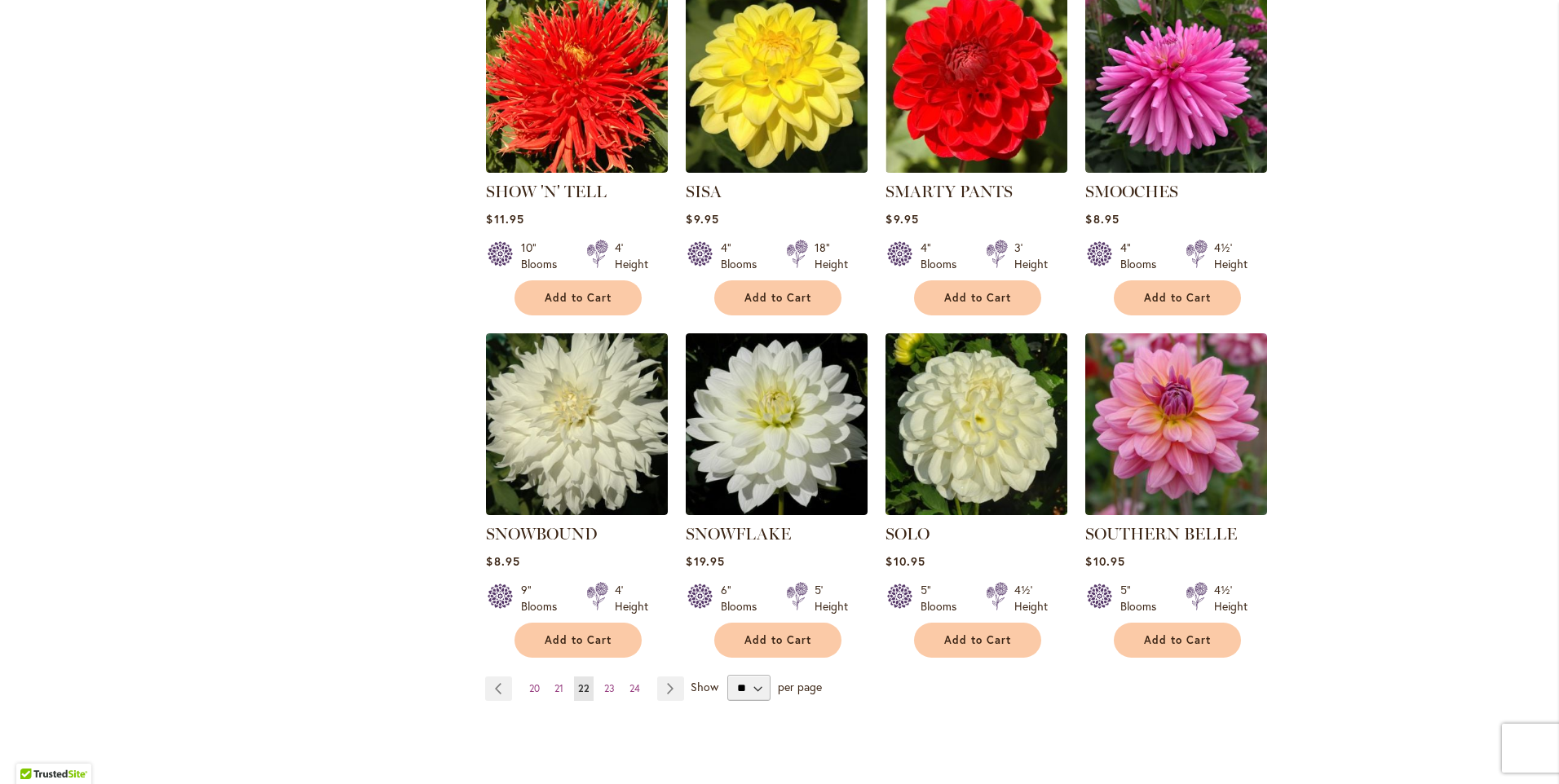
scroll to position [1141, 0]
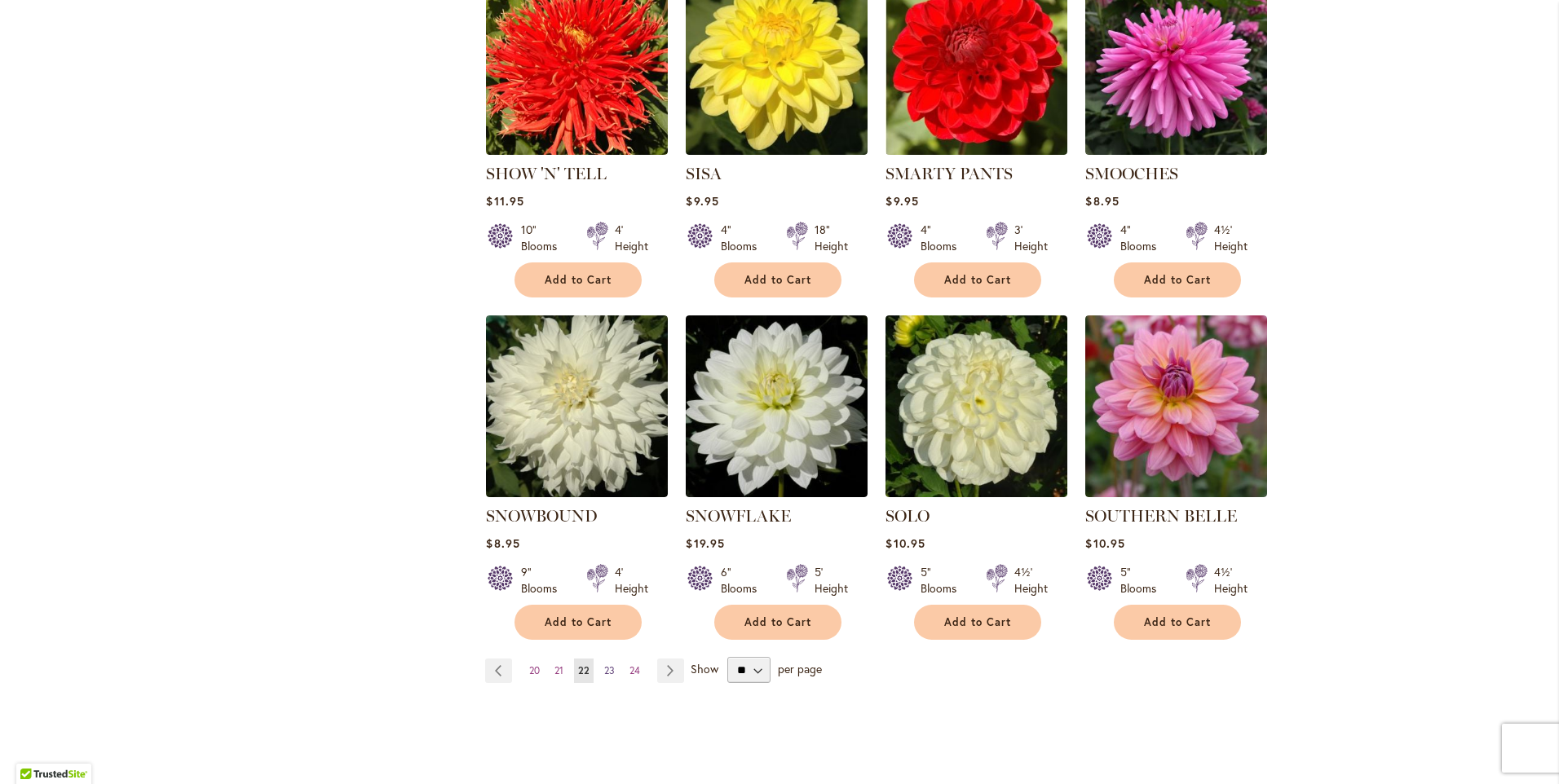
click at [605, 664] on span "23" at bounding box center [609, 670] width 11 height 12
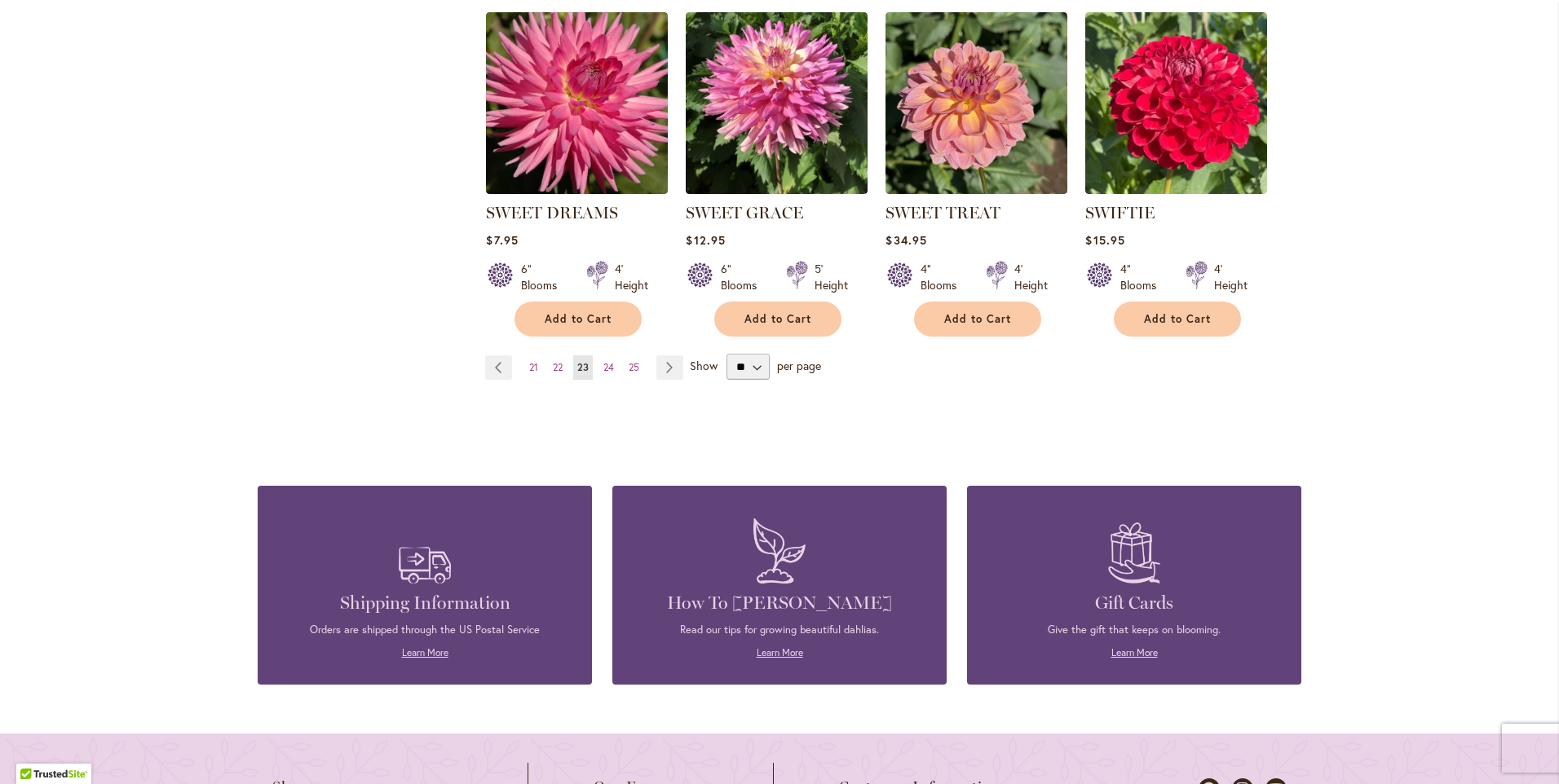
scroll to position [1467, 0]
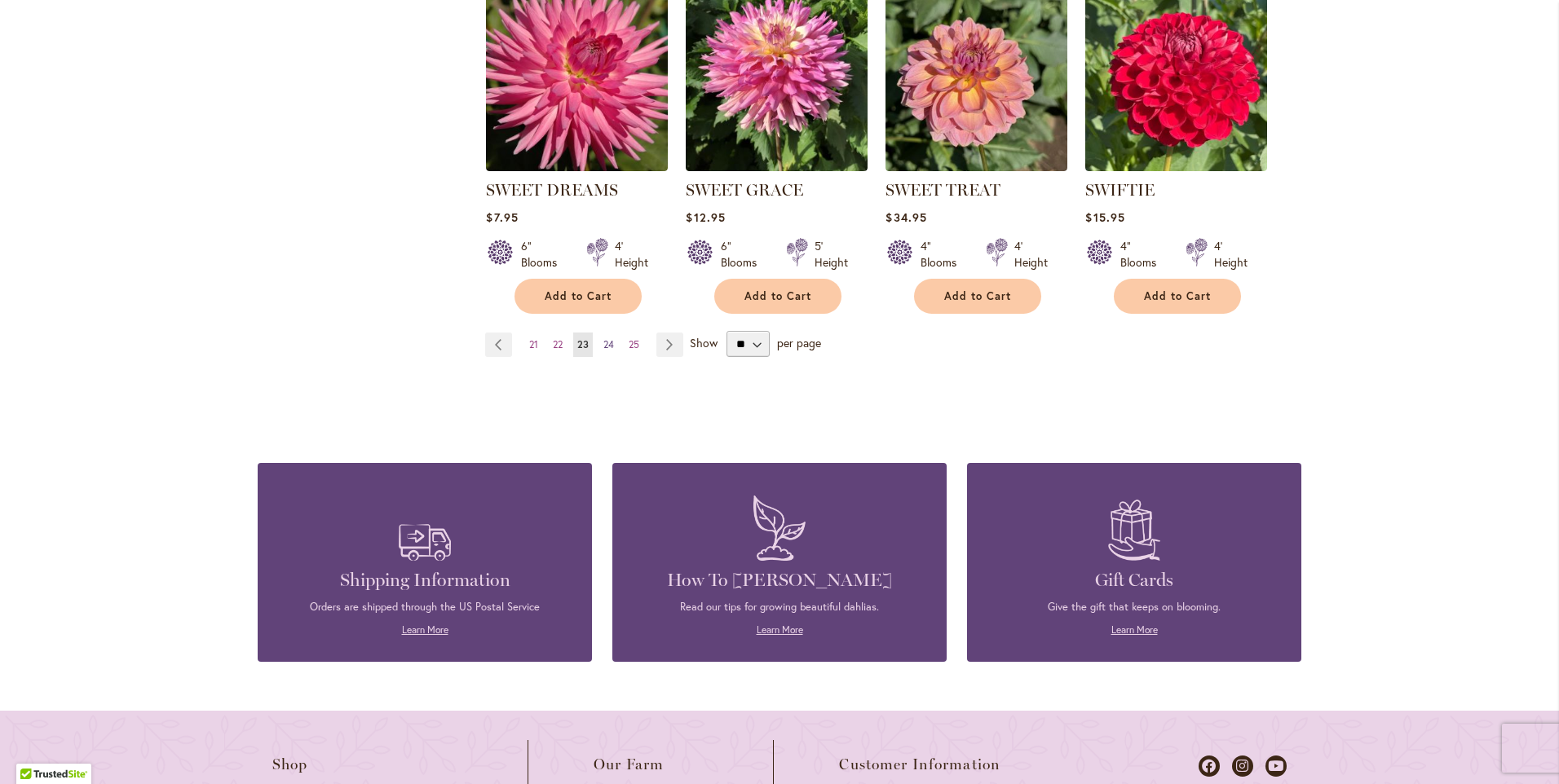
click at [605, 343] on span "24" at bounding box center [609, 344] width 11 height 12
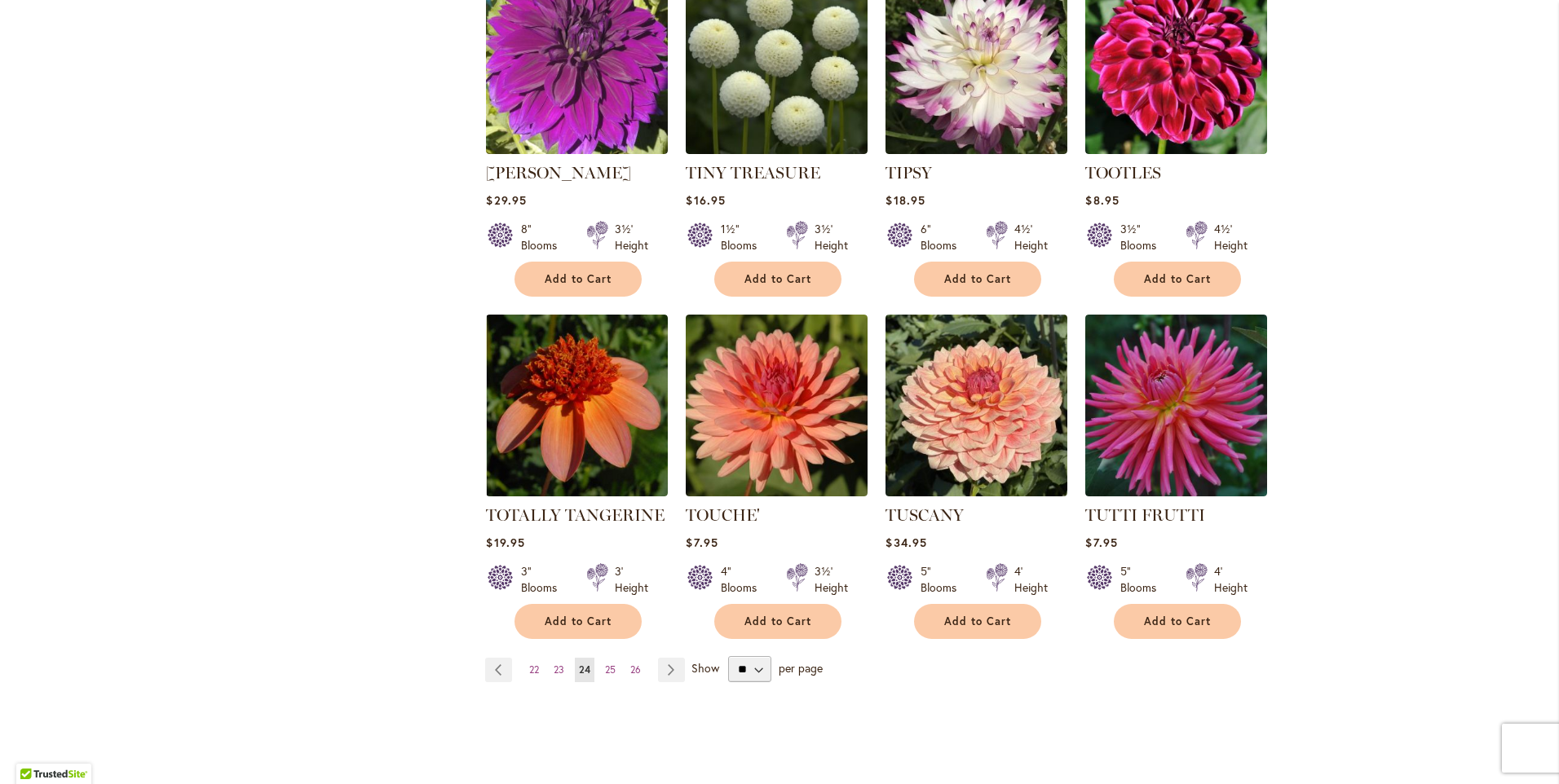
scroll to position [1141, 0]
click at [607, 664] on span "25" at bounding box center [610, 670] width 11 height 12
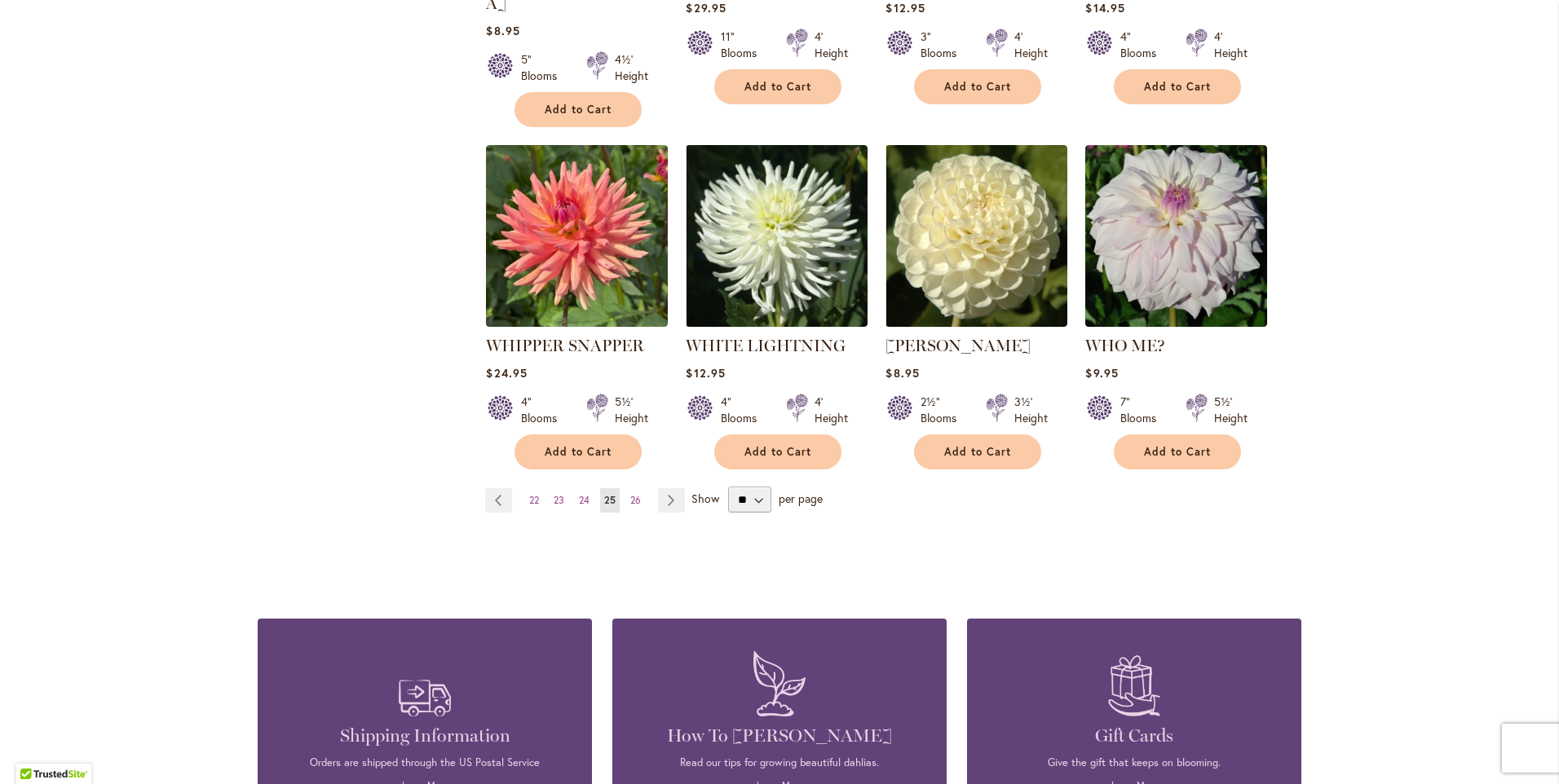
scroll to position [1386, 0]
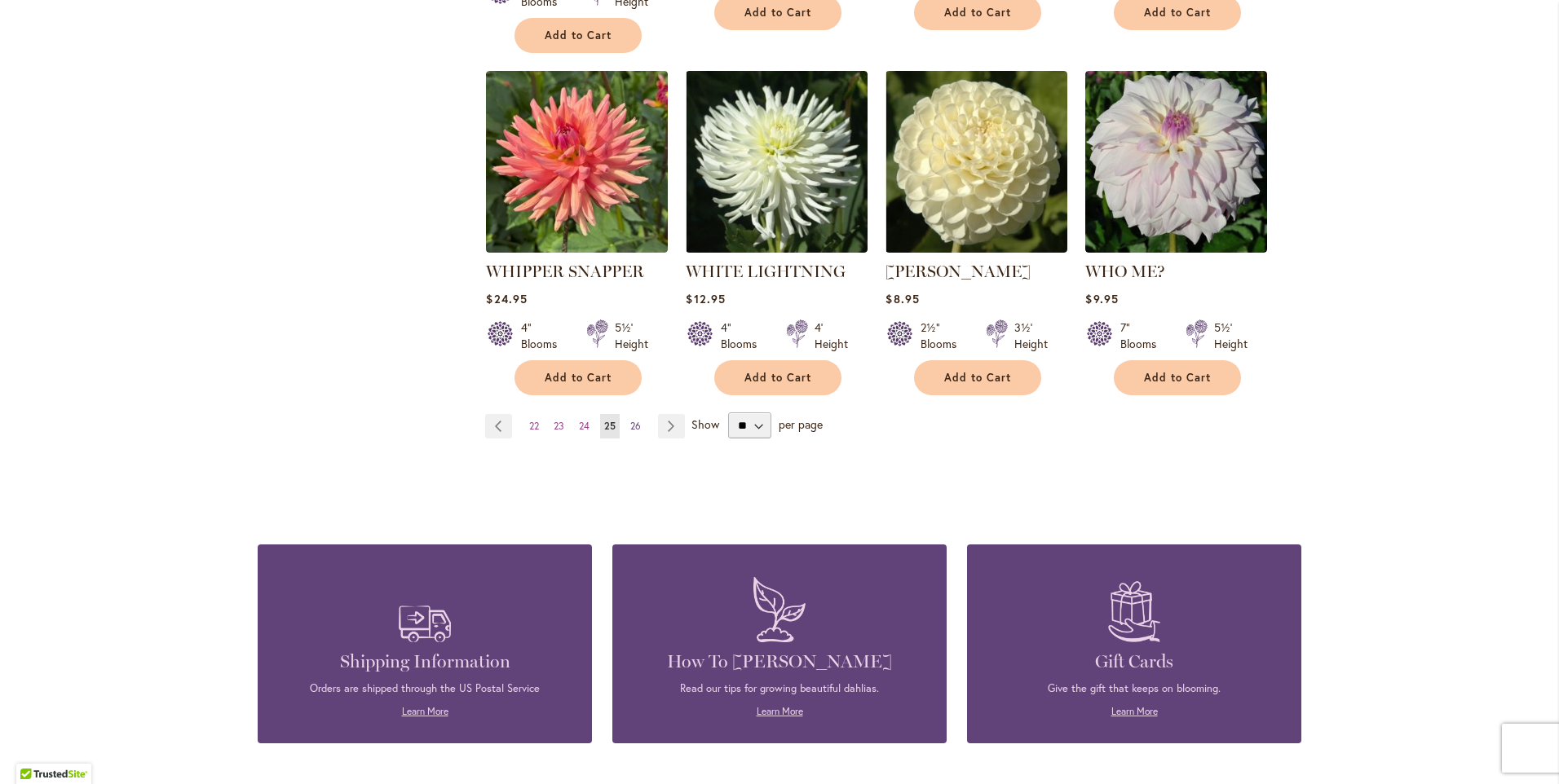
click at [632, 420] on span "26" at bounding box center [635, 425] width 11 height 12
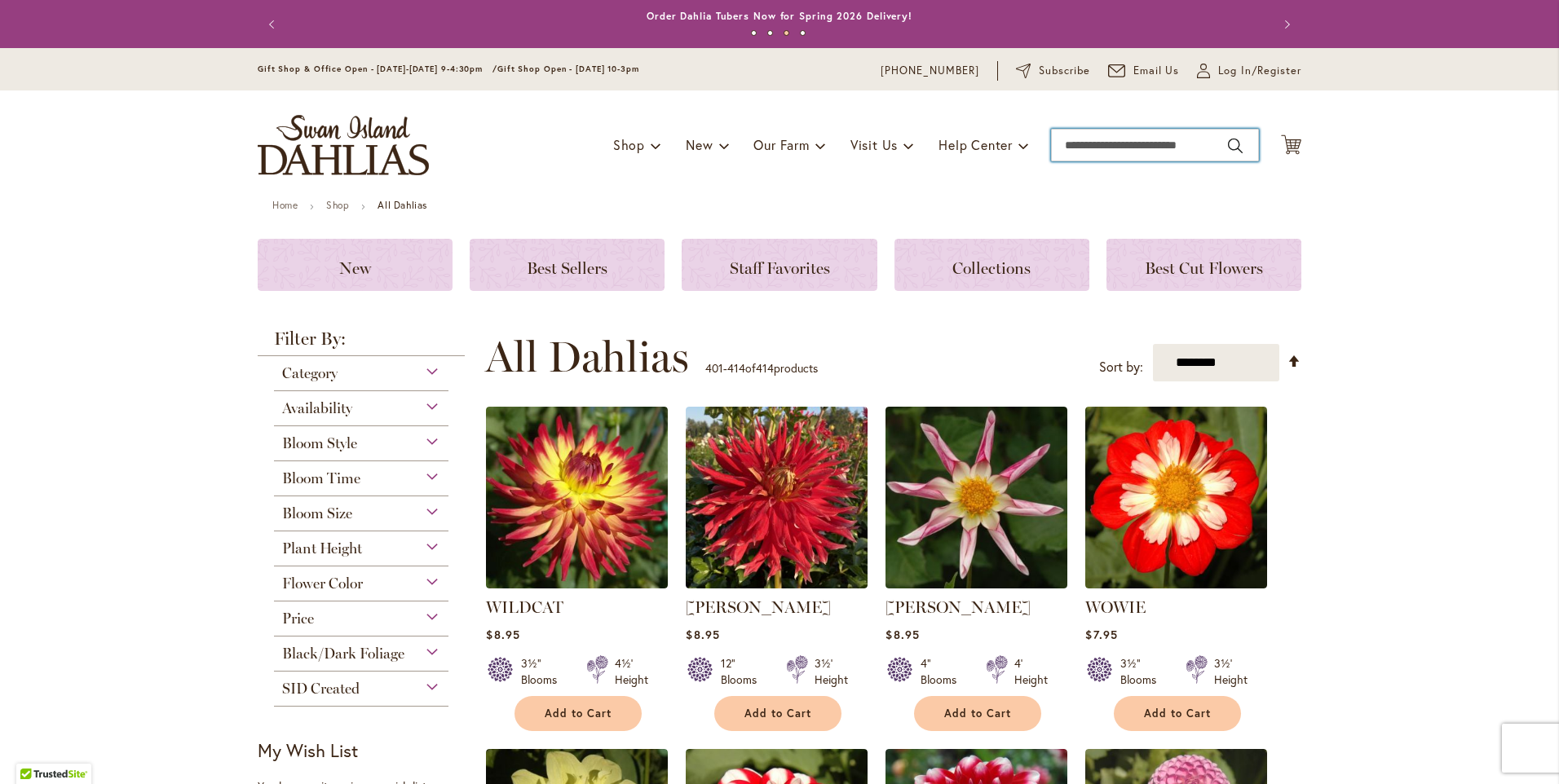
click at [1069, 141] on input "Search" at bounding box center [1155, 145] width 208 height 33
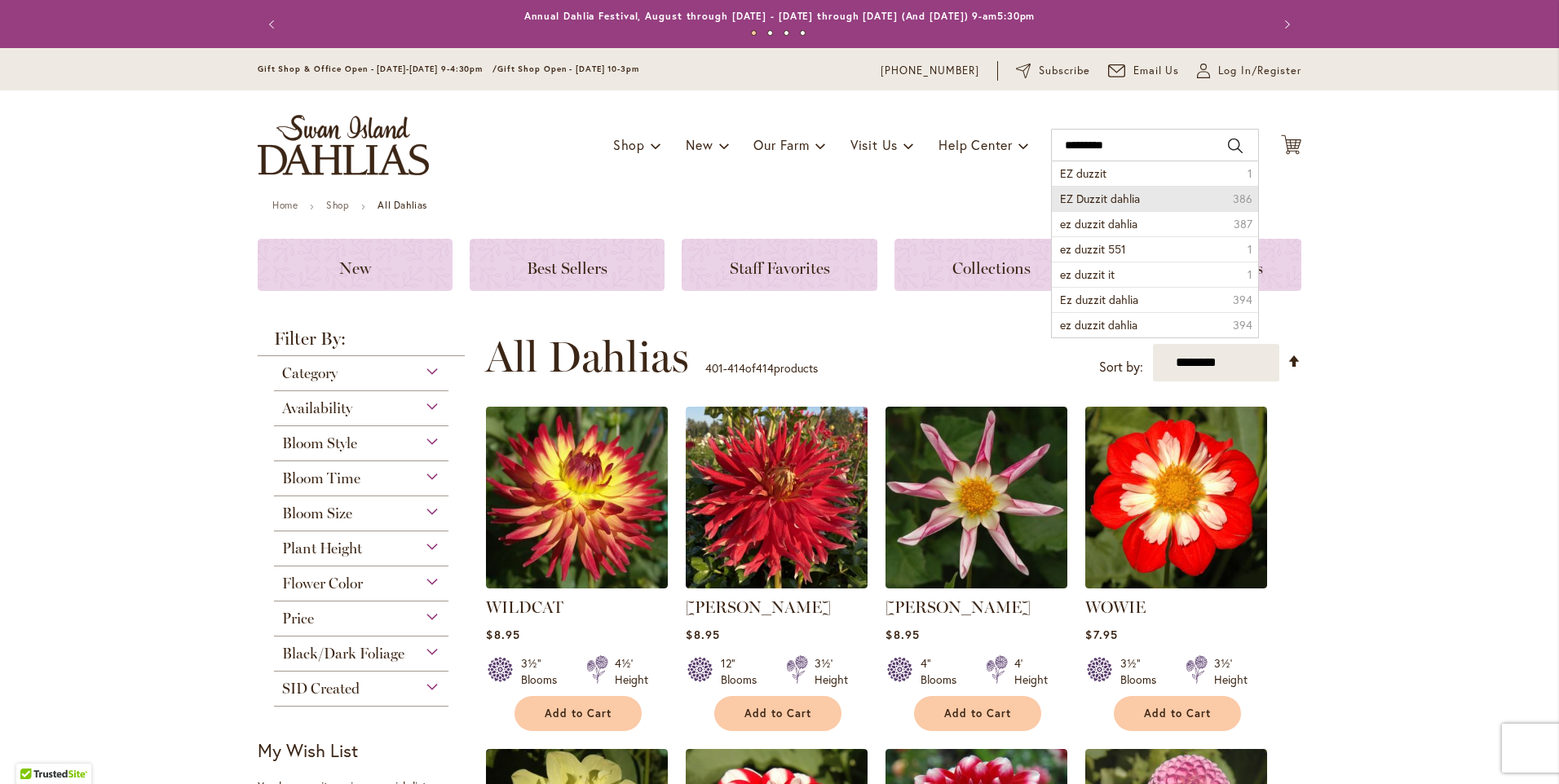
click at [1140, 201] on li "EZ Duzzit dahlia 386" at bounding box center [1155, 198] width 206 height 25
type input "**********"
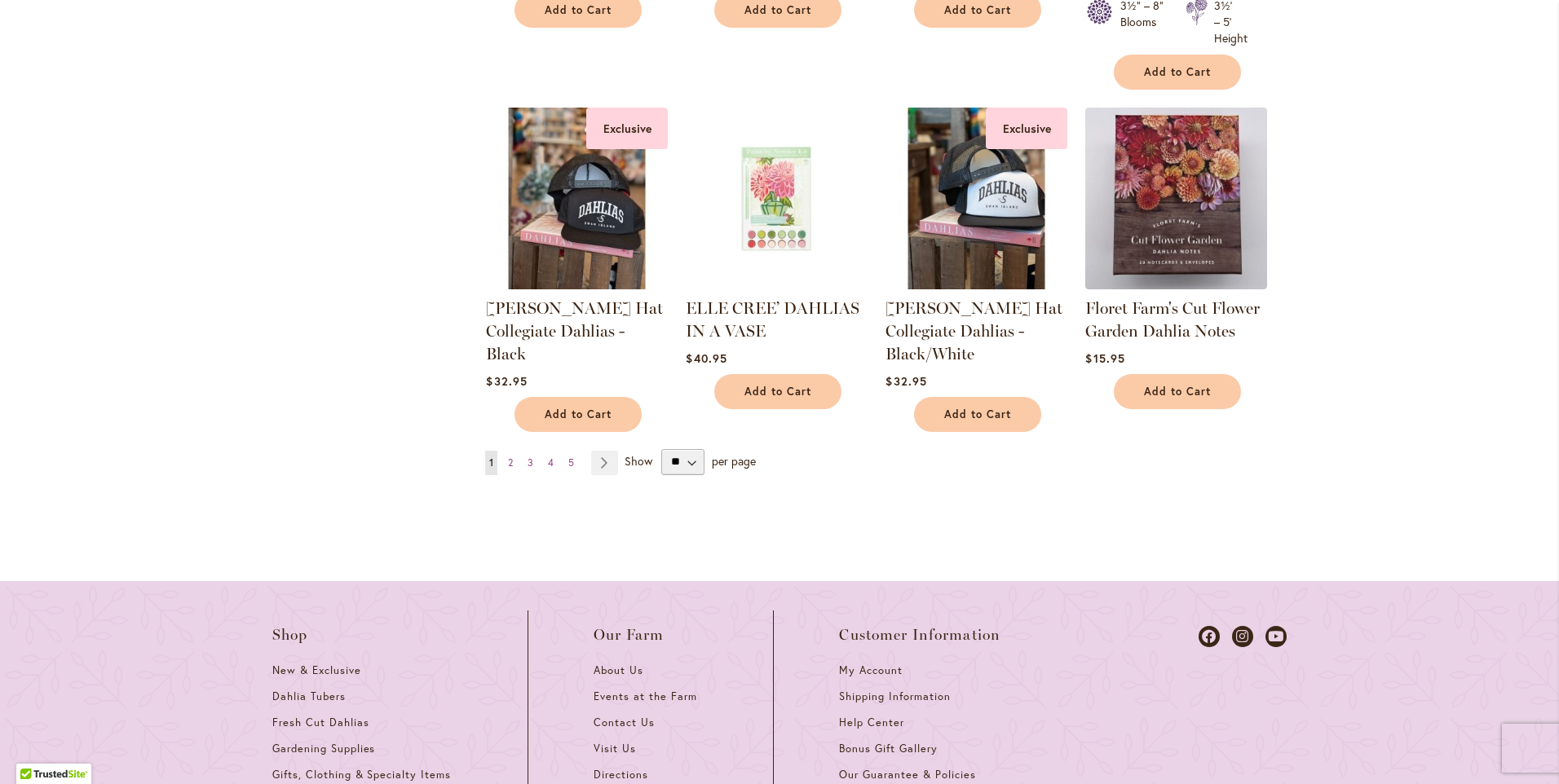
scroll to position [1467, 0]
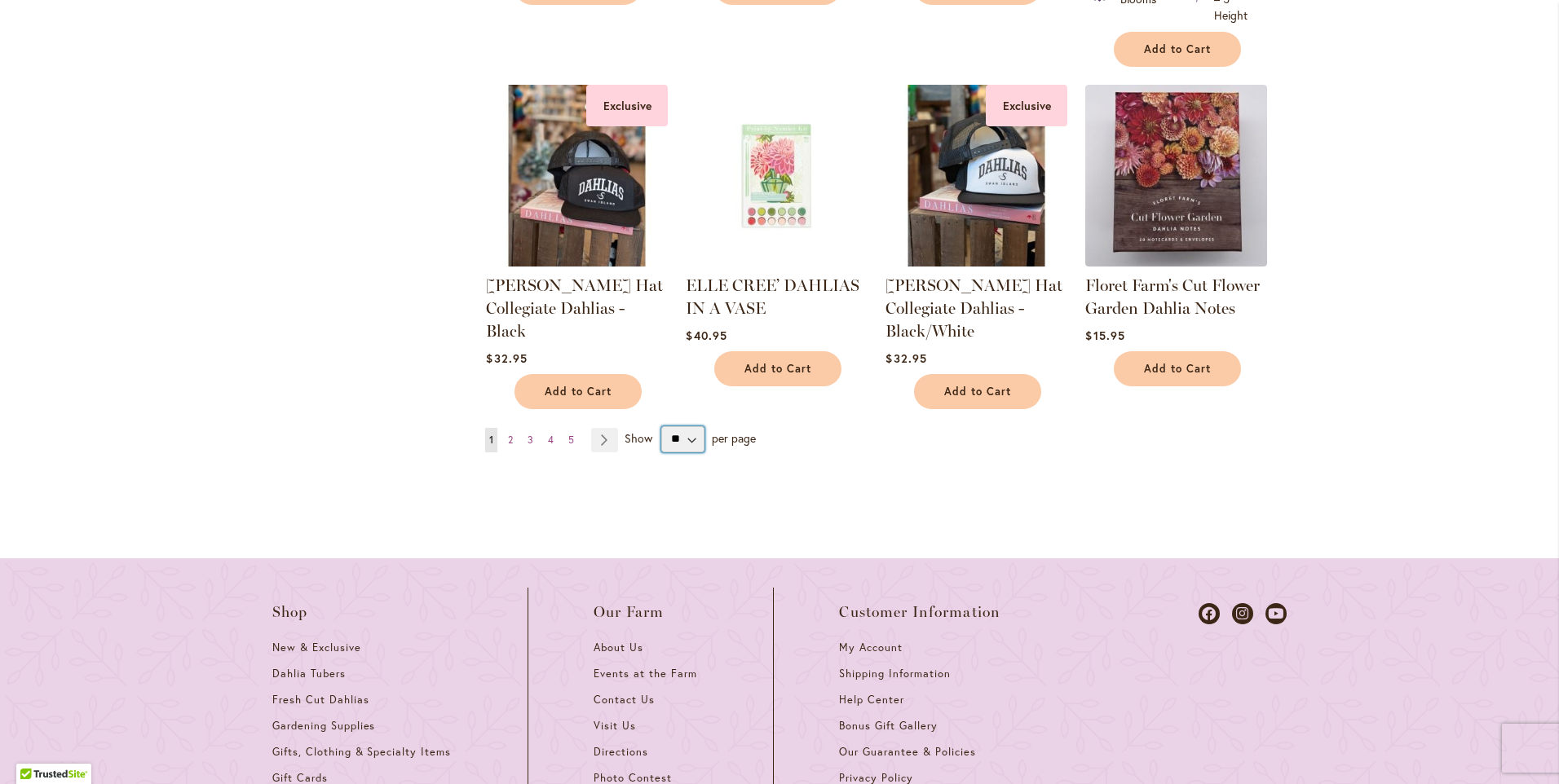
click at [685, 433] on select "** ** ** **" at bounding box center [683, 439] width 44 height 26
select select "**"
click at [661, 426] on select "** ** ** **" at bounding box center [683, 439] width 44 height 26
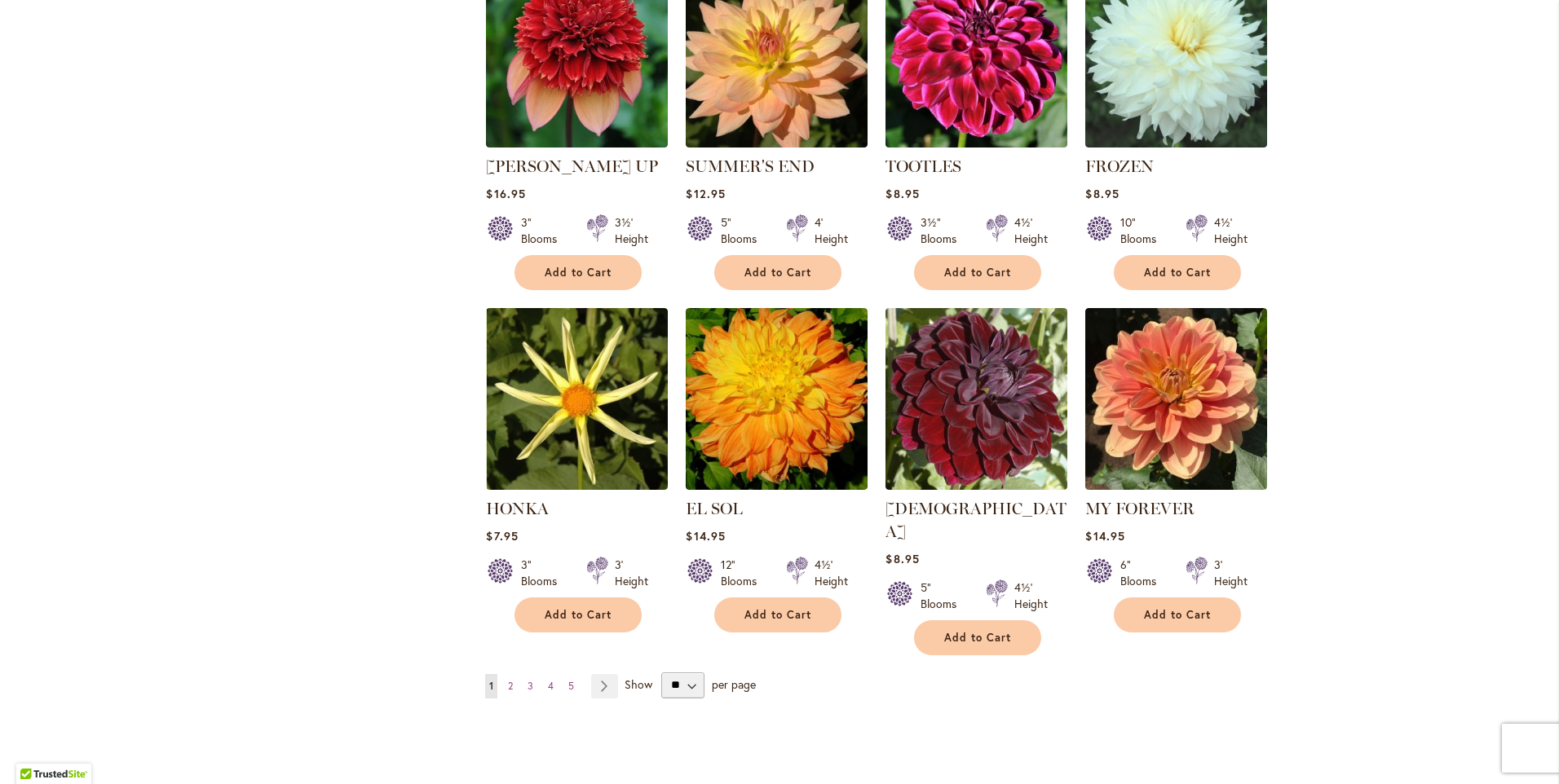
scroll to position [5380, 0]
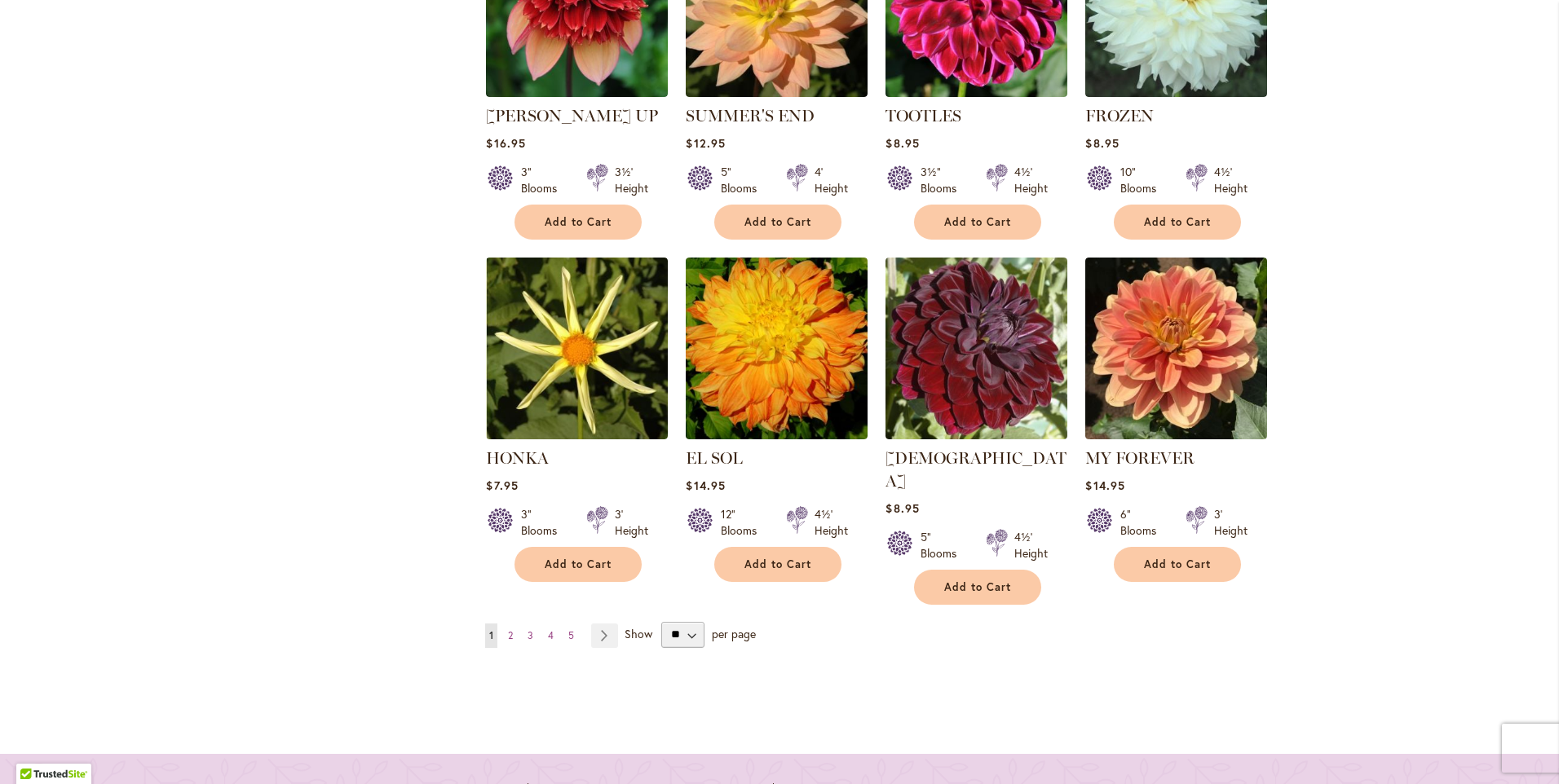
click at [490, 629] on span "1" at bounding box center [491, 635] width 4 height 12
click at [508, 629] on span "2" at bounding box center [511, 635] width 5 height 12
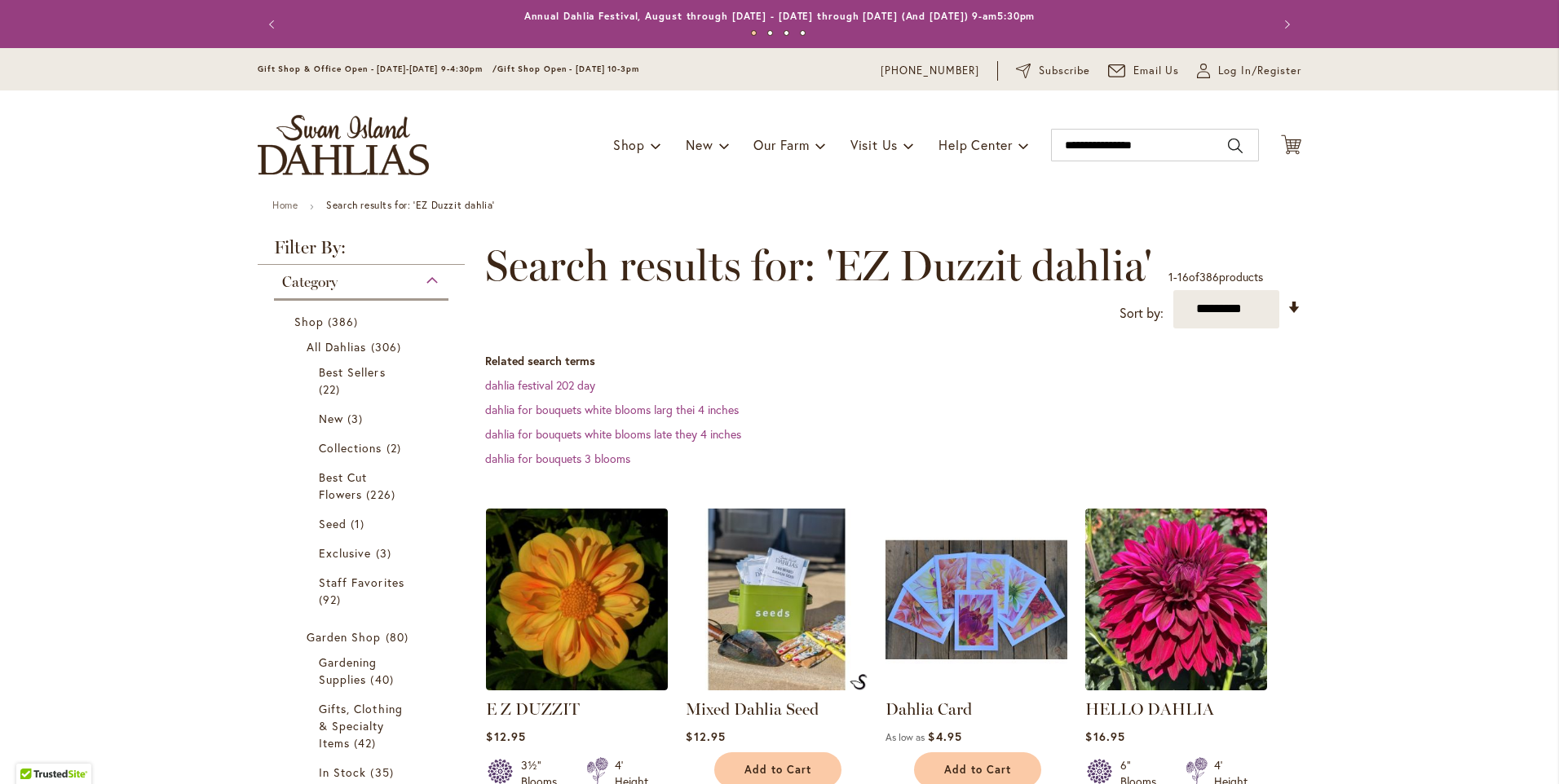
select select "**"
click at [1115, 146] on input "**********" at bounding box center [1155, 145] width 208 height 33
drag, startPoint x: 1161, startPoint y: 144, endPoint x: 1035, endPoint y: 127, distance: 127.1
click at [1035, 127] on div "Toggle Nav Shop Dahlia Tubers Collections Fresh Cut Dahlias Gardening Supplies …" at bounding box center [780, 144] width 1077 height 109
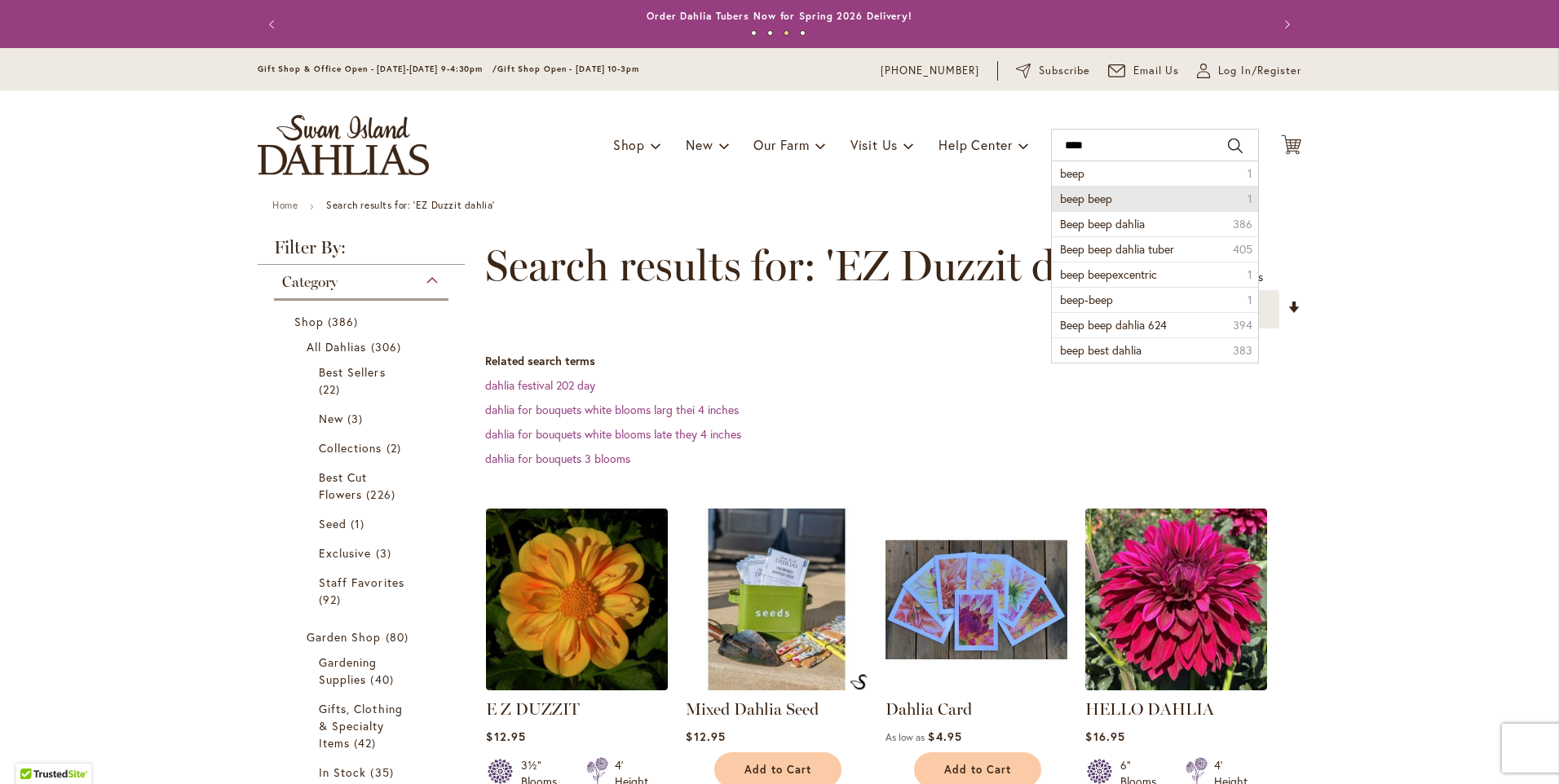
click at [1106, 200] on span "beep beep" at bounding box center [1087, 198] width 53 height 16
type input "*********"
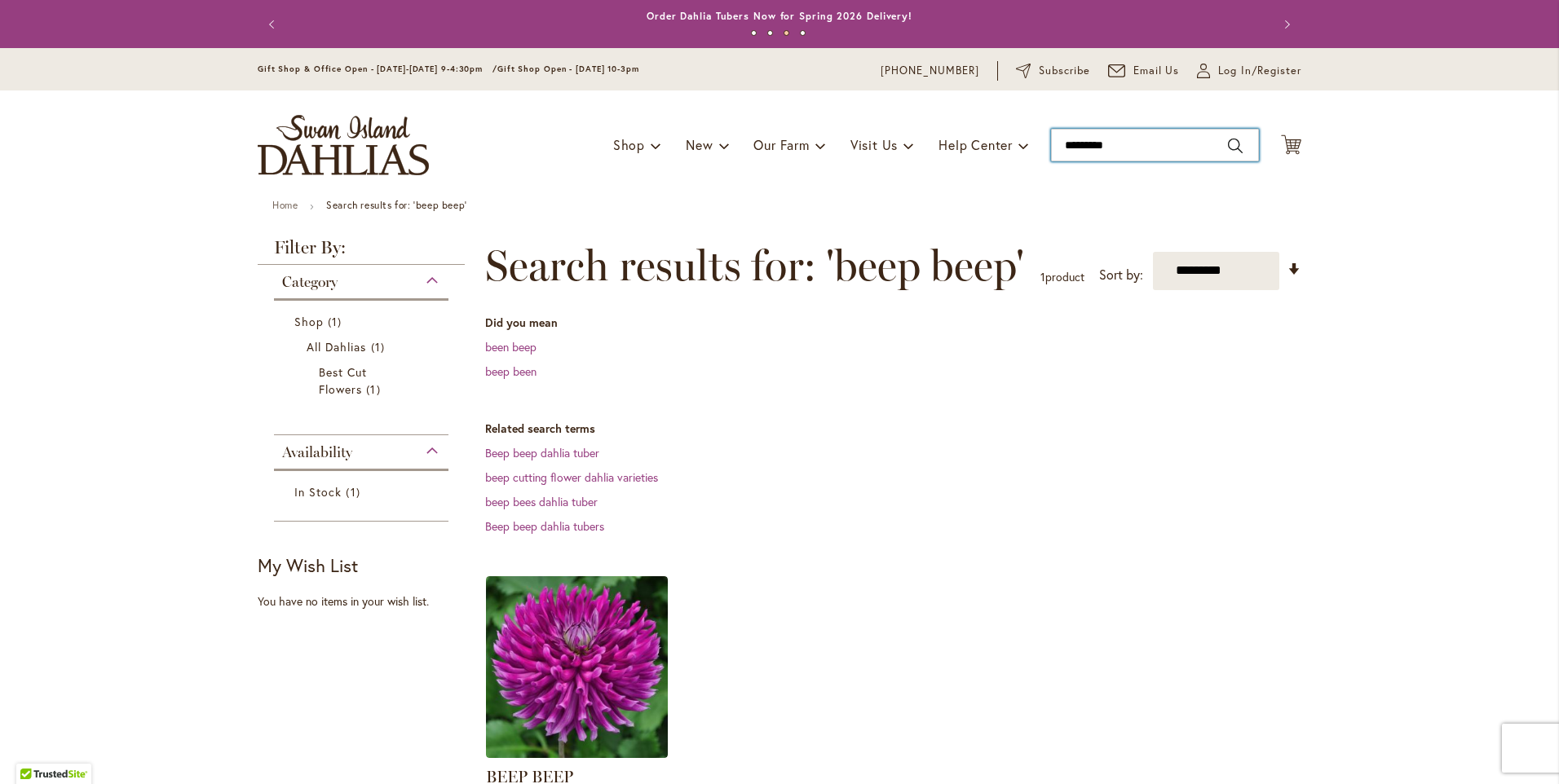
drag, startPoint x: 1126, startPoint y: 141, endPoint x: 1037, endPoint y: 123, distance: 90.8
click at [1037, 123] on div "Toggle Nav Shop Dahlia Tubers Collections Fresh Cut Dahlias Gardening Supplies …" at bounding box center [780, 144] width 1077 height 109
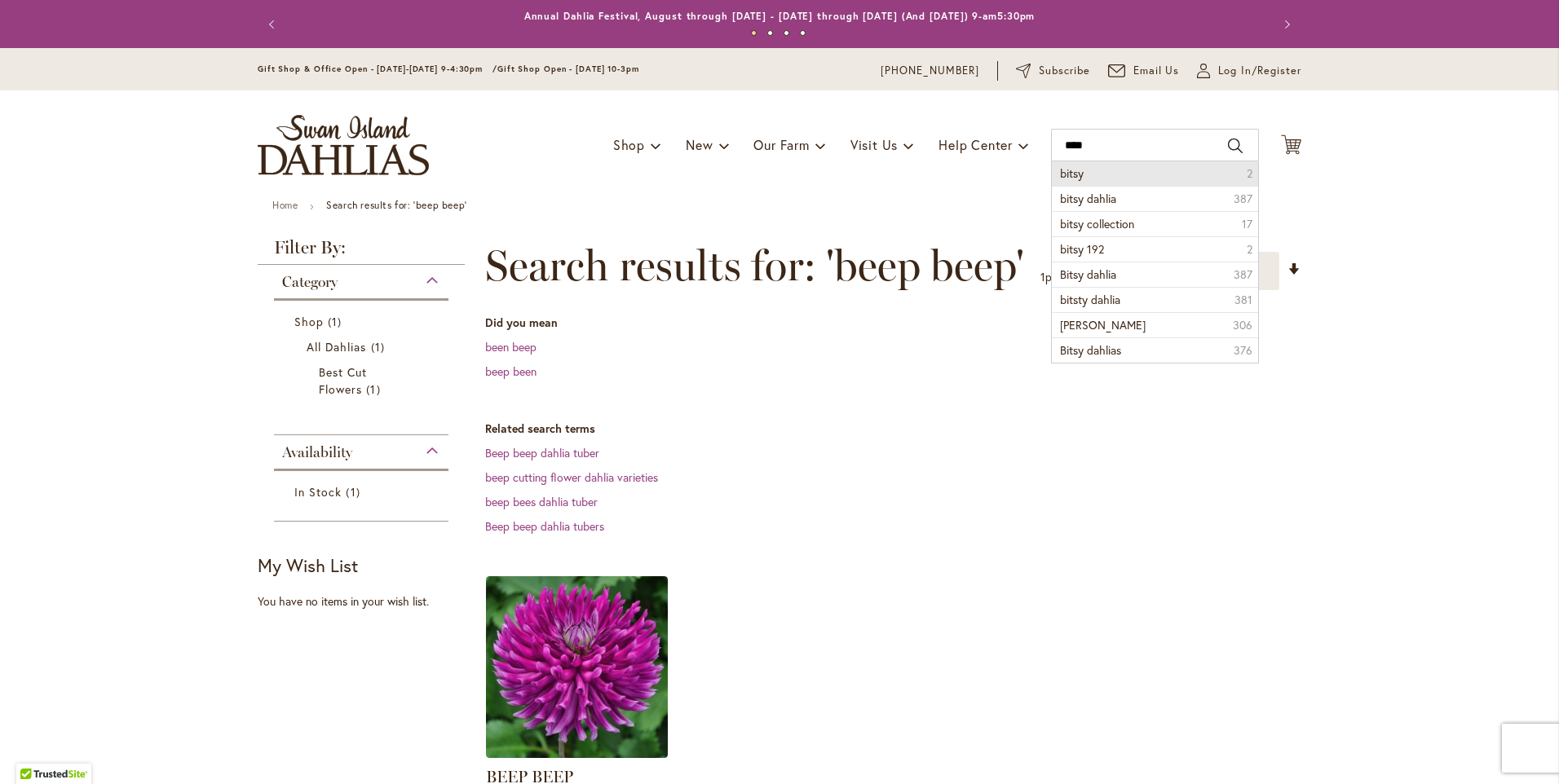
click at [1078, 177] on span "bitsy" at bounding box center [1072, 173] width 24 height 16
type input "*****"
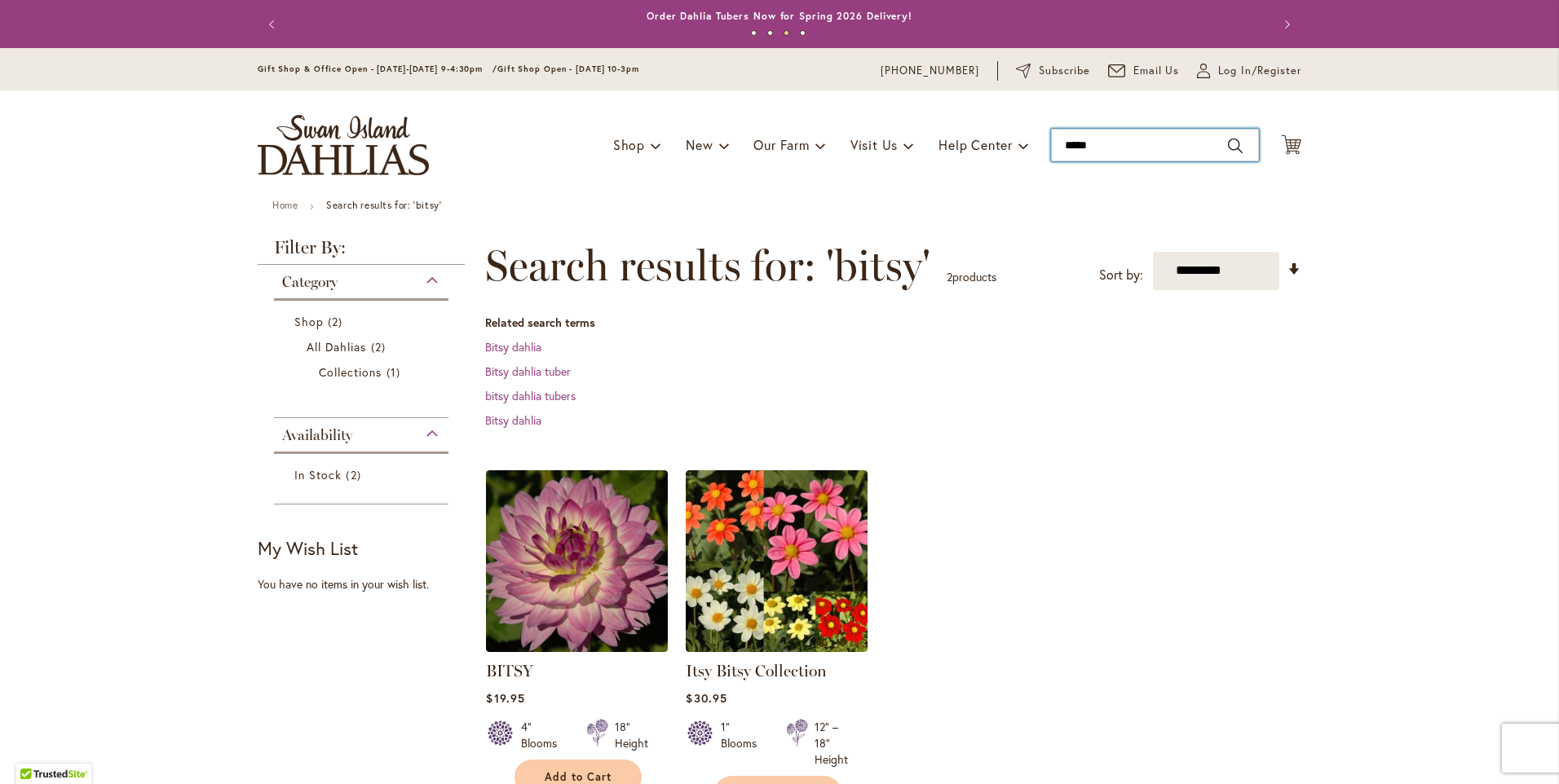
drag, startPoint x: 1110, startPoint y: 144, endPoint x: 998, endPoint y: 126, distance: 113.4
click at [998, 126] on div "Toggle Nav Shop Dahlia Tubers Collections Fresh Cut Dahlias Gardening Supplies …" at bounding box center [780, 144] width 1077 height 109
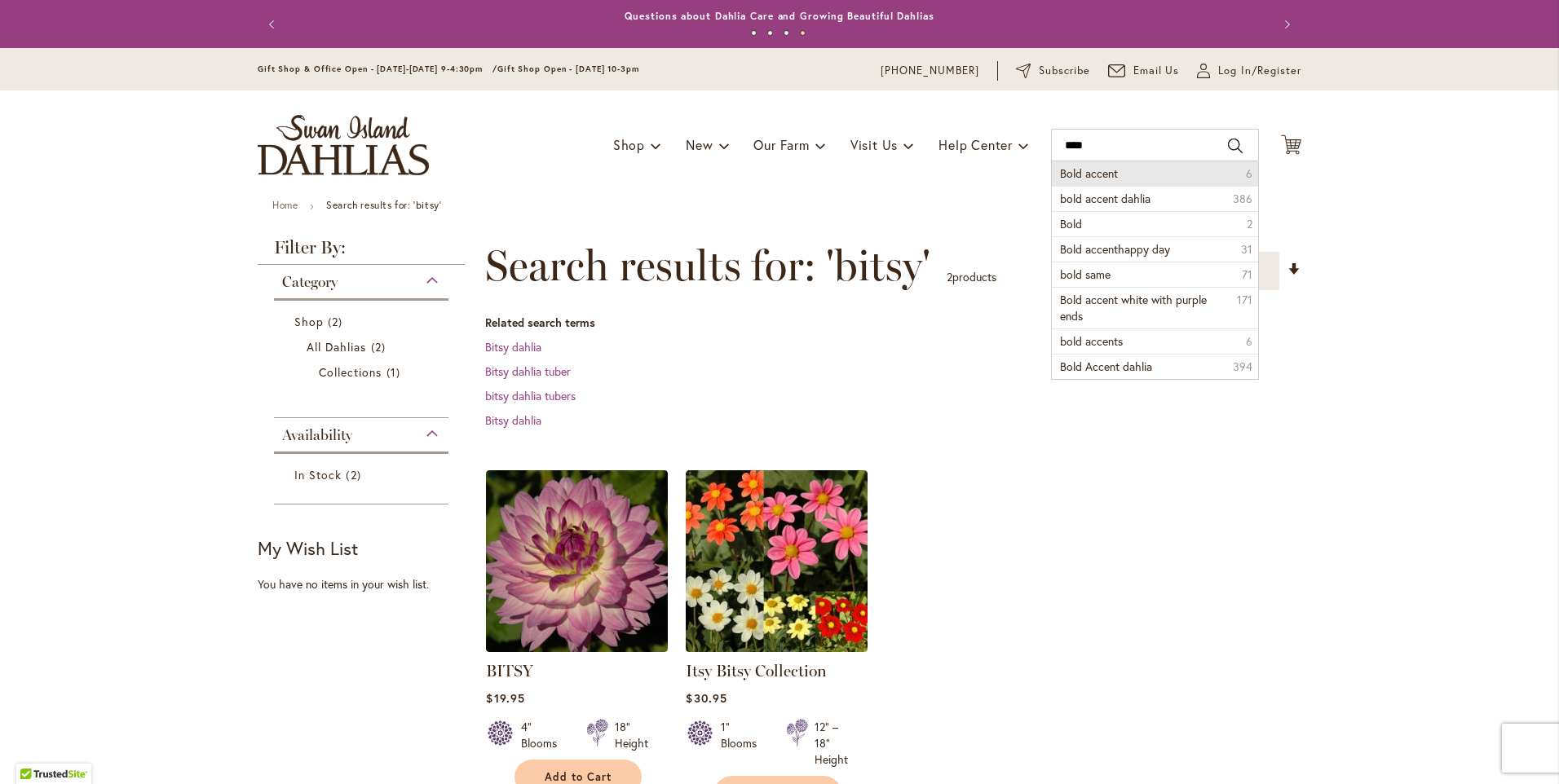
click at [1087, 174] on span "Bold accent" at bounding box center [1089, 173] width 57 height 16
type input "**********"
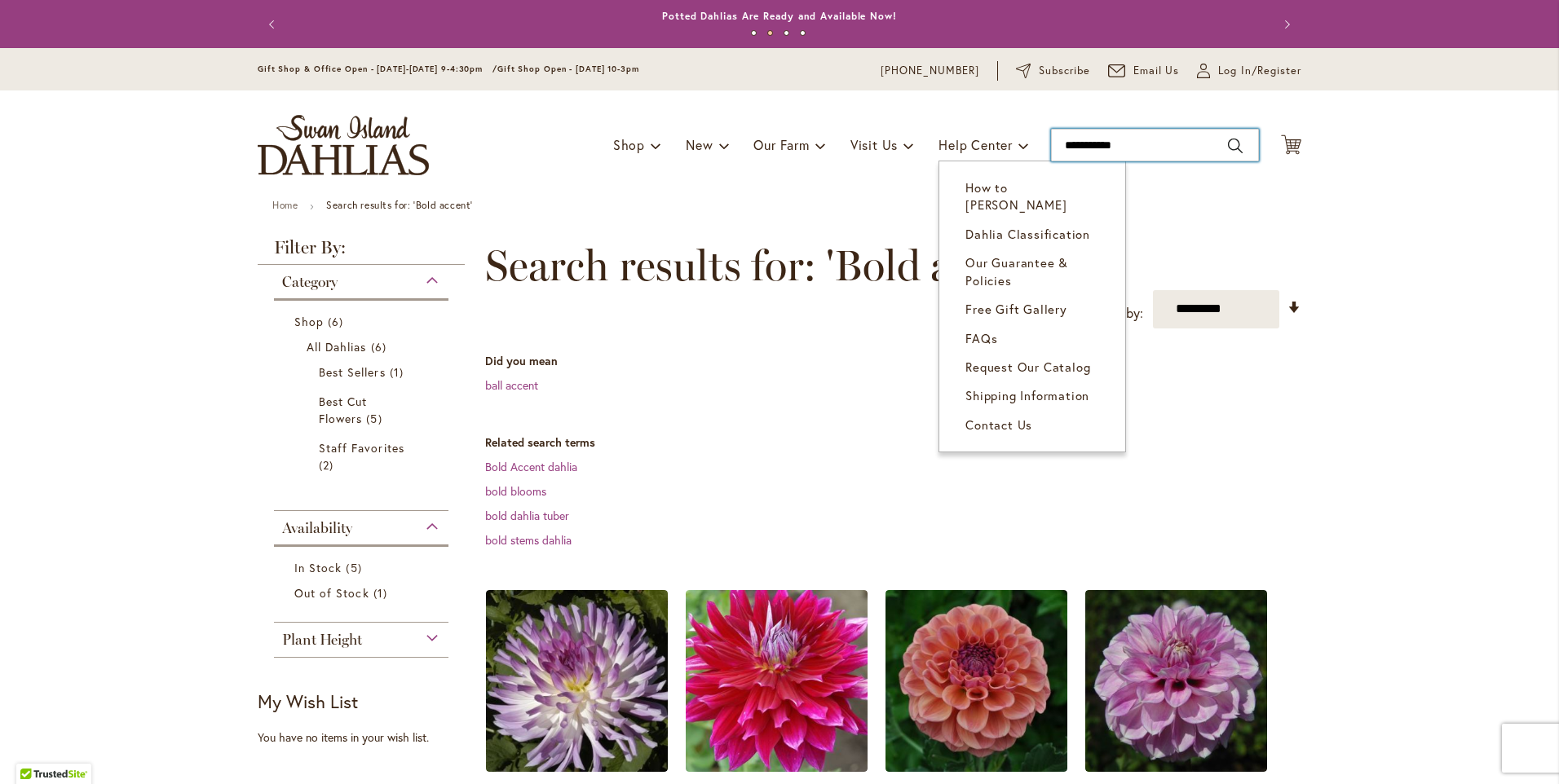
drag, startPoint x: 1129, startPoint y: 146, endPoint x: 1032, endPoint y: 139, distance: 97.3
click at [1021, 131] on div "Toggle Nav Shop Dahlia Tubers Collections Fresh Cut Dahlias Gardening Supplies …" at bounding box center [780, 144] width 1077 height 109
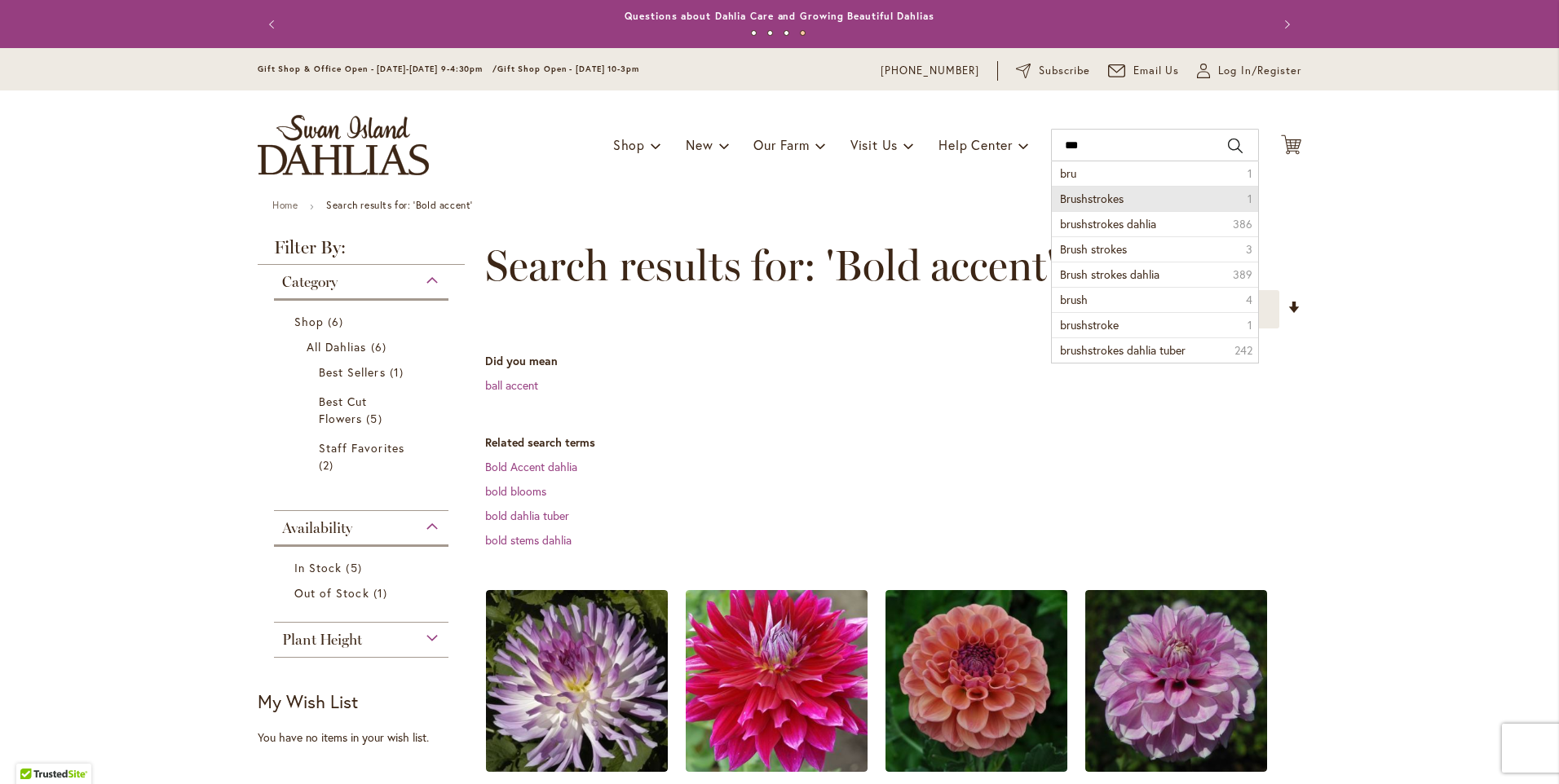
click at [1147, 200] on li "Brushstrokes 1" at bounding box center [1155, 198] width 206 height 25
type input "**********"
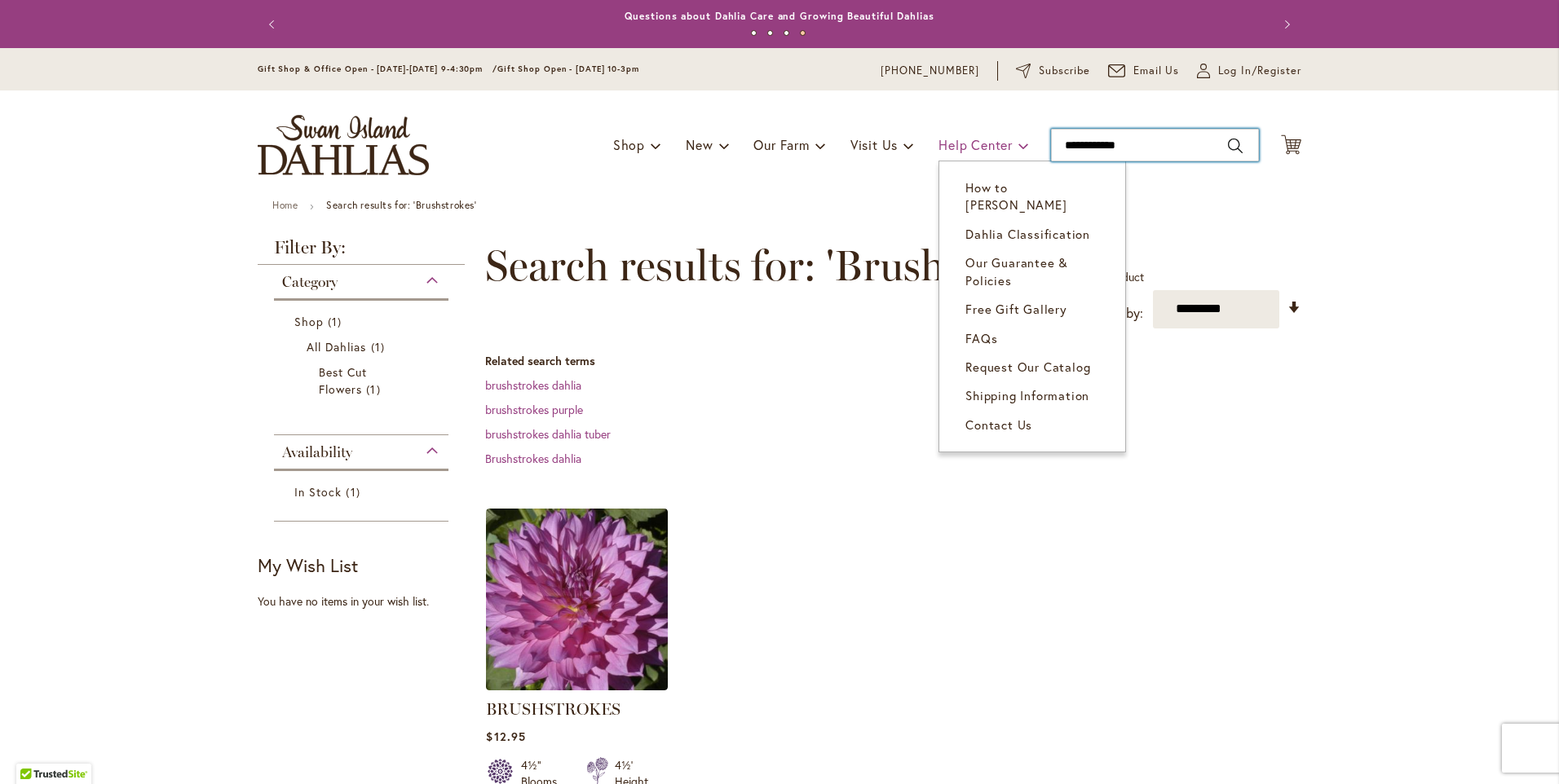
drag, startPoint x: 1140, startPoint y: 142, endPoint x: 983, endPoint y: 139, distance: 157.0
click at [983, 139] on div "Toggle Nav Shop Dahlia Tubers Collections Fresh Cut Dahlias Gardening Supplies …" at bounding box center [780, 144] width 1077 height 109
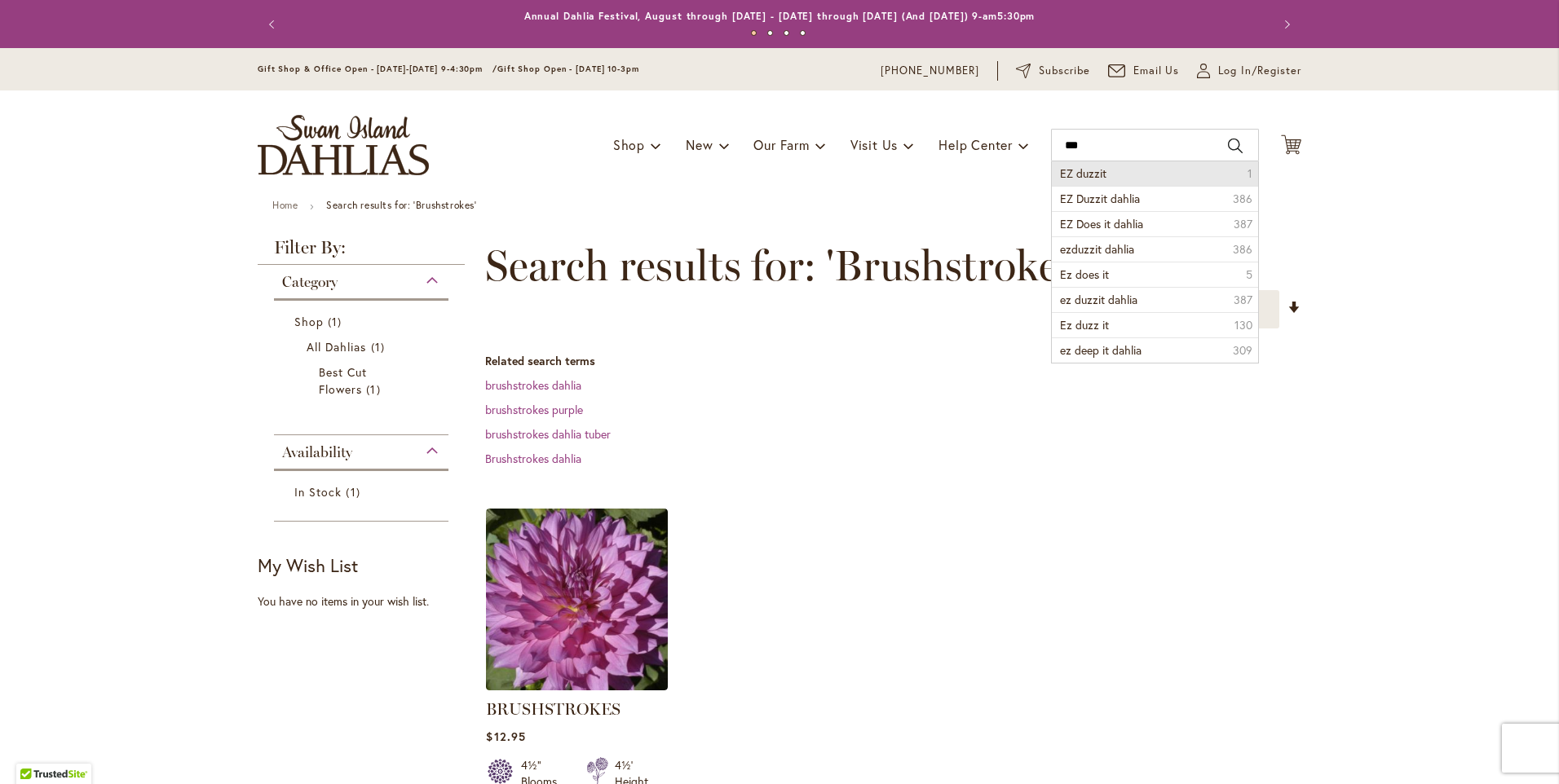
click at [1114, 170] on li "EZ duzzit 1" at bounding box center [1155, 174] width 206 height 25
type input "*********"
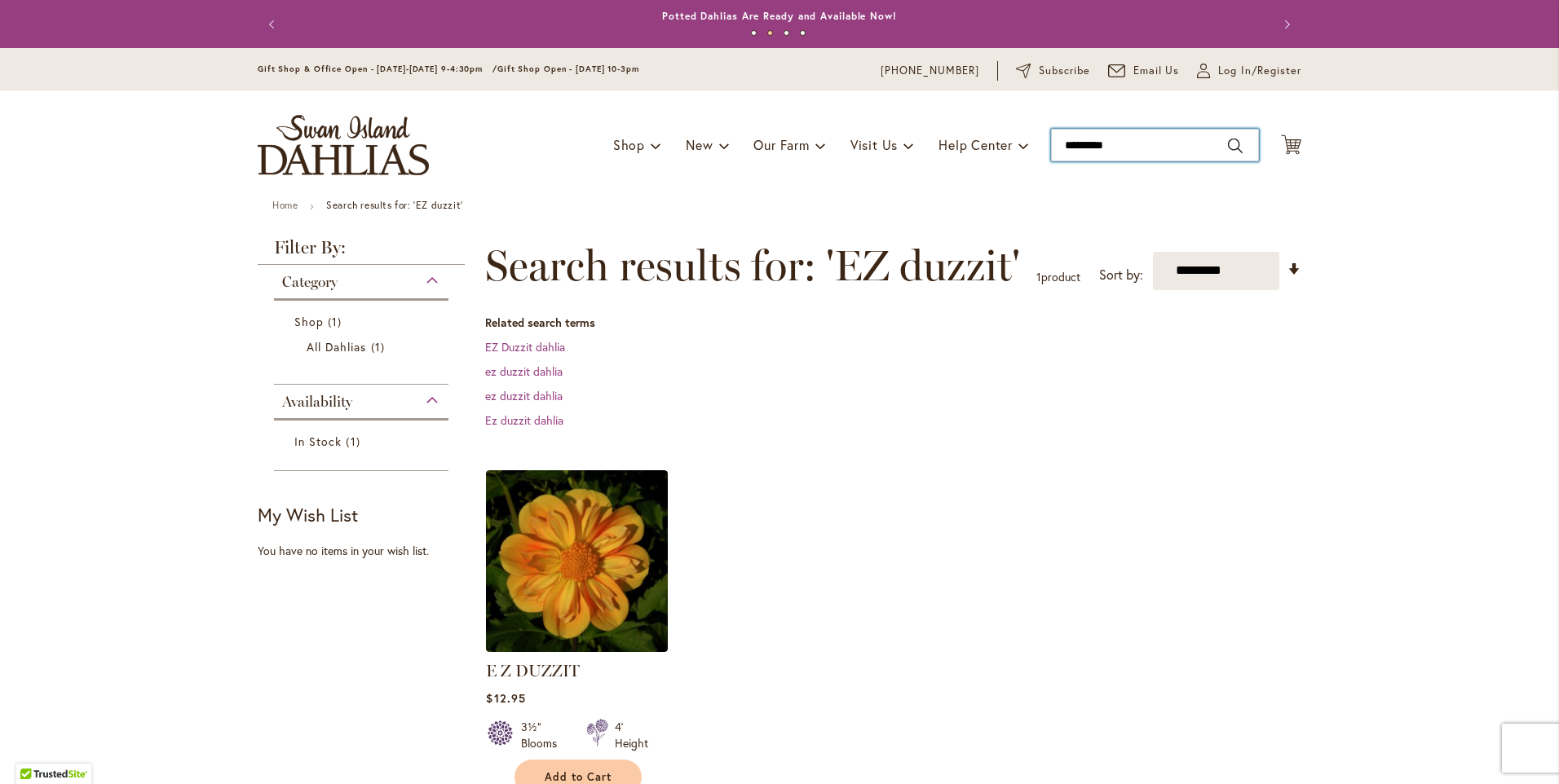
drag, startPoint x: 1116, startPoint y: 141, endPoint x: 1023, endPoint y: 136, distance: 93.1
click at [1023, 136] on div "Toggle Nav Shop Dahlia Tubers Collections Fresh Cut Dahlias Gardening Supplies …" at bounding box center [780, 144] width 1077 height 109
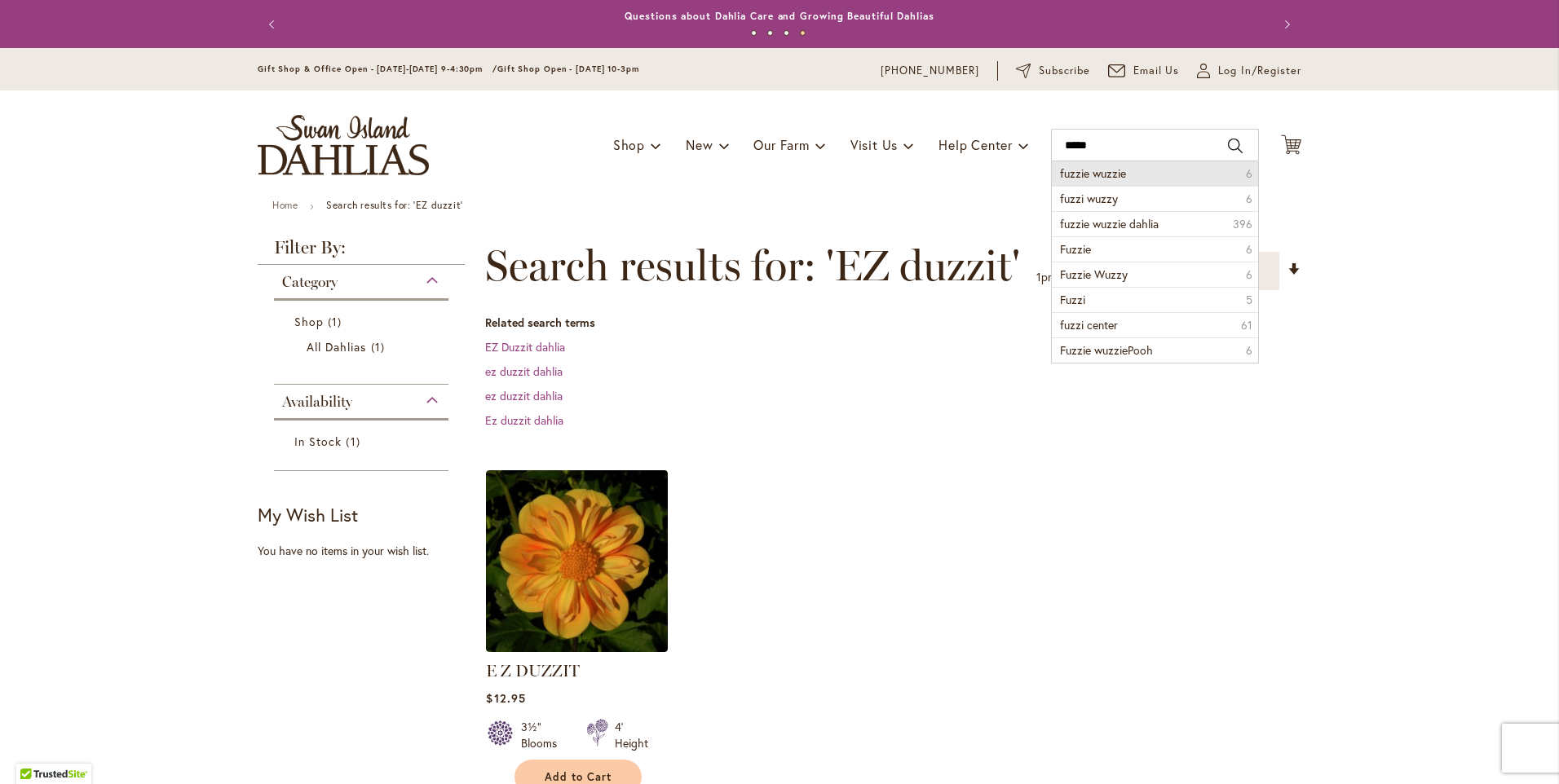
click at [1108, 167] on span "fuzzie wuzzie" at bounding box center [1093, 173] width 66 height 16
type input "**********"
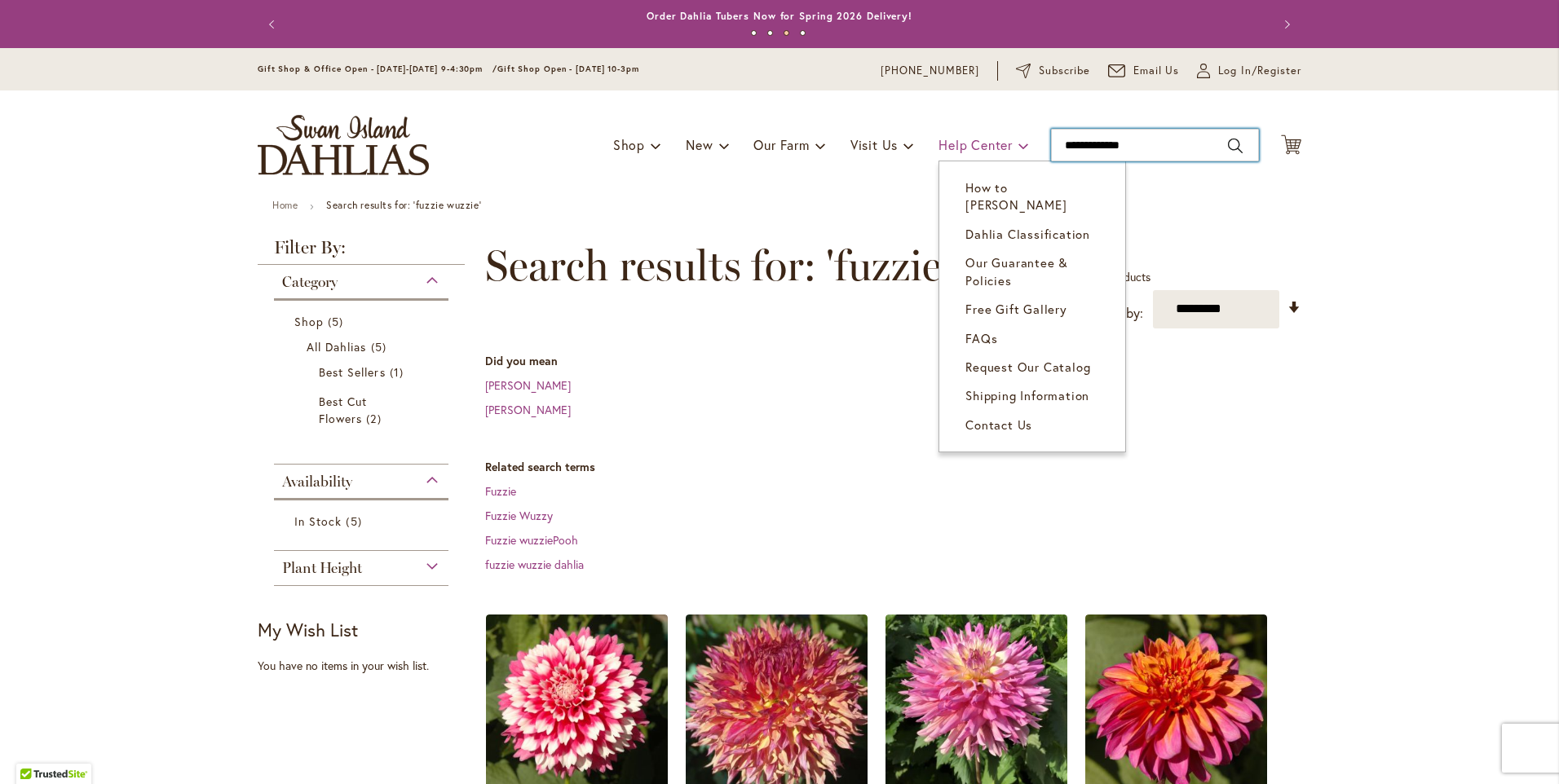
drag, startPoint x: 1143, startPoint y: 151, endPoint x: 1002, endPoint y: 146, distance: 141.1
click at [1002, 143] on div "Toggle Nav Shop Dahlia Tubers Collections Fresh Cut Dahlias Gardening Supplies …" at bounding box center [780, 144] width 1077 height 109
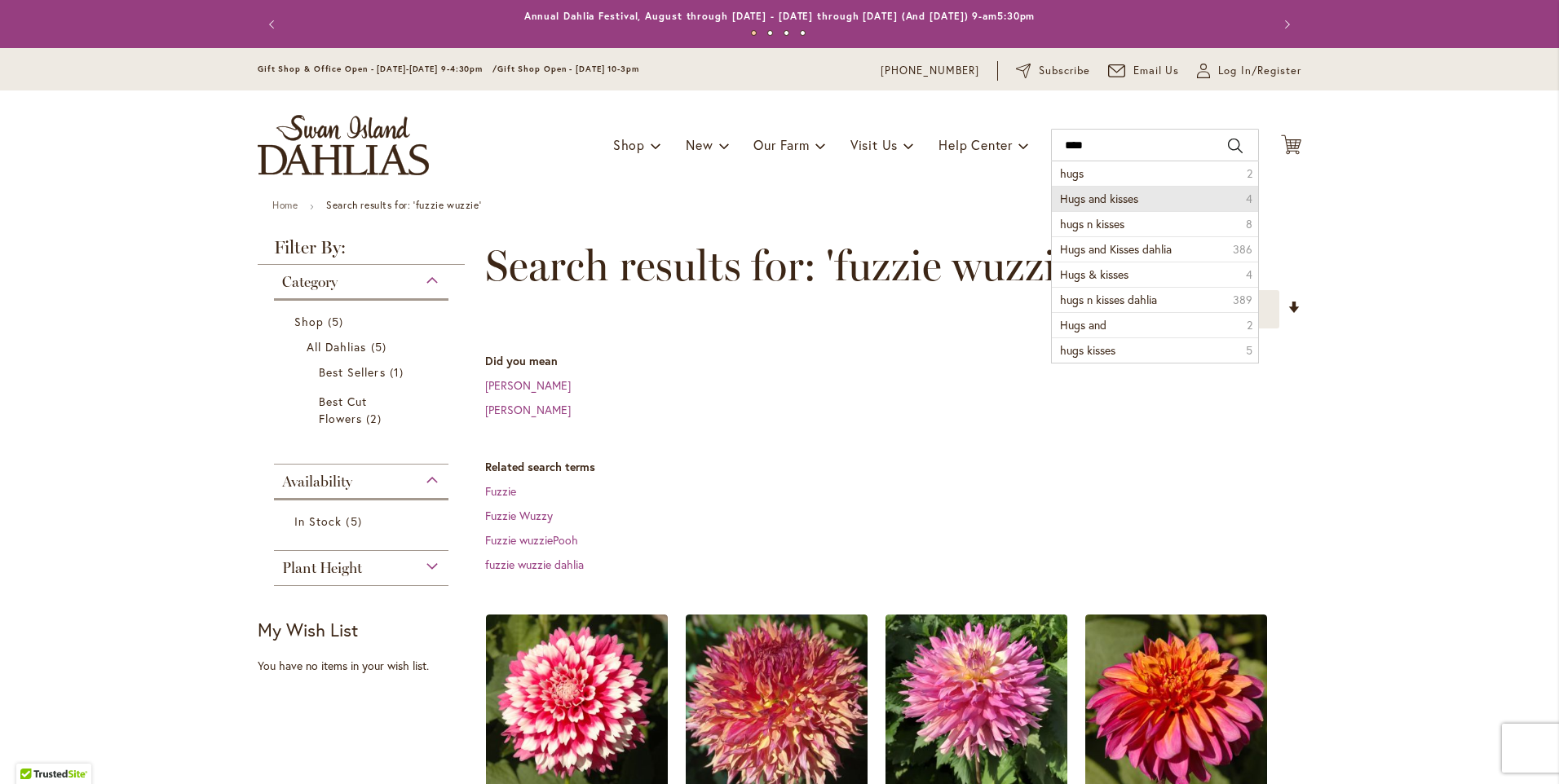
click at [1123, 195] on span "Hugs and kisses" at bounding box center [1099, 198] width 78 height 16
type input "**********"
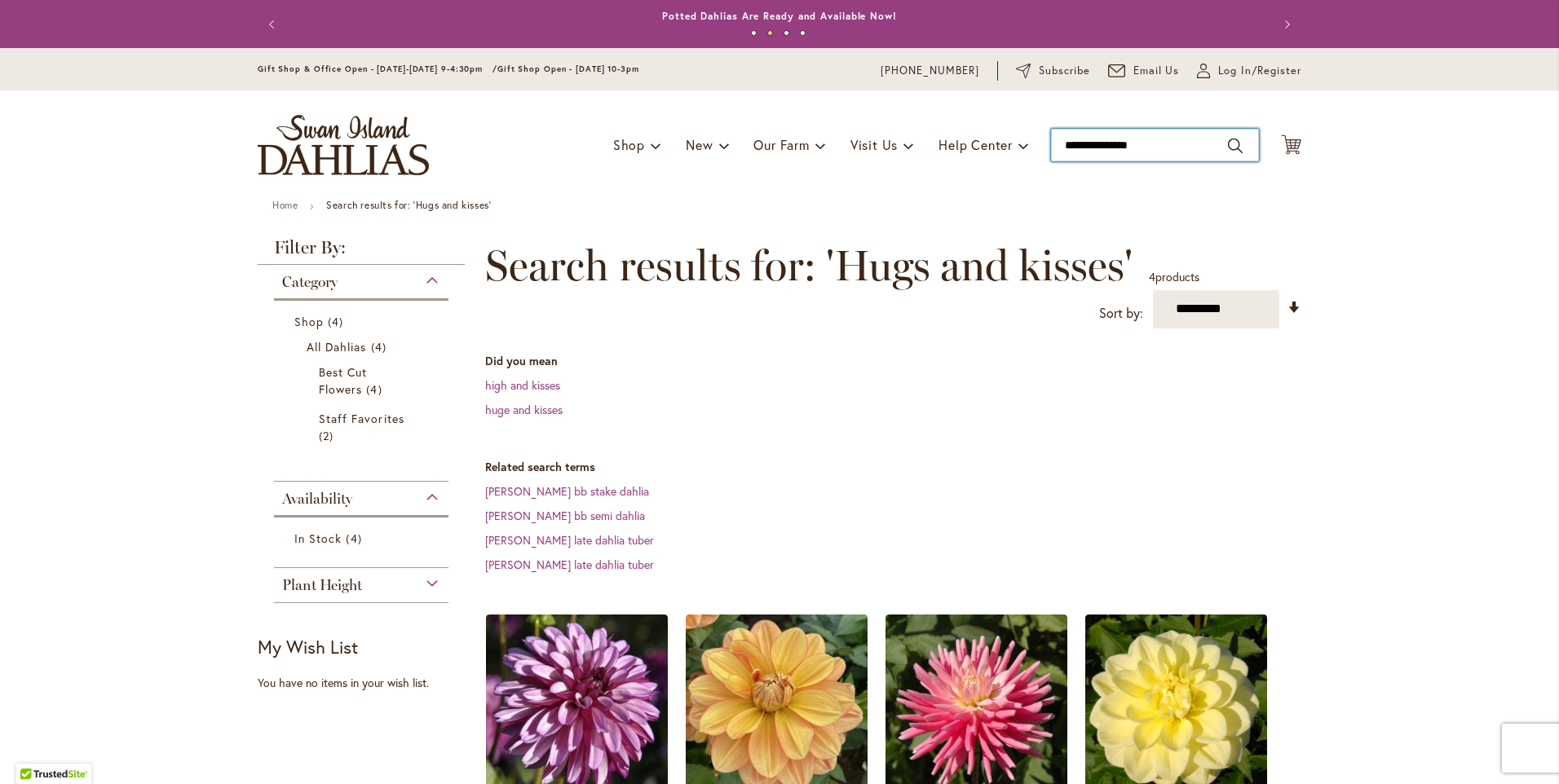
drag, startPoint x: 1161, startPoint y: 144, endPoint x: 1040, endPoint y: 143, distance: 121.0
click at [1040, 143] on div "Toggle Nav Shop Dahlia Tubers Collections Fresh Cut Dahlias Gardening Supplies …" at bounding box center [780, 144] width 1077 height 109
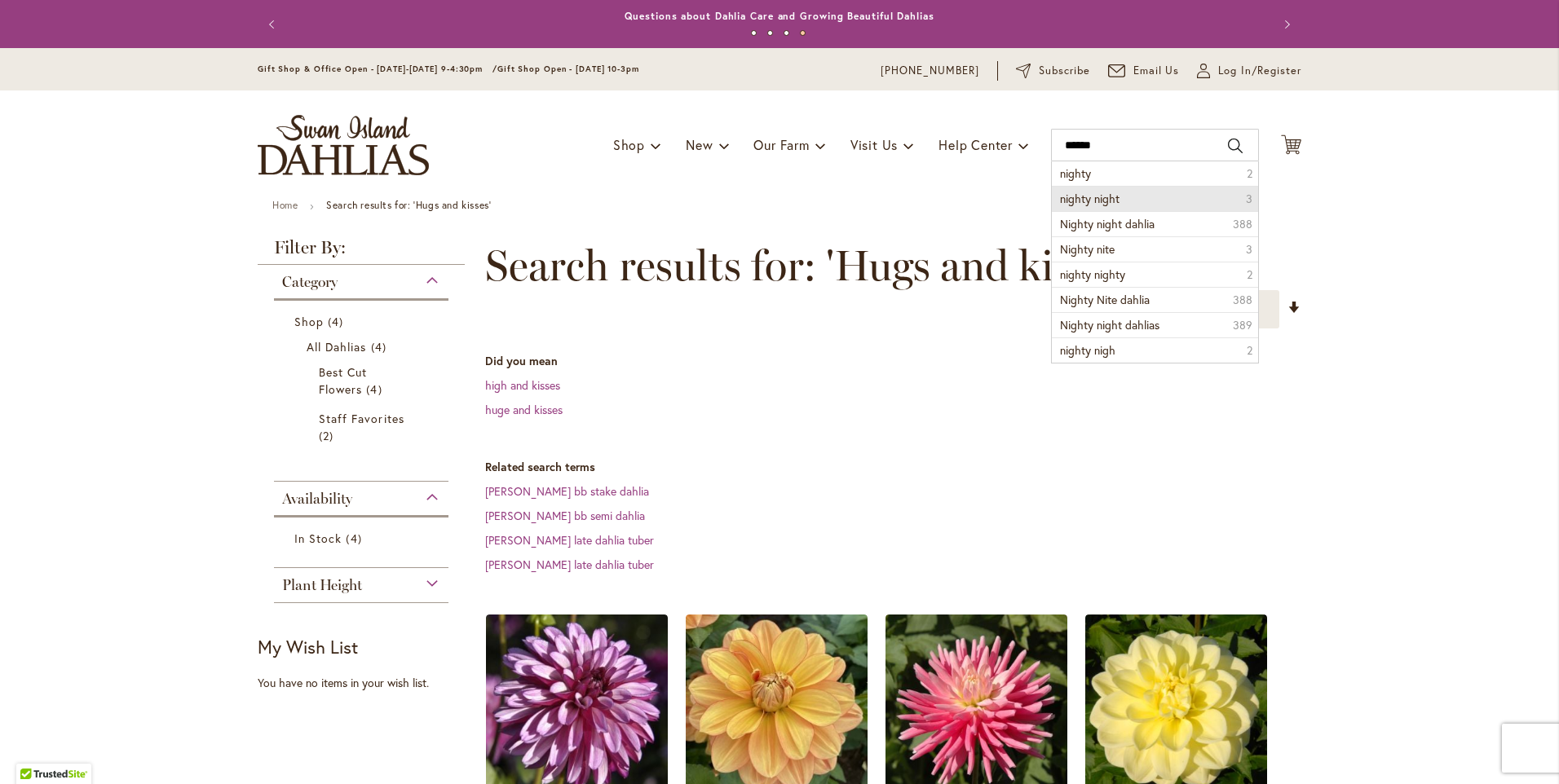
click at [1123, 198] on li "nighty night 3" at bounding box center [1155, 198] width 206 height 25
type input "**********"
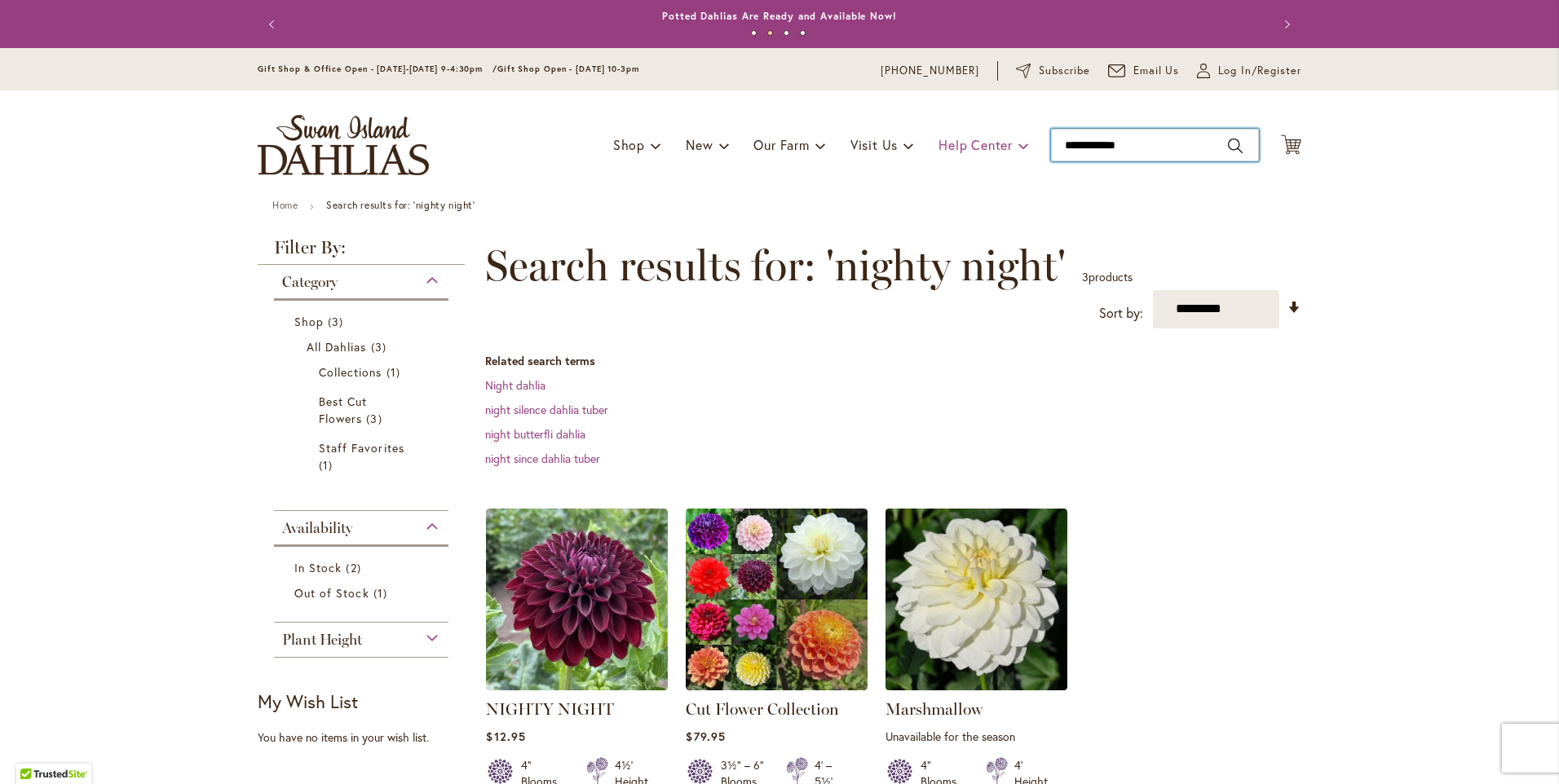
drag, startPoint x: 1147, startPoint y: 143, endPoint x: 1017, endPoint y: 133, distance: 130.4
click at [1017, 133] on div "Toggle Nav Shop Dahlia Tubers Collections Fresh Cut Dahlias Gardening Supplies …" at bounding box center [780, 144] width 1077 height 109
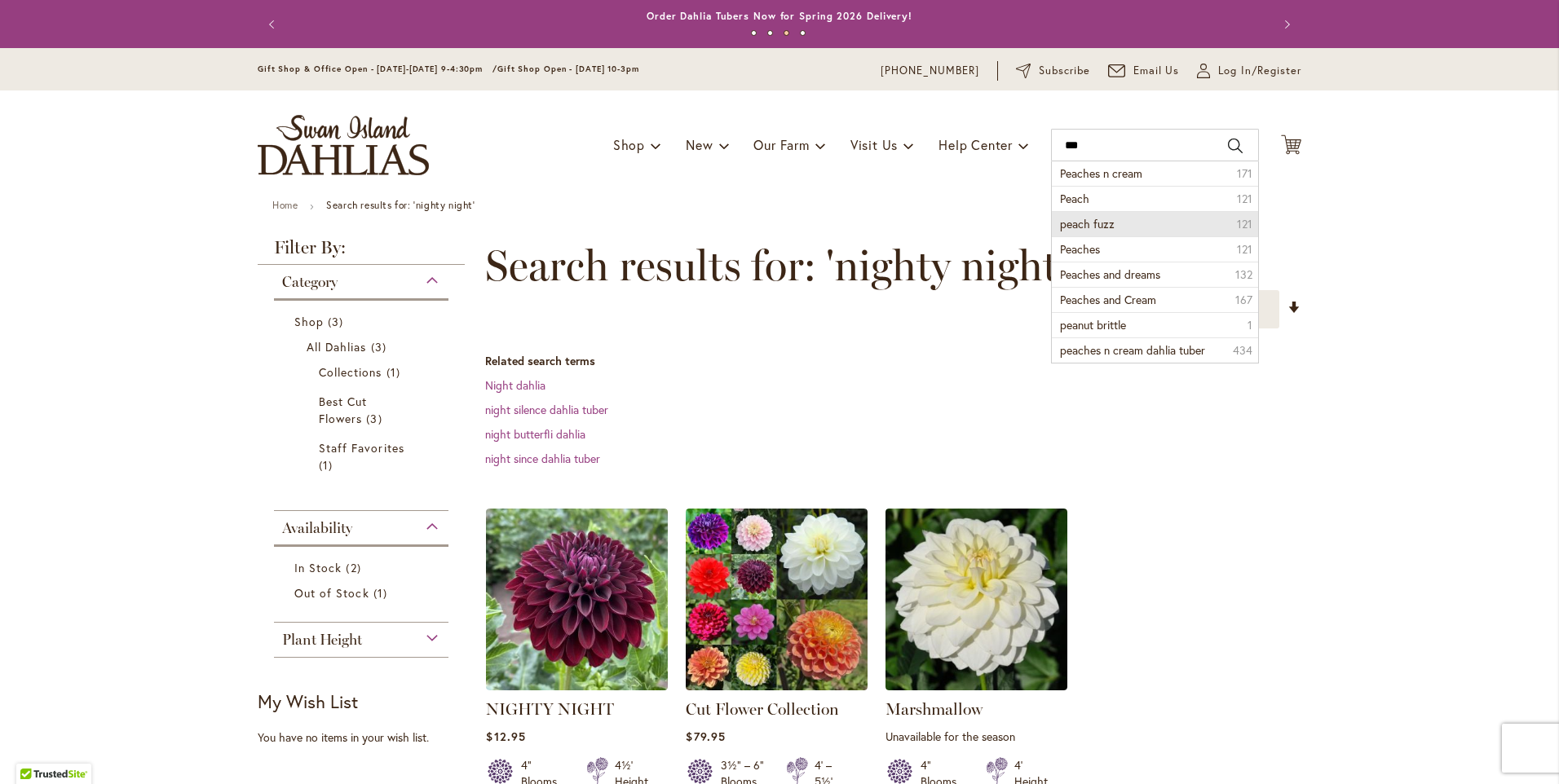
click at [1114, 218] on li "peach fuzz 121" at bounding box center [1155, 223] width 206 height 25
type input "**********"
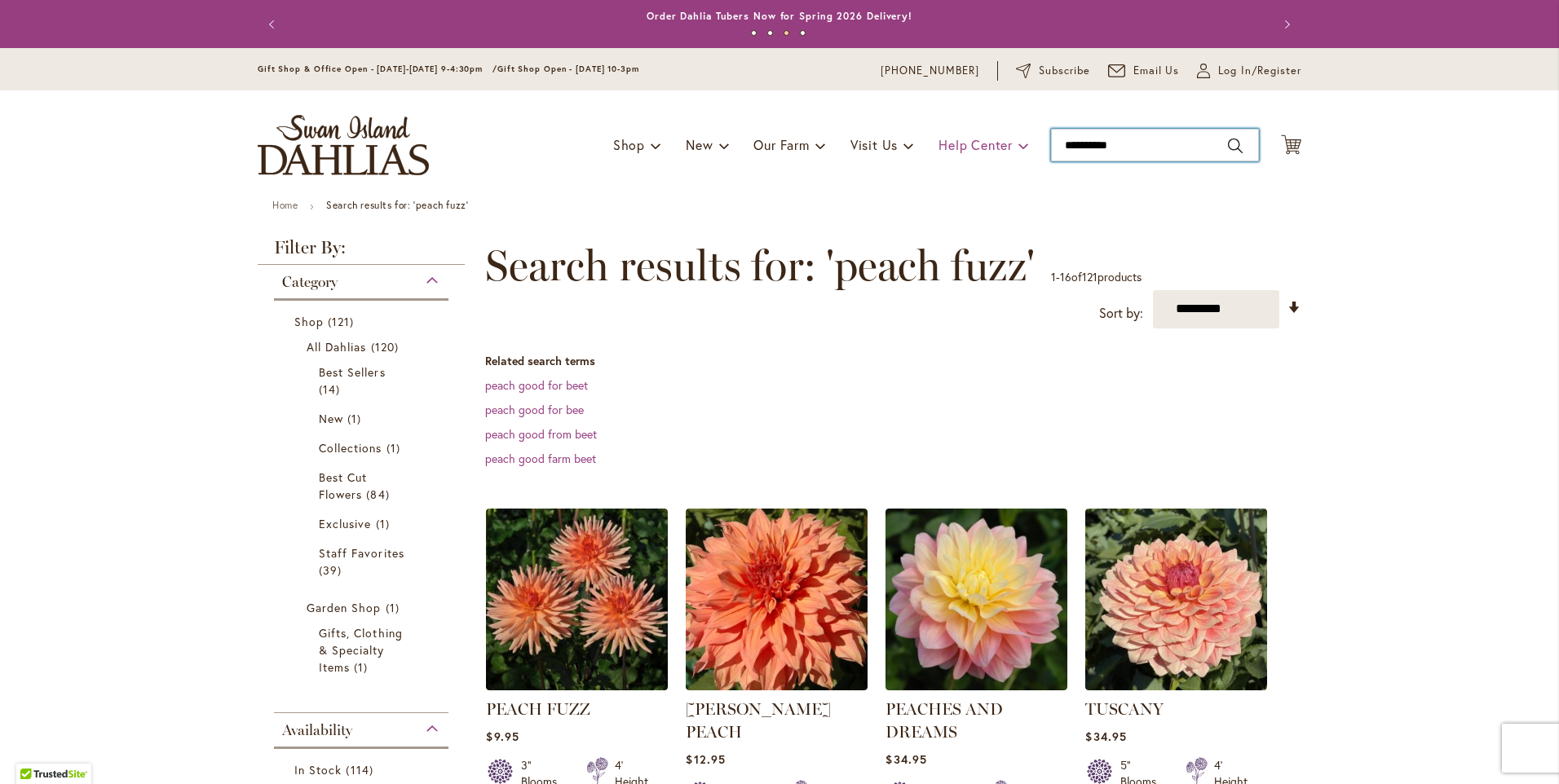
drag, startPoint x: 1130, startPoint y: 144, endPoint x: 995, endPoint y: 140, distance: 135.1
click at [995, 140] on div "Toggle Nav Shop Dahlia Tubers Collections Fresh Cut Dahlias Gardening Supplies …" at bounding box center [780, 144] width 1077 height 109
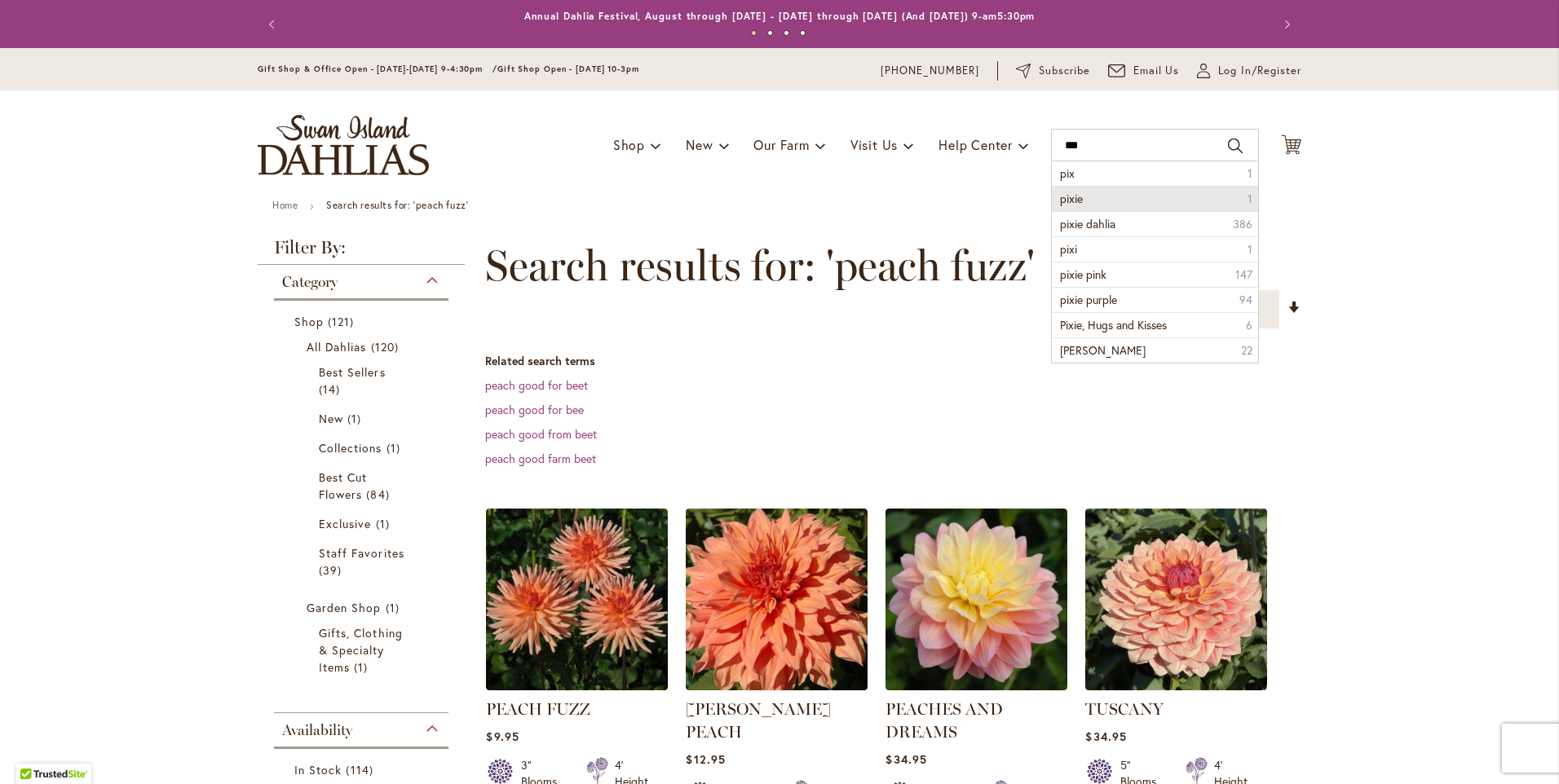
click at [1091, 199] on li "pixie 1" at bounding box center [1155, 198] width 206 height 25
type input "*****"
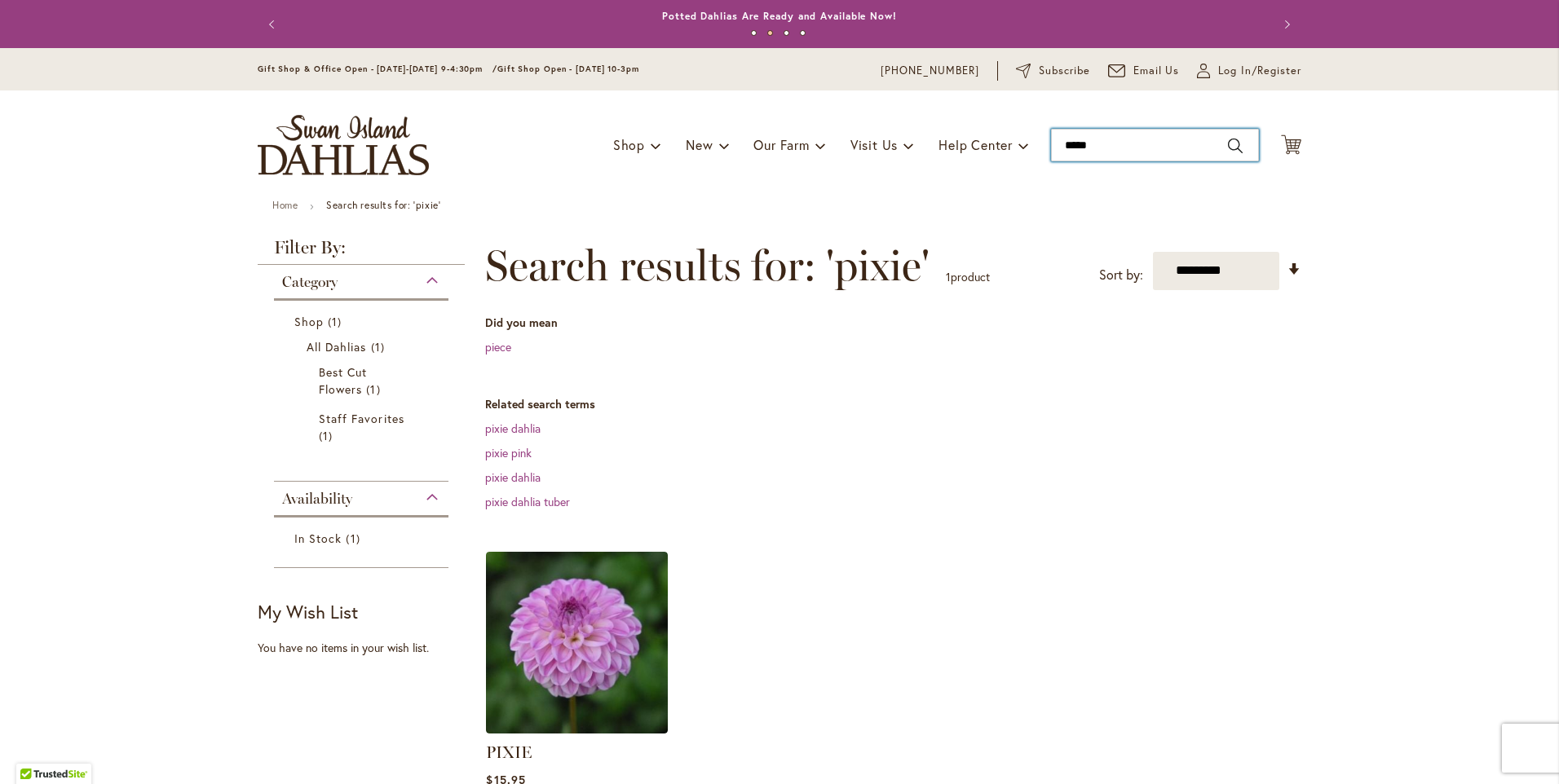
drag, startPoint x: 1105, startPoint y: 146, endPoint x: 1029, endPoint y: 148, distance: 76.0
click at [1029, 148] on div "Toggle Nav Shop Dahlia Tubers Collections Fresh Cut Dahlias Gardening Supplies …" at bounding box center [780, 144] width 1077 height 109
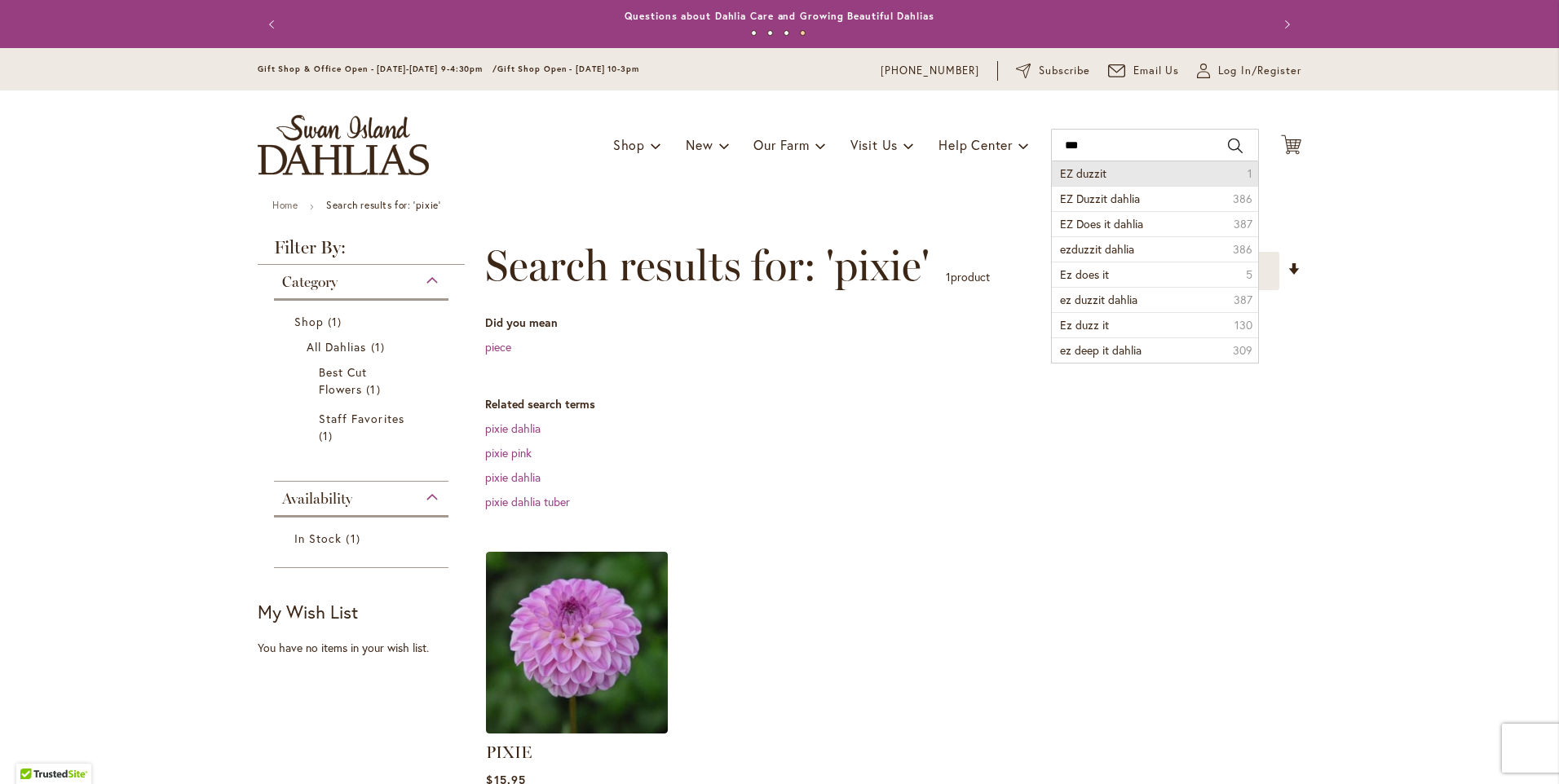
click at [1092, 168] on span "EZ duzzit" at bounding box center [1083, 173] width 47 height 16
type input "*********"
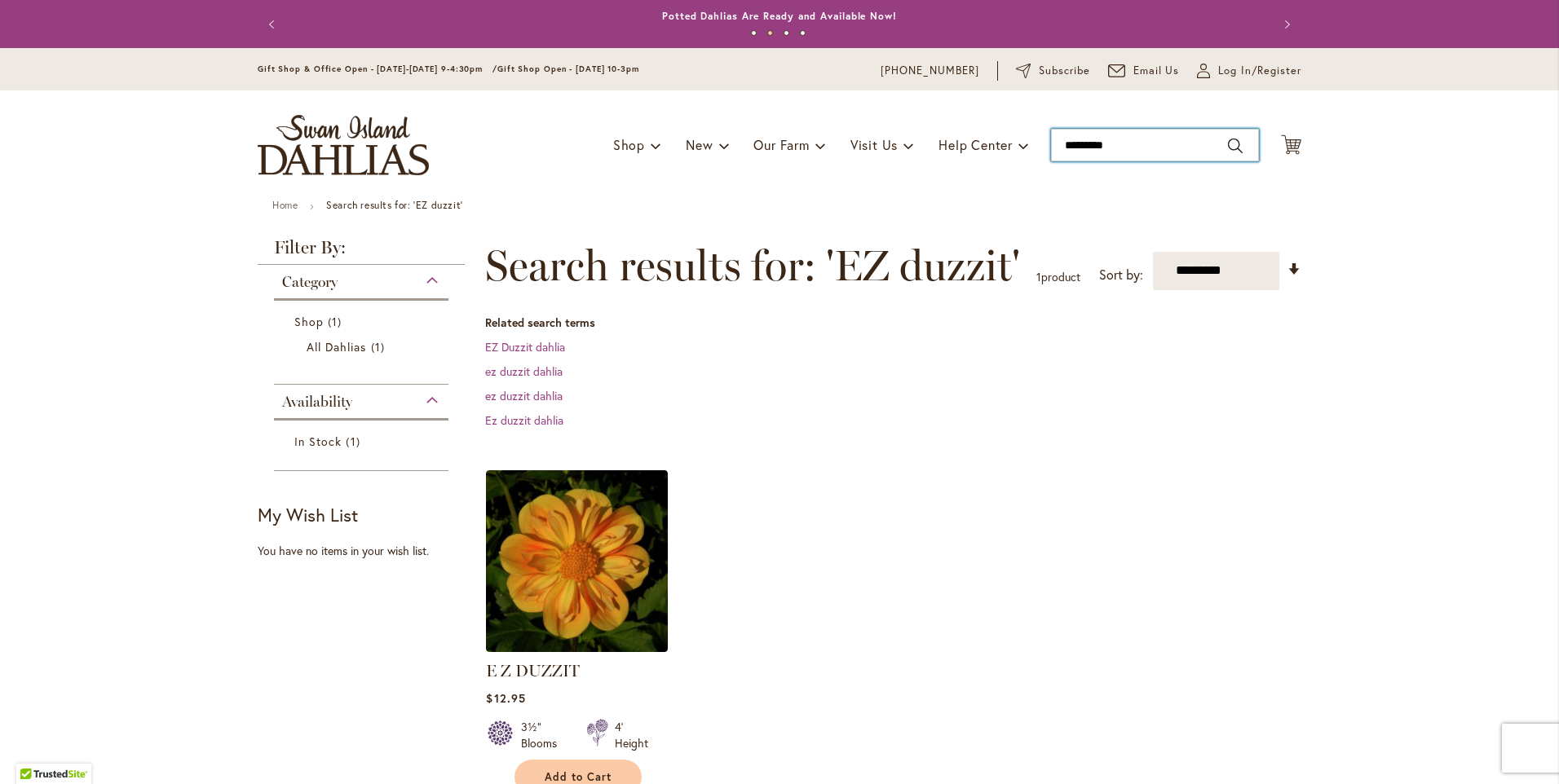
drag, startPoint x: 1134, startPoint y: 140, endPoint x: 1032, endPoint y: 118, distance: 104.3
click at [1032, 118] on div "Toggle Nav Shop Dahlia Tubers Collections Fresh Cut Dahlias Gardening Supplies …" at bounding box center [780, 144] width 1077 height 109
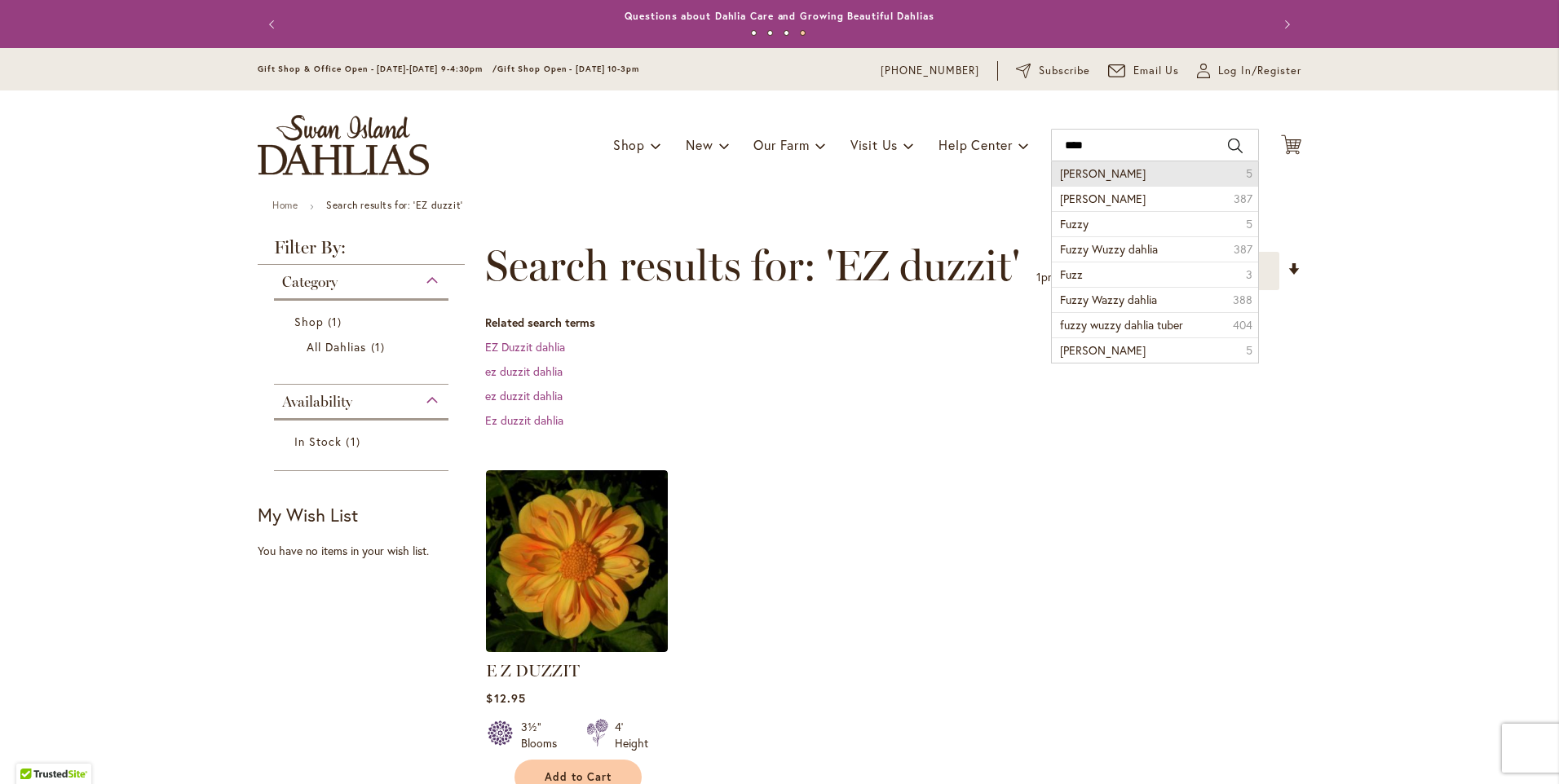
click at [1115, 170] on span "Fuzzy wuzzy" at bounding box center [1103, 173] width 85 height 16
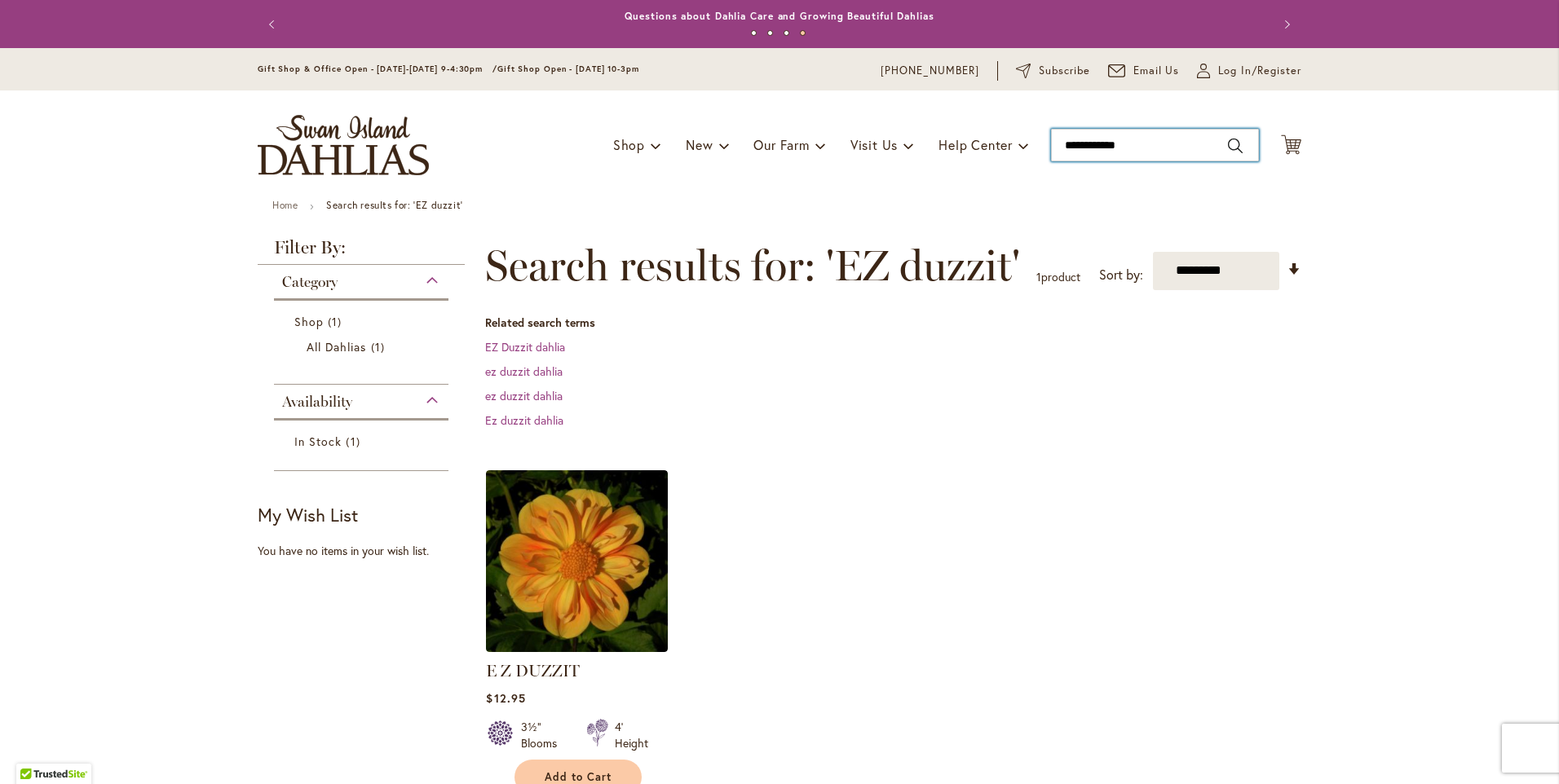
type input "**********"
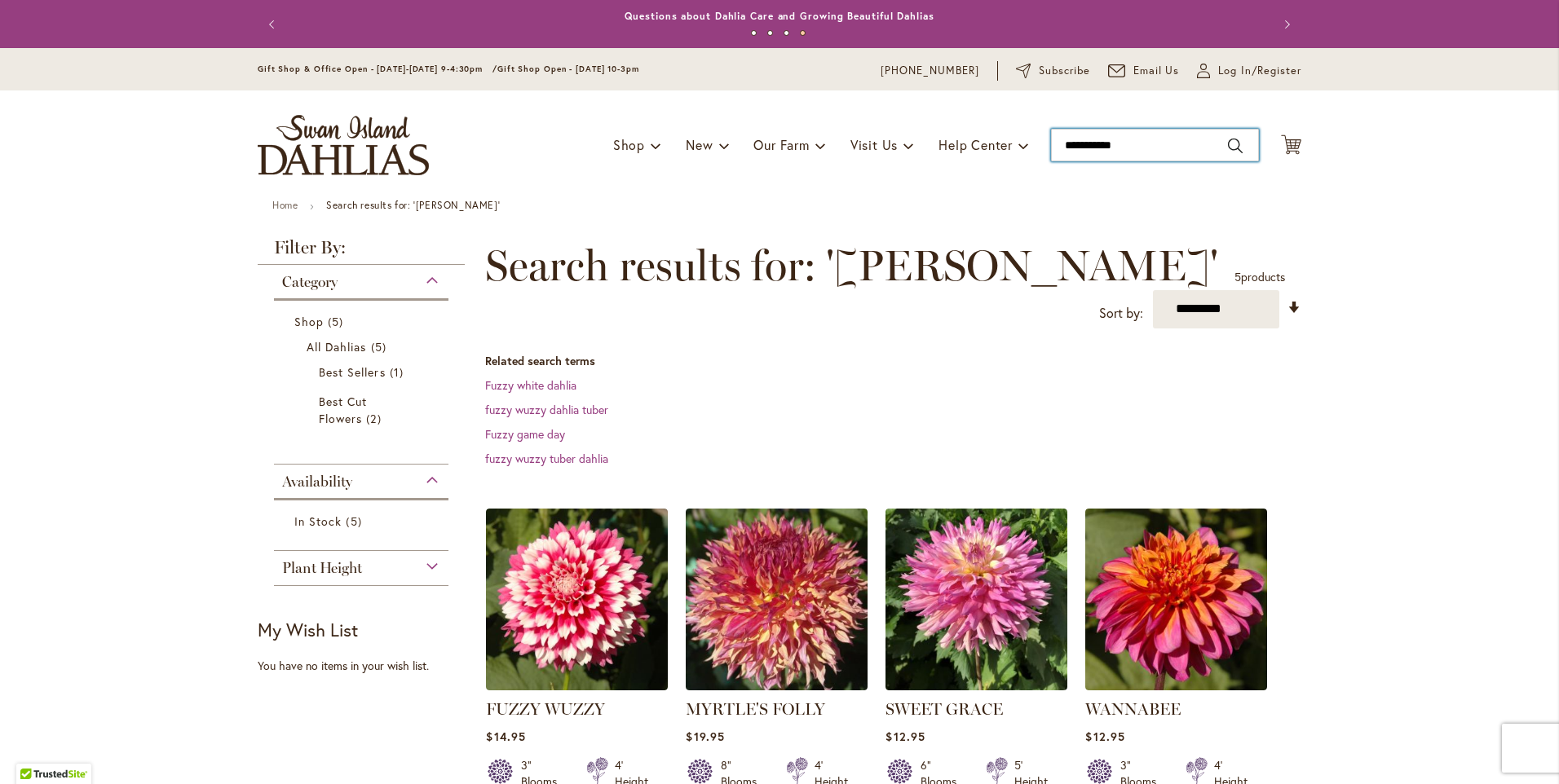
drag, startPoint x: 1081, startPoint y: 133, endPoint x: 981, endPoint y: 121, distance: 100.7
click at [981, 121] on div "Toggle Nav Shop Dahlia Tubers Collections Fresh Cut Dahlias Gardening Supplies …" at bounding box center [780, 144] width 1077 height 109
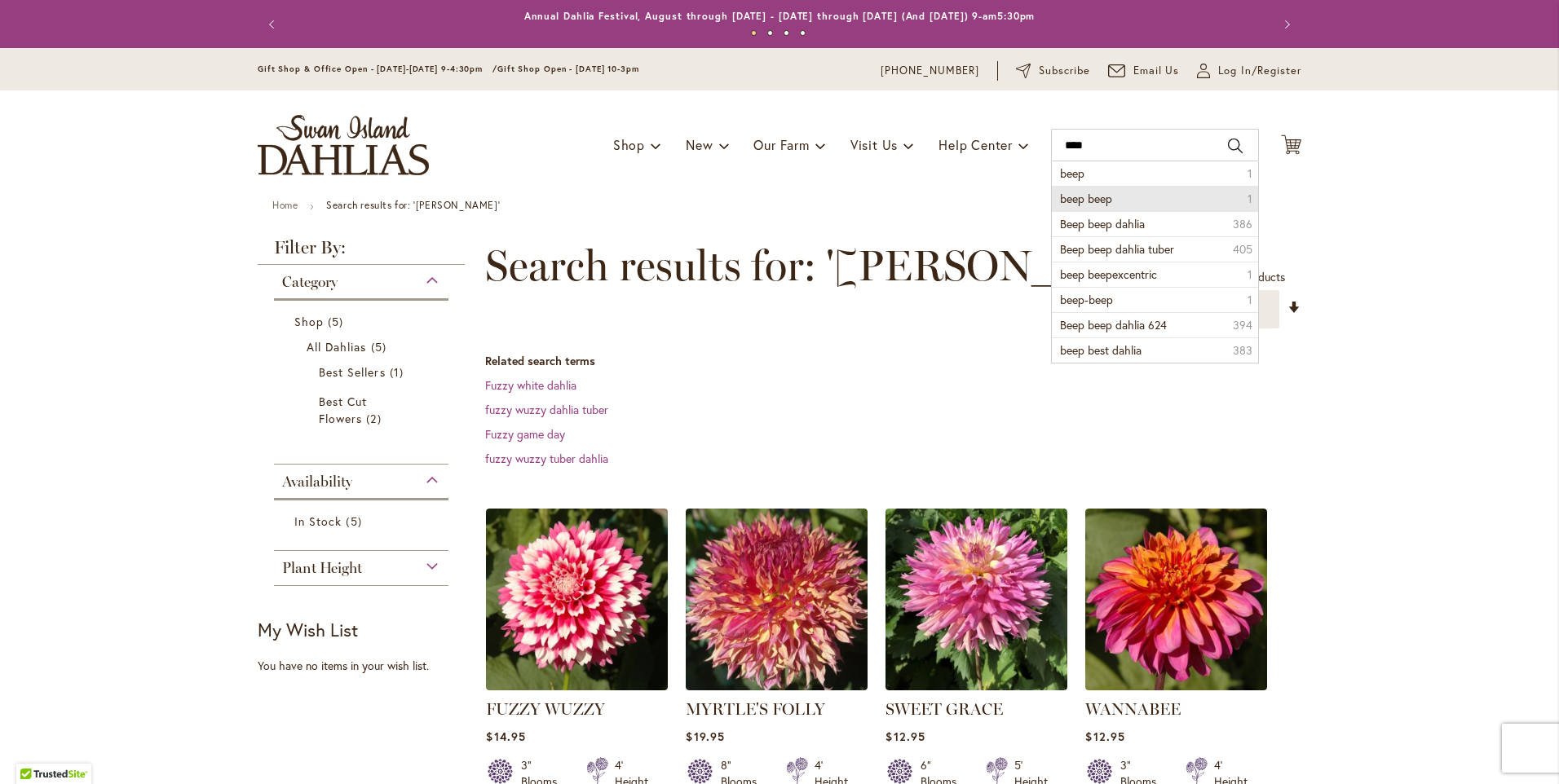
click at [1085, 197] on span "beep beep" at bounding box center [1087, 198] width 53 height 16
type input "*********"
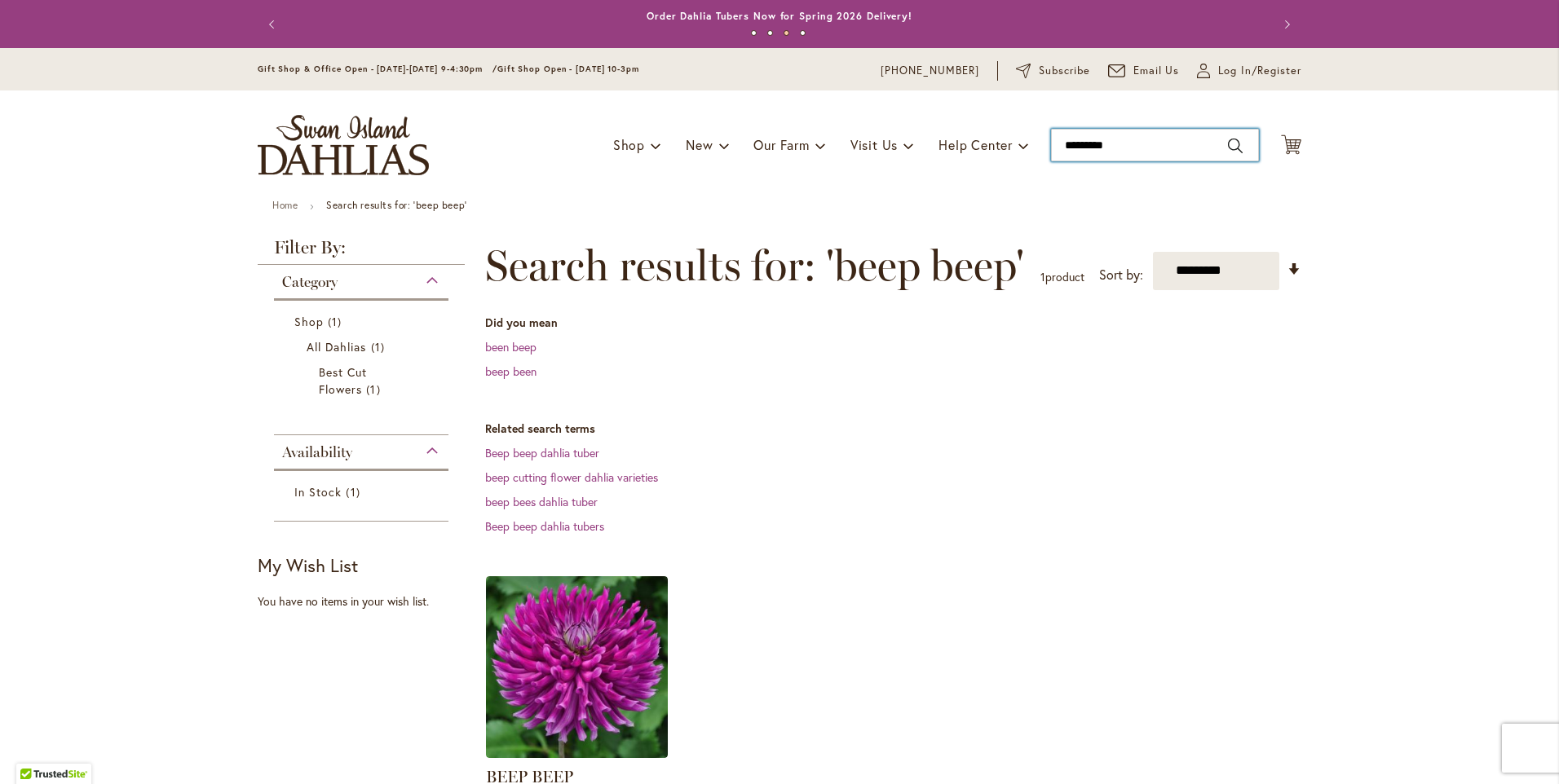
drag, startPoint x: 1057, startPoint y: 143, endPoint x: 1265, endPoint y: 158, distance: 208.5
click at [1265, 158] on div "Toggle Nav Shop Dahlia Tubers Collections Fresh Cut Dahlias Gardening Supplies …" at bounding box center [780, 144] width 1077 height 109
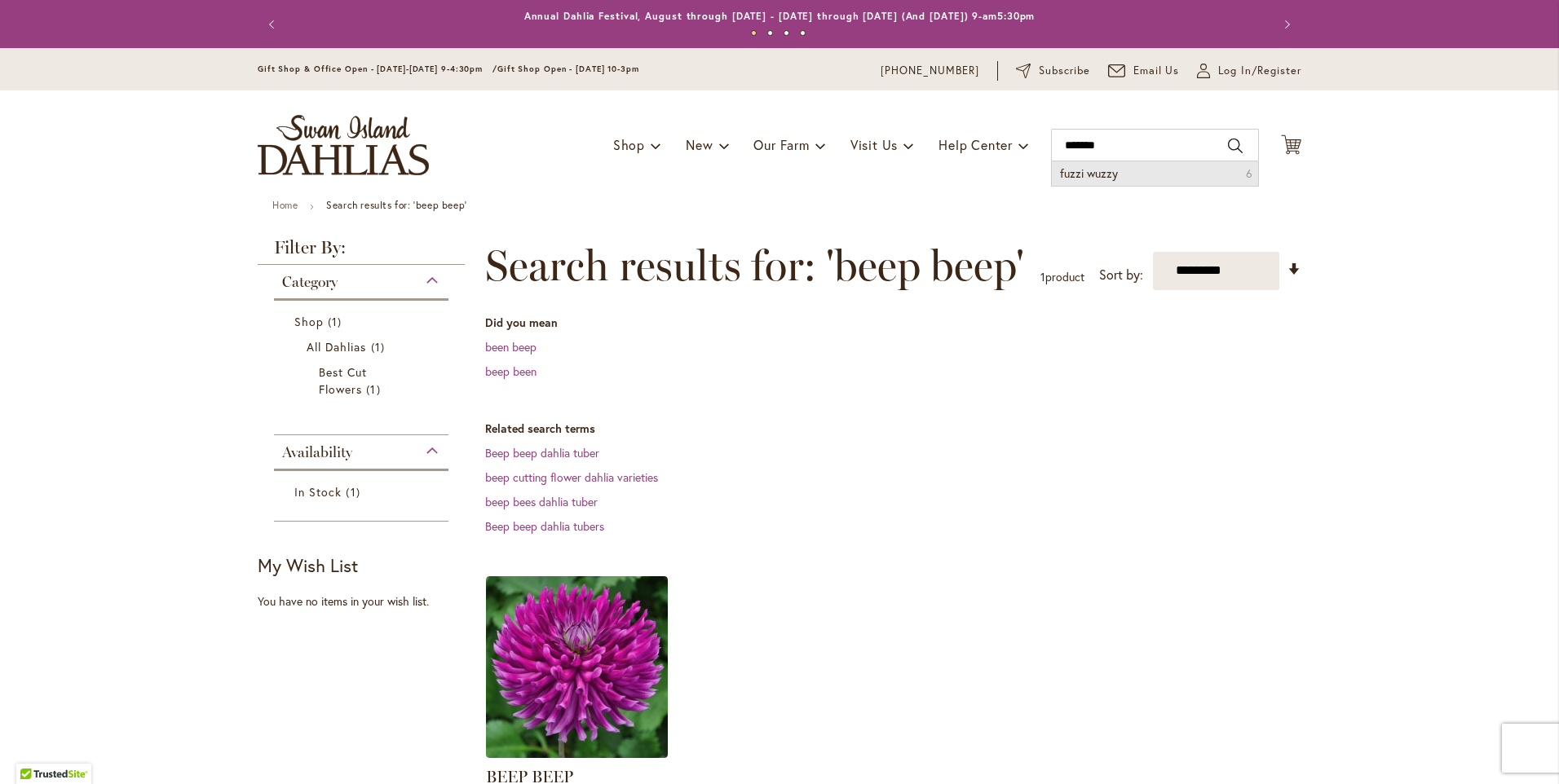
click at [1092, 177] on span "fuzzi wuzzy" at bounding box center [1089, 173] width 57 height 16
type input "**********"
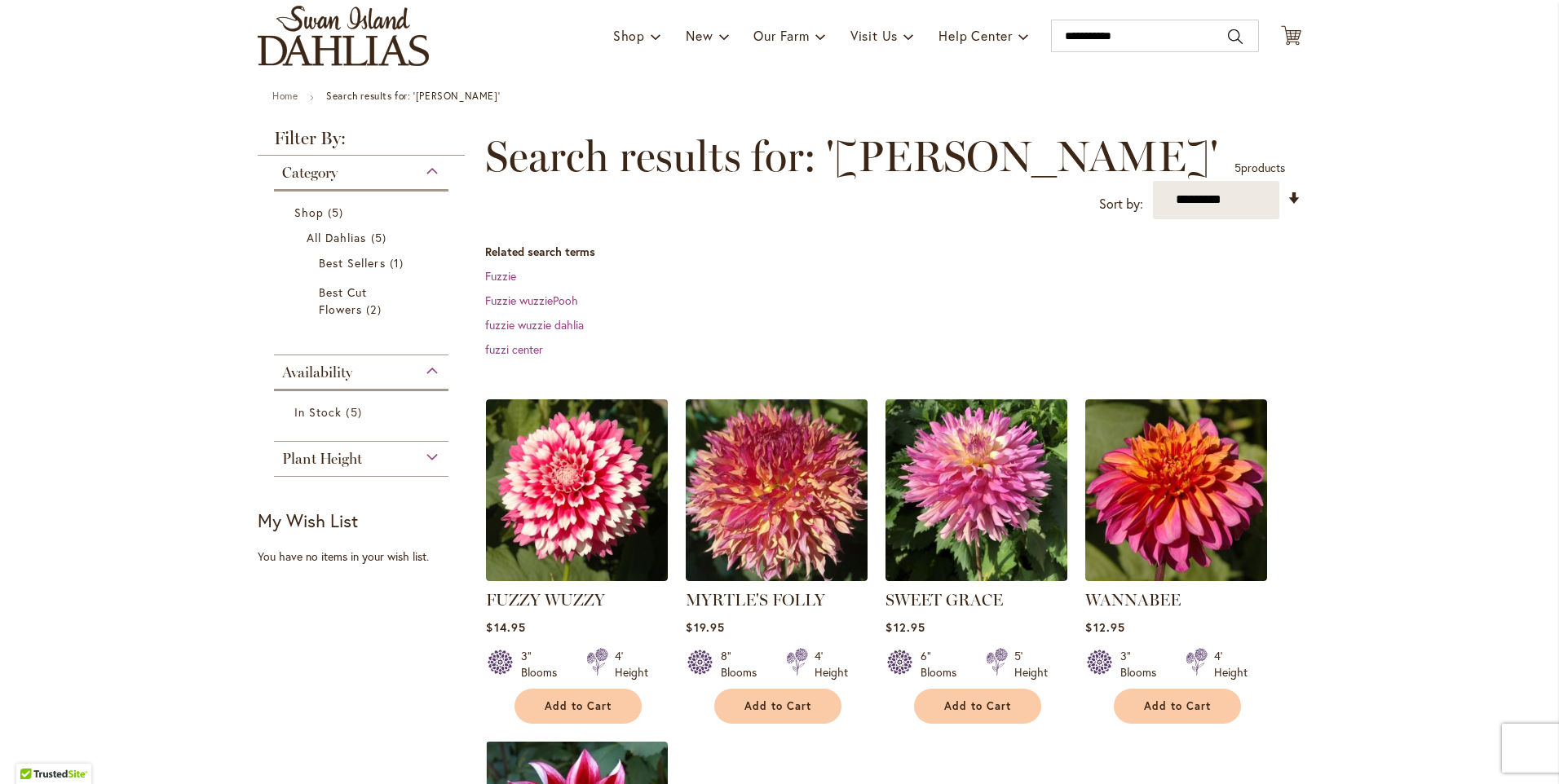
scroll to position [81, 0]
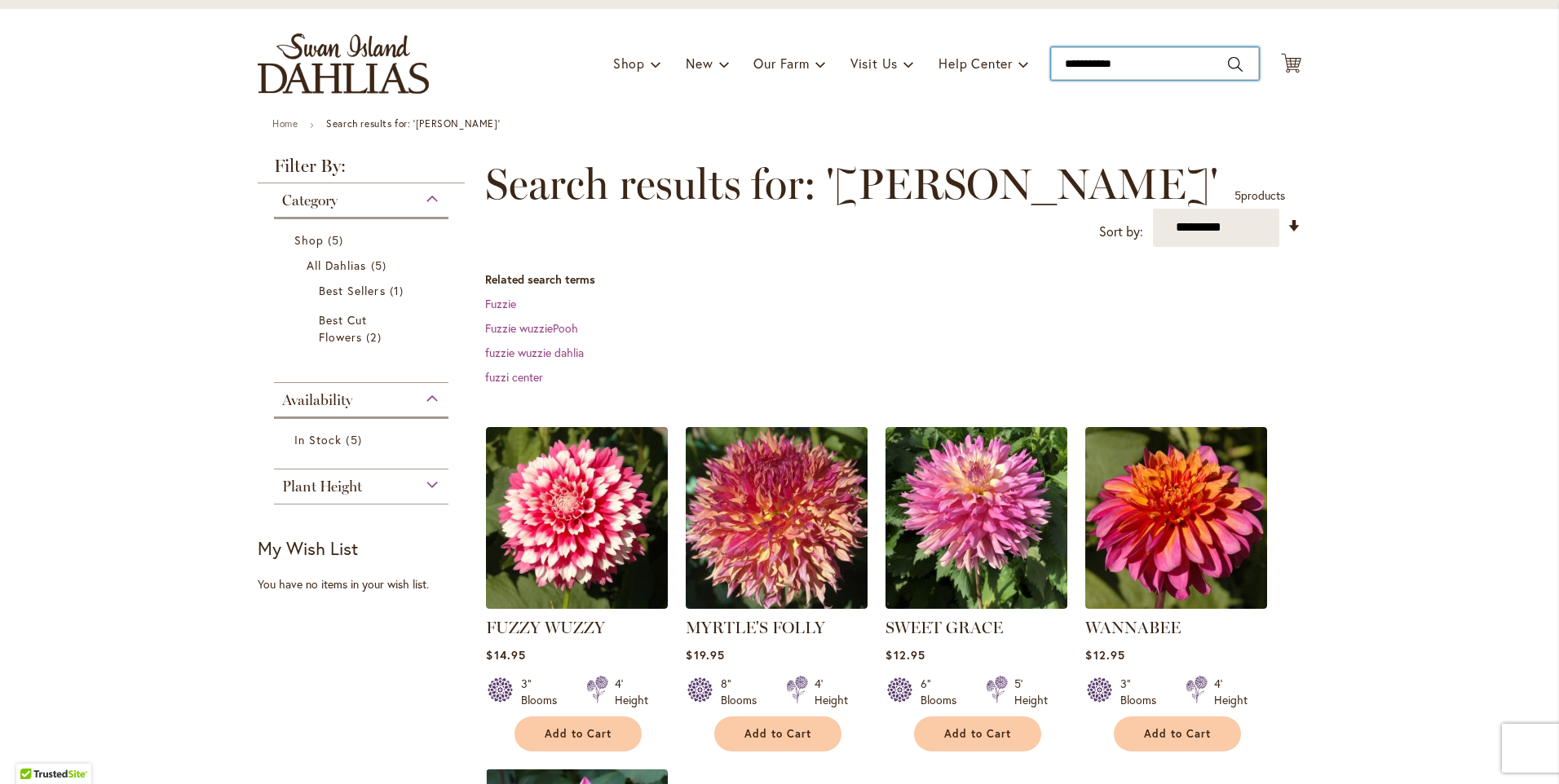
type input "**********"
drag, startPoint x: 1057, startPoint y: 60, endPoint x: 1188, endPoint y: 61, distance: 131.0
click at [1188, 61] on input "**********" at bounding box center [1155, 64] width 208 height 33
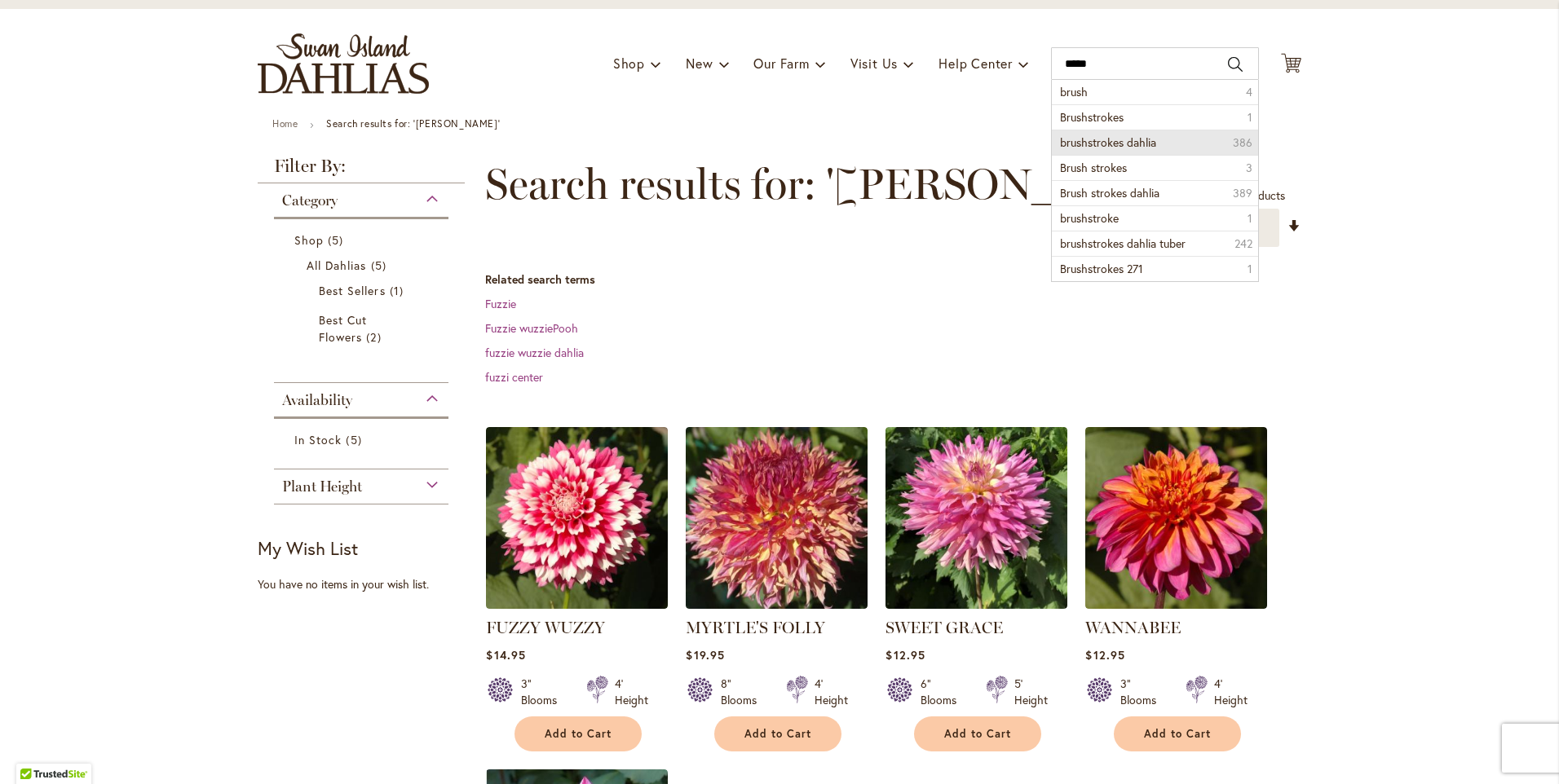
click at [1101, 143] on span "brushstrokes dahlia" at bounding box center [1108, 142] width 96 height 16
type input "**********"
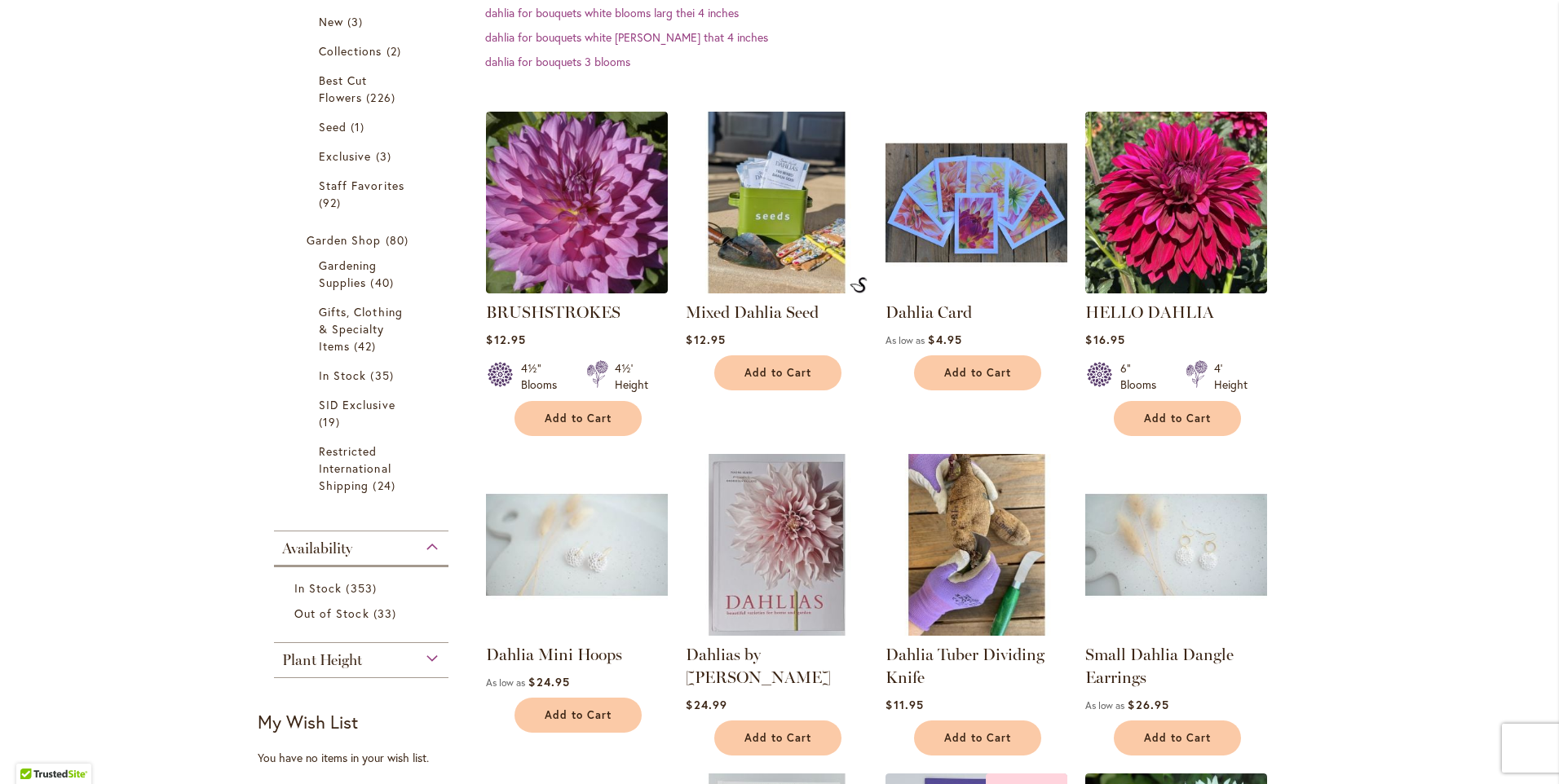
scroll to position [407, 0]
